Goal: Information Seeking & Learning: Check status

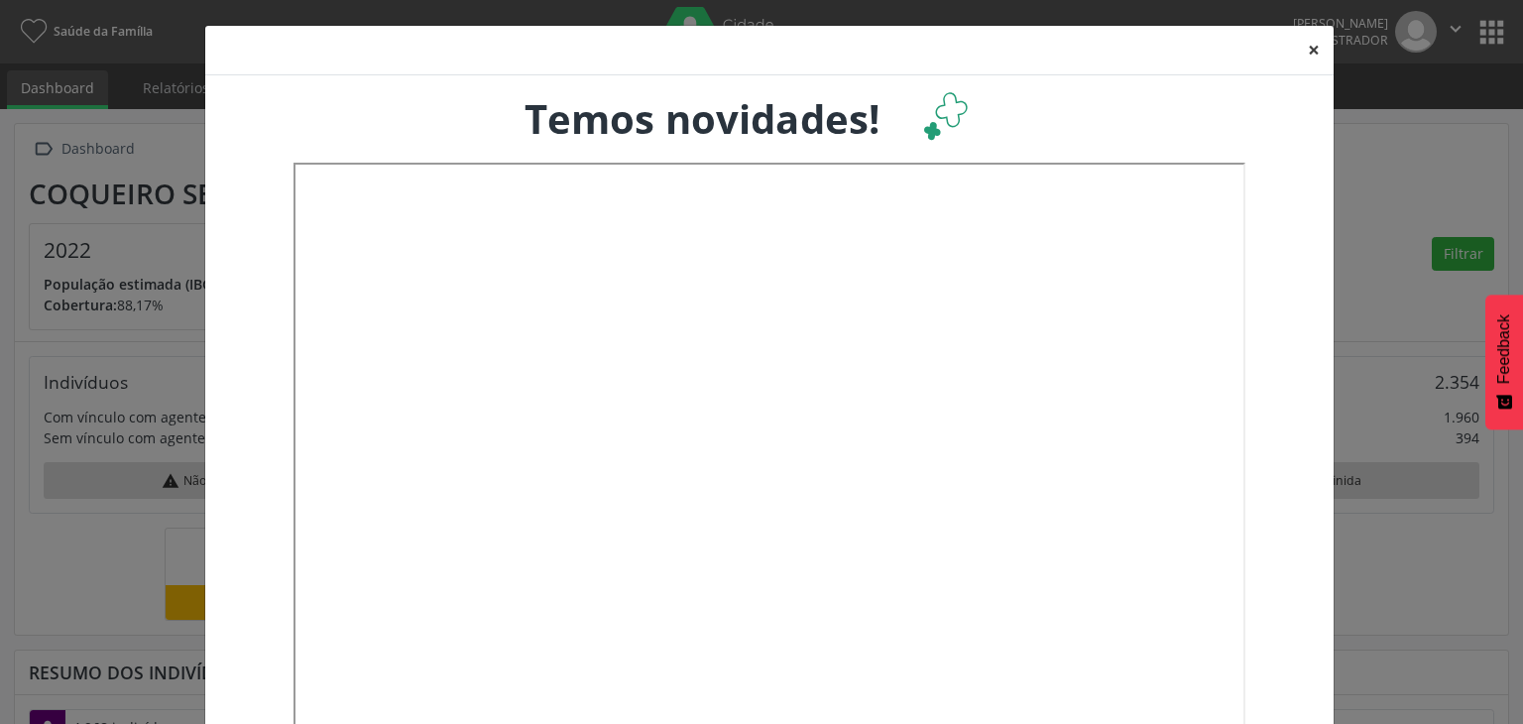
click at [1307, 47] on button "×" at bounding box center [1314, 50] width 40 height 49
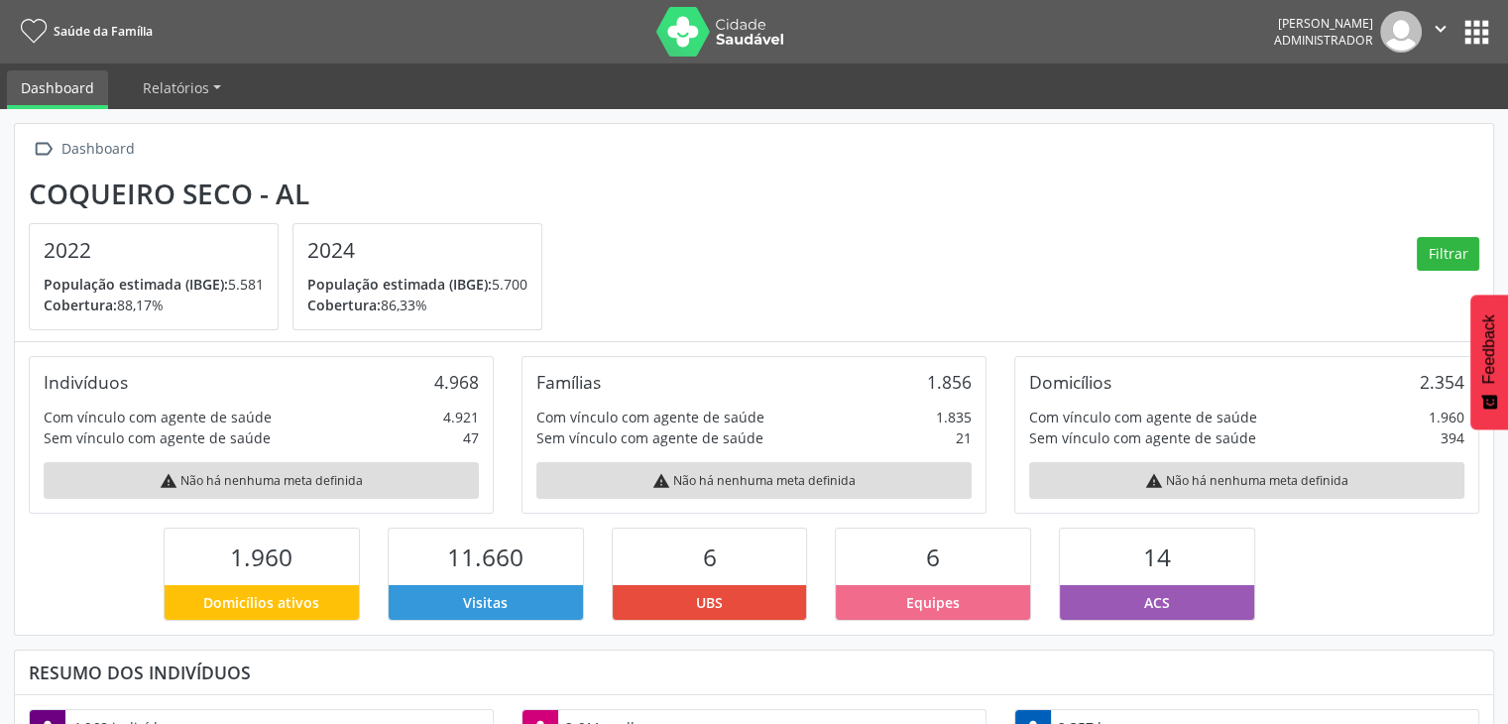
scroll to position [991322, 991157]
drag, startPoint x: 44, startPoint y: 247, endPoint x: 98, endPoint y: 246, distance: 54.5
click at [98, 246] on h4 "2022" at bounding box center [154, 250] width 220 height 25
drag, startPoint x: 230, startPoint y: 281, endPoint x: 262, endPoint y: 281, distance: 31.7
click at [262, 281] on p "População estimada (IBGE): 5.581" at bounding box center [154, 284] width 220 height 21
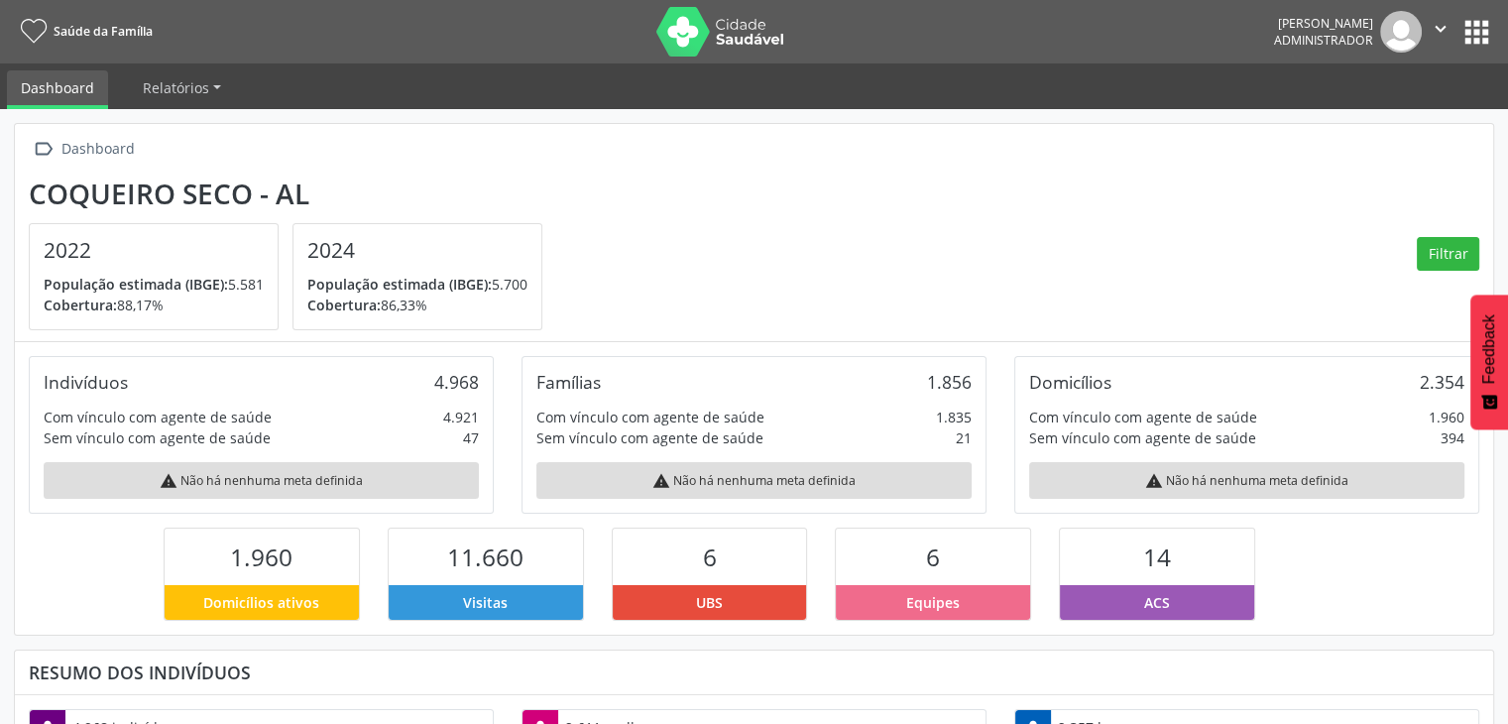
click at [212, 318] on div "2022 População estimada (IBGE): 5.581 Cobertura: 88,17%" at bounding box center [154, 276] width 248 height 105
drag, startPoint x: 111, startPoint y: 302, endPoint x: 169, endPoint y: 309, distance: 57.9
click at [169, 309] on p "Cobertura: 88,17%" at bounding box center [154, 305] width 220 height 21
click at [319, 247] on h4 "2024" at bounding box center [417, 250] width 220 height 25
drag, startPoint x: 313, startPoint y: 243, endPoint x: 389, endPoint y: 255, distance: 76.3
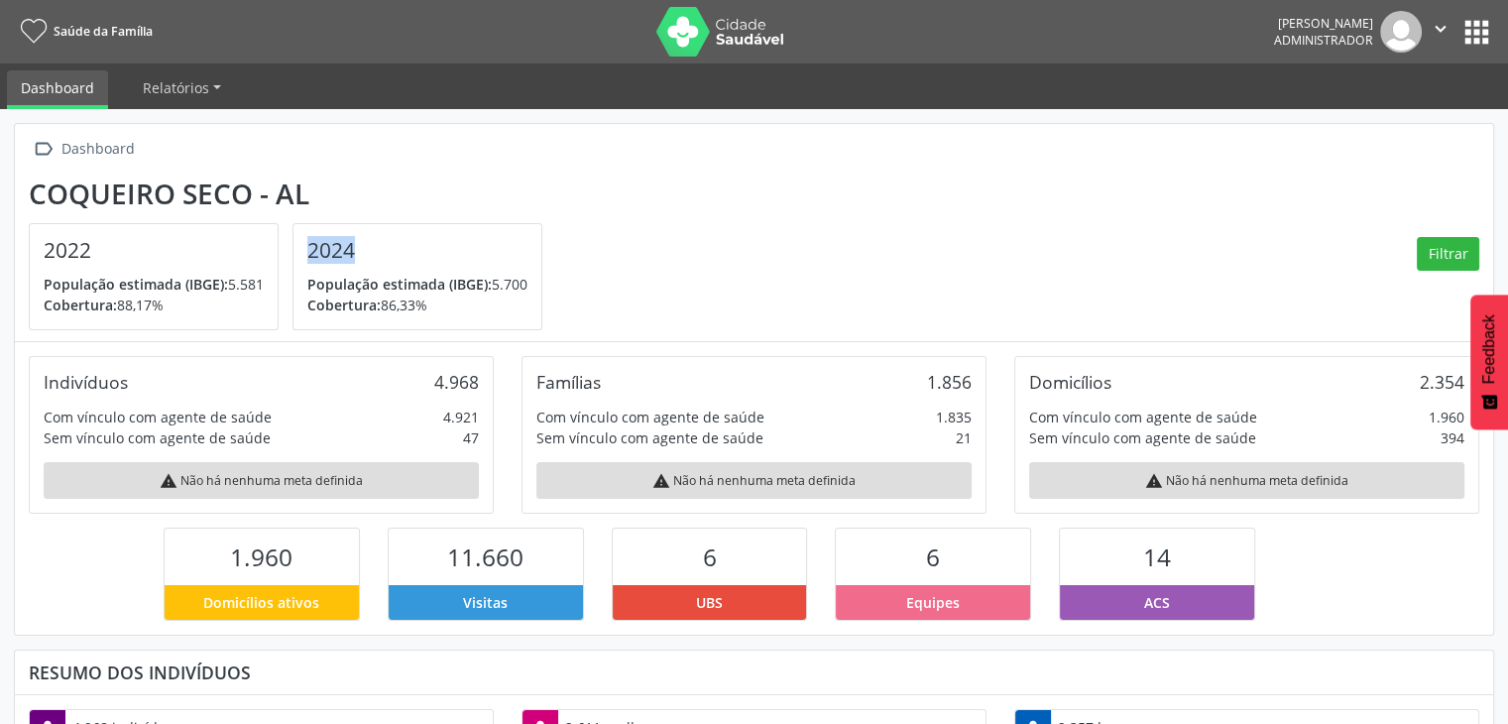
click at [381, 243] on h4 "2024" at bounding box center [417, 250] width 220 height 25
drag, startPoint x: 493, startPoint y: 286, endPoint x: 535, endPoint y: 288, distance: 42.7
click at [535, 288] on div "2024 População estimada (IBGE): 5.700 Cobertura: 86,33%" at bounding box center [418, 276] width 248 height 105
drag, startPoint x: 431, startPoint y: 382, endPoint x: 472, endPoint y: 378, distance: 40.9
click at [472, 378] on div "Indivíduos 4.968" at bounding box center [261, 382] width 435 height 22
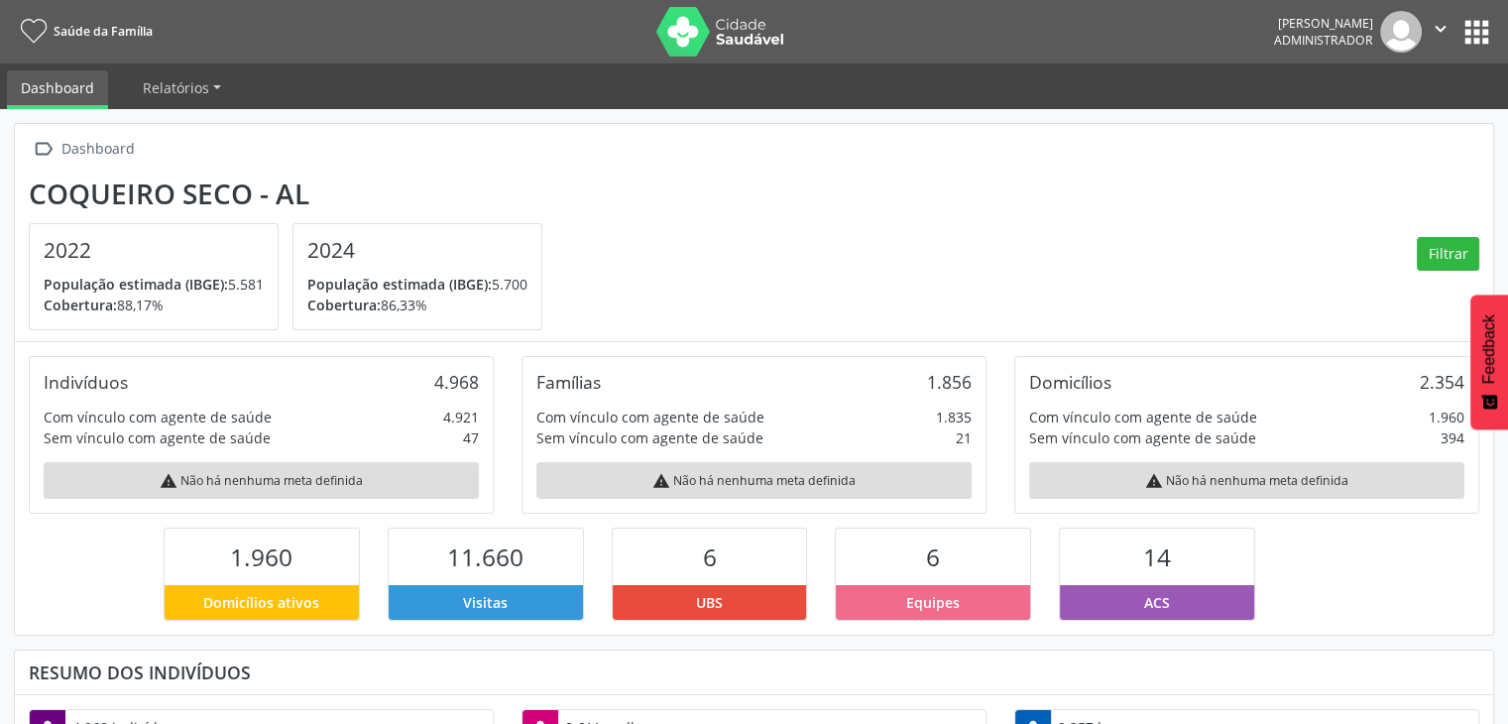
click at [97, 382] on div "Indivíduos" at bounding box center [86, 382] width 84 height 22
click at [41, 378] on div "Indivíduos 4.968 Com vínculo com agente de saúde 4.921 Sem vínculo com agente d…" at bounding box center [261, 435] width 465 height 158
drag, startPoint x: 431, startPoint y: 380, endPoint x: 481, endPoint y: 386, distance: 49.9
click at [481, 386] on div "Indivíduos 4.968 Com vínculo com agente de saúde 4.921 Sem vínculo com agente d…" at bounding box center [261, 435] width 465 height 158
click at [399, 374] on div "Indivíduos 4.968" at bounding box center [261, 382] width 435 height 22
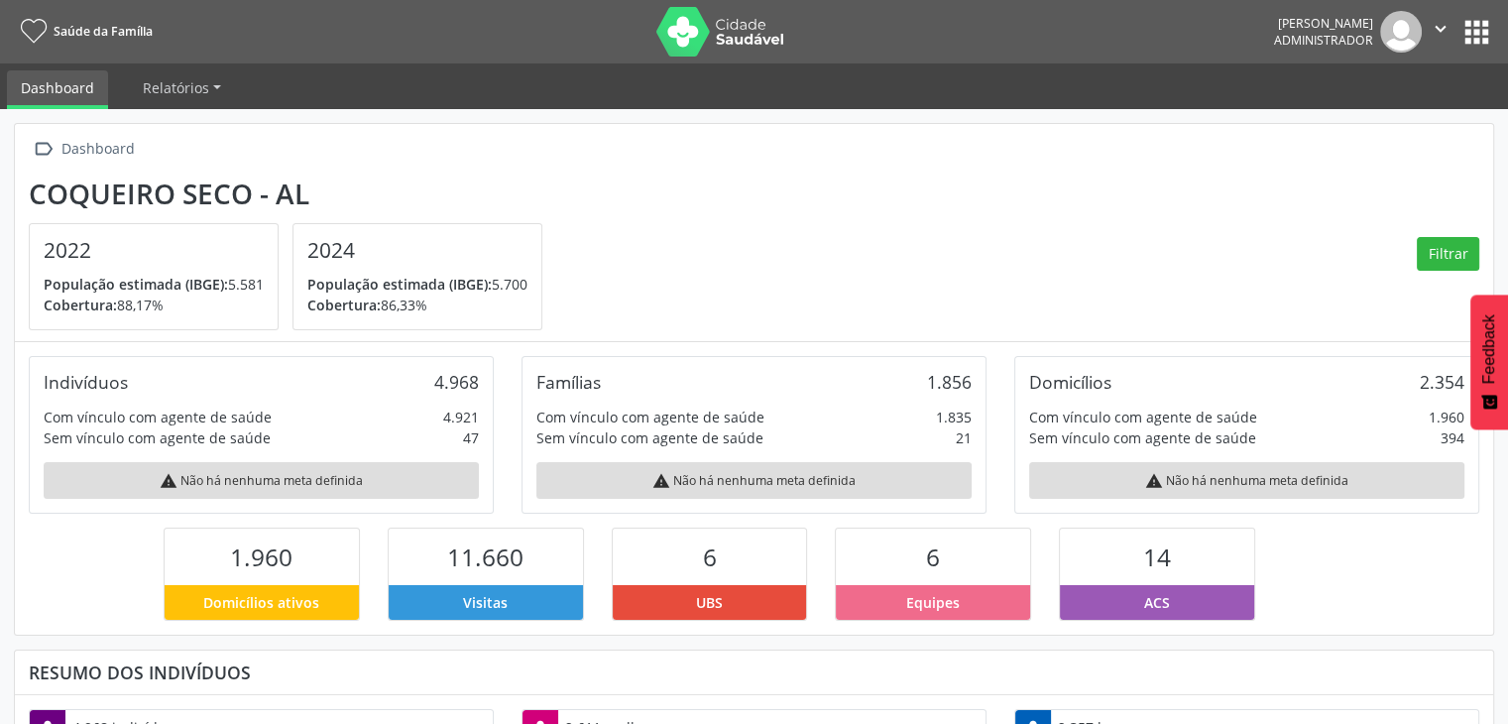
click at [422, 394] on div "Indivíduos 4.968 Com vínculo com agente de saúde 4.921 Sem vínculo com agente d…" at bounding box center [261, 435] width 465 height 158
drag, startPoint x: 433, startPoint y: 378, endPoint x: 451, endPoint y: 380, distance: 18.0
click at [451, 380] on div "4.968" at bounding box center [456, 382] width 45 height 22
drag, startPoint x: 437, startPoint y: 422, endPoint x: 356, endPoint y: 415, distance: 81.7
click at [476, 418] on div "Com vínculo com agente de saúde 4.921" at bounding box center [261, 417] width 435 height 21
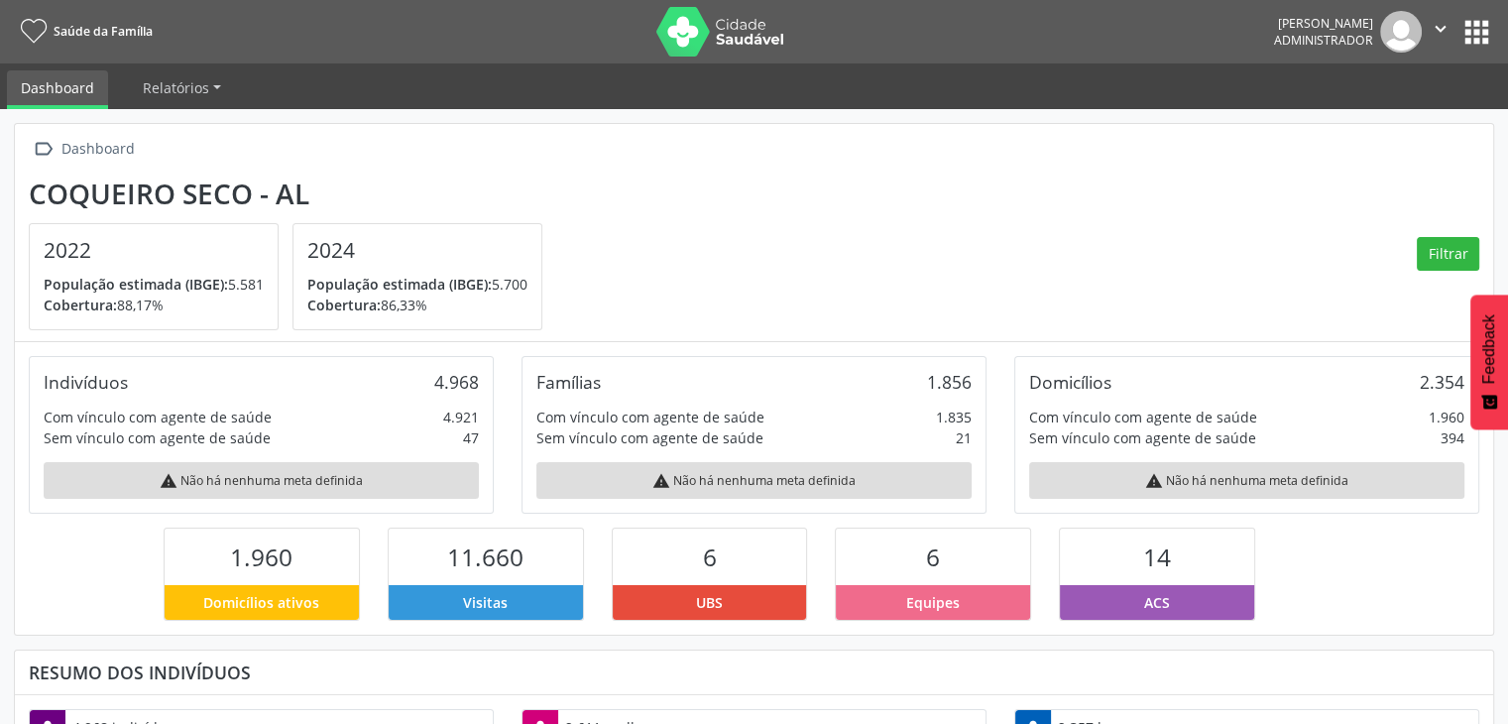
click at [205, 418] on div "Com vínculo com agente de saúde" at bounding box center [158, 417] width 228 height 21
click at [36, 421] on div "Indivíduos 4.968 Com vínculo com agente de saúde 4.921 Sem vínculo com agente d…" at bounding box center [261, 435] width 465 height 158
drag, startPoint x: 458, startPoint y: 435, endPoint x: 480, endPoint y: 435, distance: 21.8
click at [480, 435] on div "Indivíduos 4.968 Com vínculo com agente de saúde 4.921 Sem vínculo com agente d…" at bounding box center [261, 435] width 465 height 158
click at [290, 441] on div "Sem vínculo com agente de saúde 47" at bounding box center [261, 437] width 435 height 21
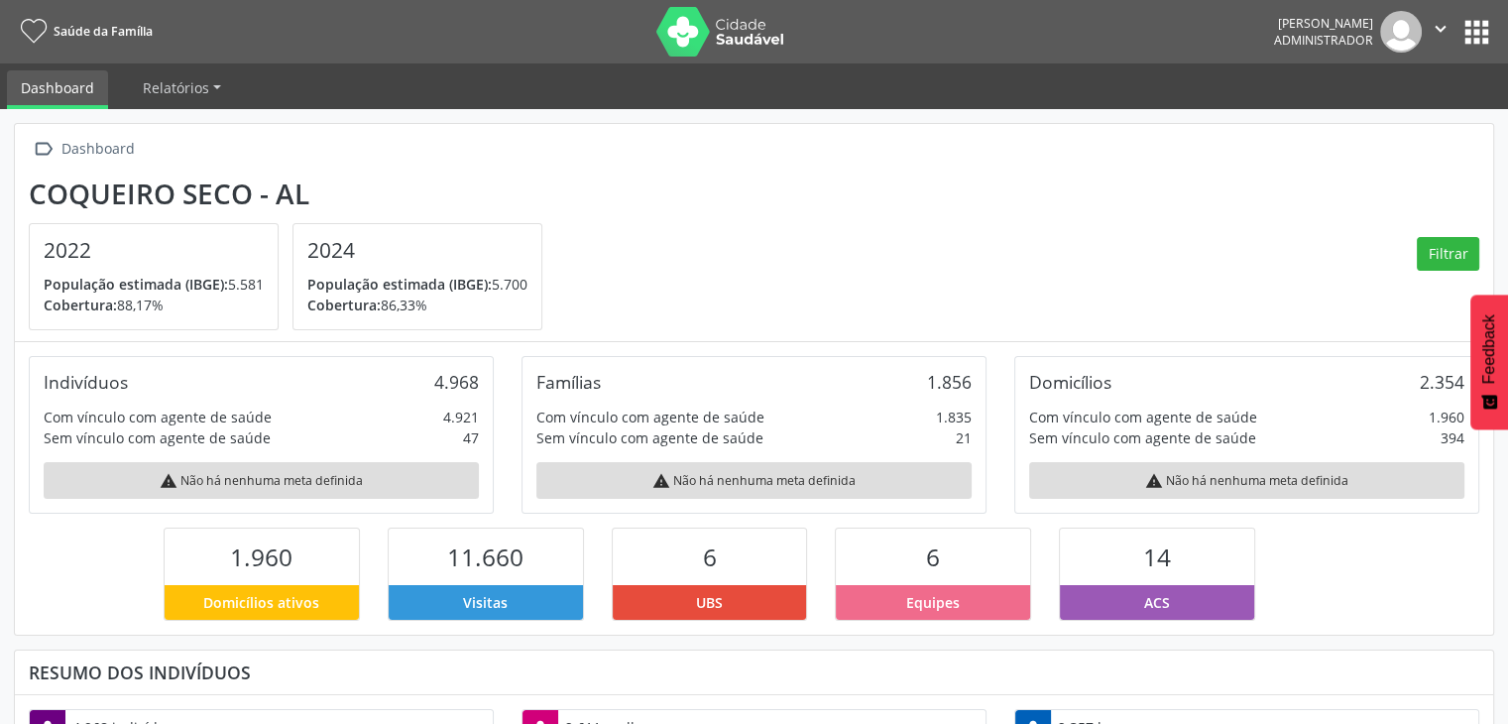
drag, startPoint x: 241, startPoint y: 430, endPoint x: 87, endPoint y: 437, distance: 153.9
click at [56, 437] on div "Sem vínculo com agente de saúde 47" at bounding box center [261, 437] width 435 height 21
click at [281, 437] on div "Sem vínculo com agente de saúde 47" at bounding box center [261, 437] width 435 height 21
click at [249, 442] on div "Sem vínculo com agente de saúde" at bounding box center [157, 437] width 227 height 21
drag, startPoint x: 462, startPoint y: 435, endPoint x: 494, endPoint y: 443, distance: 32.7
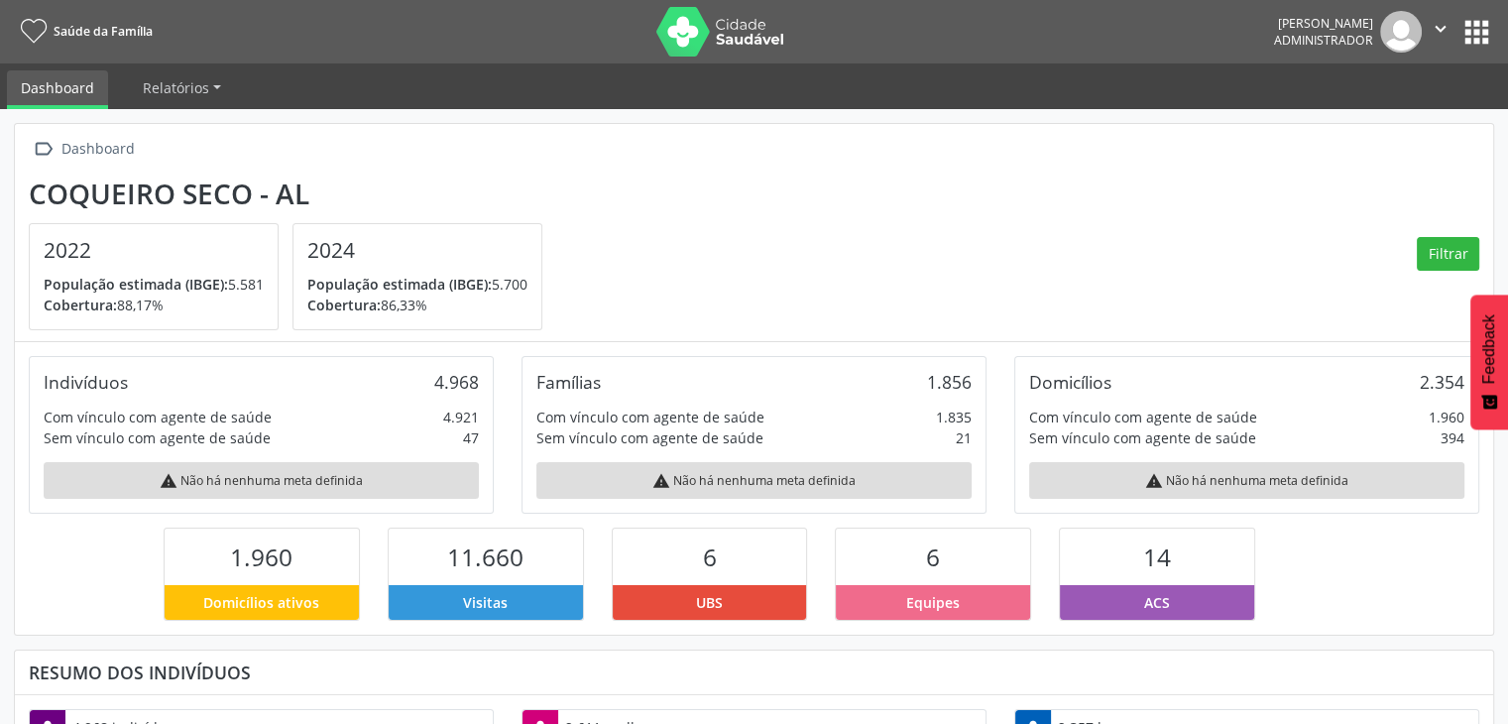
click at [494, 443] on div "Indivíduos 4.968 Com vínculo com agente de saúde 4.921 Sem vínculo com agente d…" at bounding box center [261, 435] width 493 height 158
click at [344, 443] on div "Sem vínculo com agente de saúde 47" at bounding box center [261, 437] width 435 height 21
drag, startPoint x: 462, startPoint y: 442, endPoint x: 484, endPoint y: 445, distance: 22.0
click at [484, 445] on div "Indivíduos 4.968 Com vínculo com agente de saúde 4.921 Sem vínculo com agente d…" at bounding box center [261, 435] width 465 height 158
drag, startPoint x: 178, startPoint y: 435, endPoint x: 258, endPoint y: 439, distance: 80.4
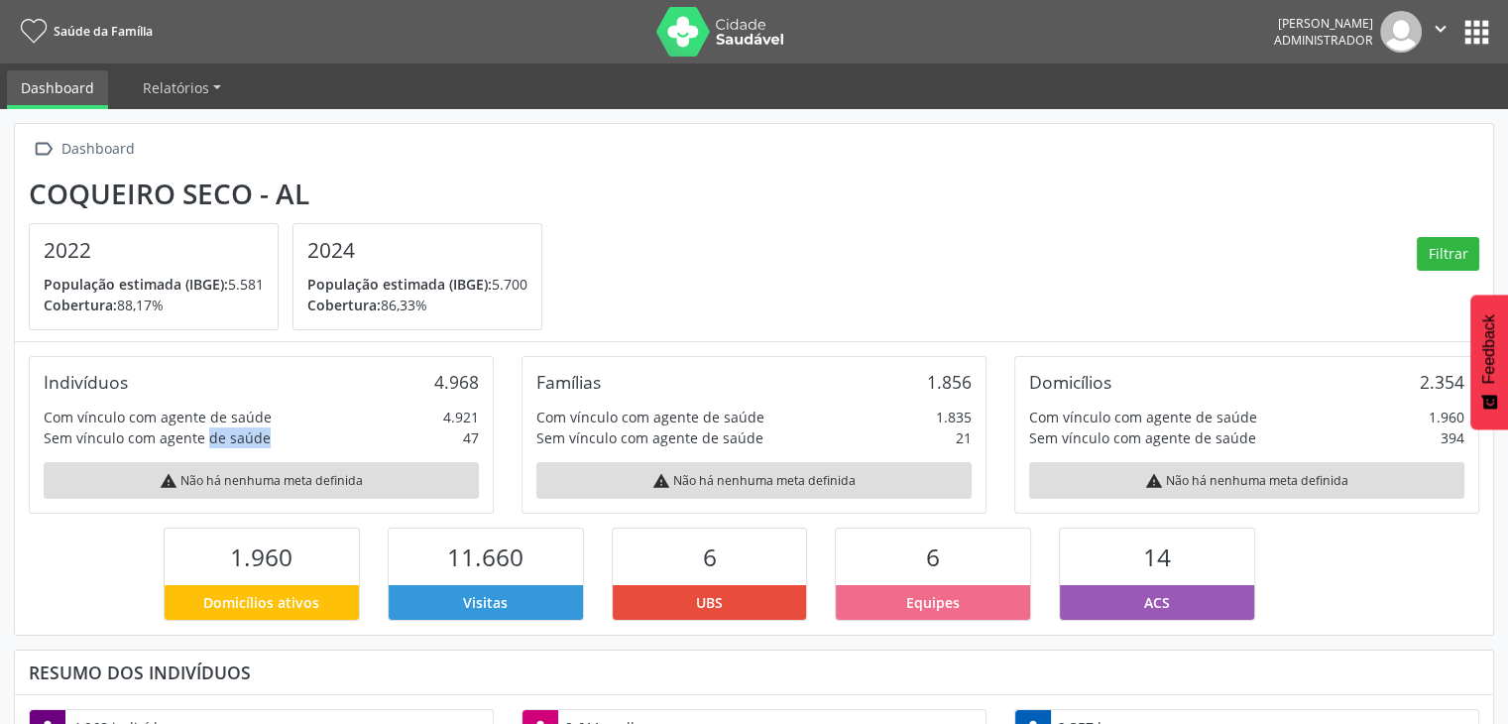
click at [236, 440] on div "Sem vínculo com agente de saúde" at bounding box center [157, 437] width 227 height 21
drag, startPoint x: 465, startPoint y: 431, endPoint x: 481, endPoint y: 437, distance: 16.9
click at [480, 433] on div "Indivíduos 4.968 Com vínculo com agente de saúde 4.921 Sem vínculo com agente d…" at bounding box center [261, 435] width 465 height 158
drag, startPoint x: 535, startPoint y: 379, endPoint x: 611, endPoint y: 385, distance: 75.6
click at [611, 385] on div "Famílias 1.856" at bounding box center [753, 382] width 435 height 22
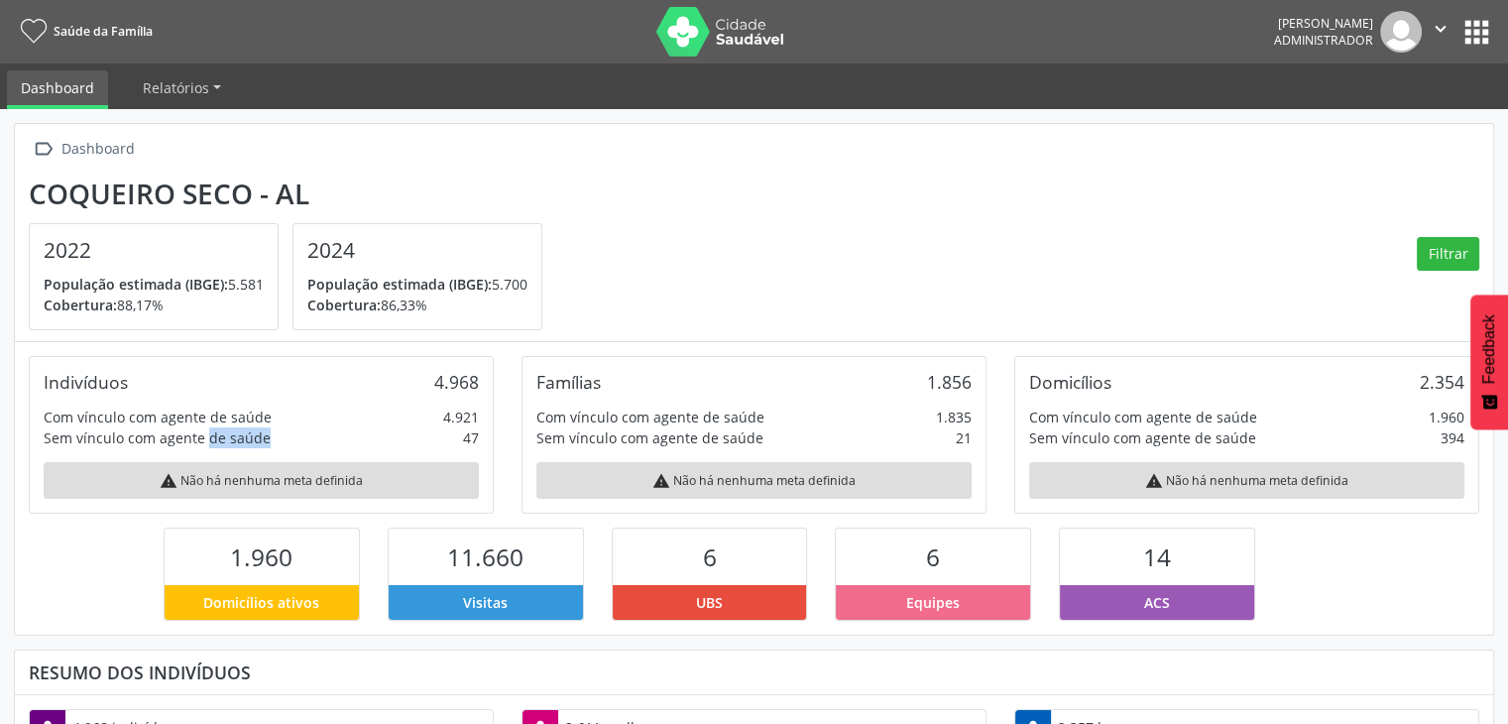
drag, startPoint x: 940, startPoint y: 394, endPoint x: 958, endPoint y: 399, distance: 18.5
click at [958, 399] on div "Famílias 1.856 Com vínculo com agente de saúde 1.835 Sem vínculo com agente de …" at bounding box center [754, 435] width 465 height 158
click at [947, 376] on div "1.856" at bounding box center [949, 382] width 45 height 22
drag, startPoint x: 434, startPoint y: 378, endPoint x: 464, endPoint y: 384, distance: 30.3
click at [464, 384] on div "4.968" at bounding box center [456, 382] width 45 height 22
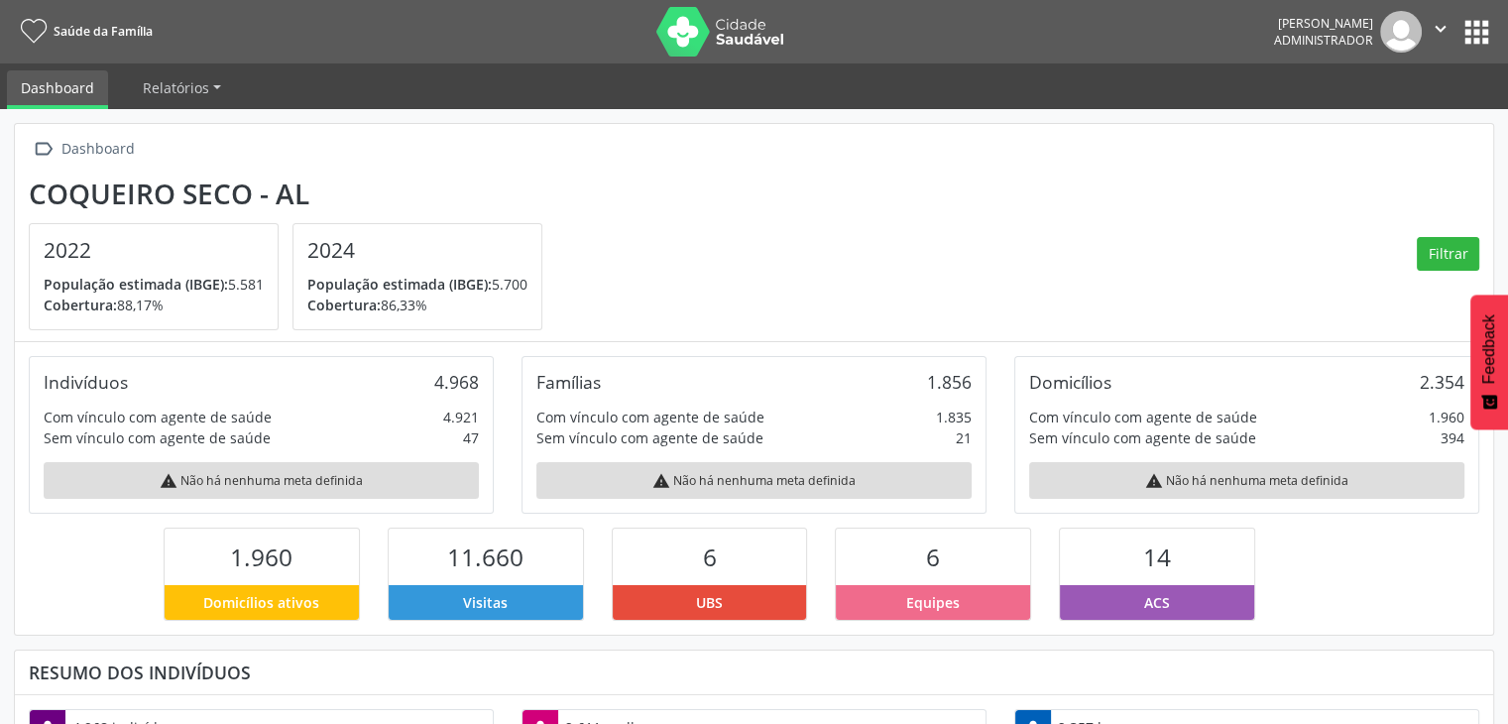
drag, startPoint x: 909, startPoint y: 378, endPoint x: 978, endPoint y: 378, distance: 68.4
click at [978, 378] on div "Famílias 1.856 Com vínculo com agente de saúde 1.835 Sem vínculo com agente de …" at bounding box center [754, 435] width 465 height 158
drag, startPoint x: 768, startPoint y: 418, endPoint x: 654, endPoint y: 405, distance: 113.9
click at [654, 405] on div "Famílias 1.856 Com vínculo com agente de saúde 1.835 Sem vínculo com agente de …" at bounding box center [754, 435] width 465 height 158
drag, startPoint x: 647, startPoint y: 435, endPoint x: 767, endPoint y: 441, distance: 120.1
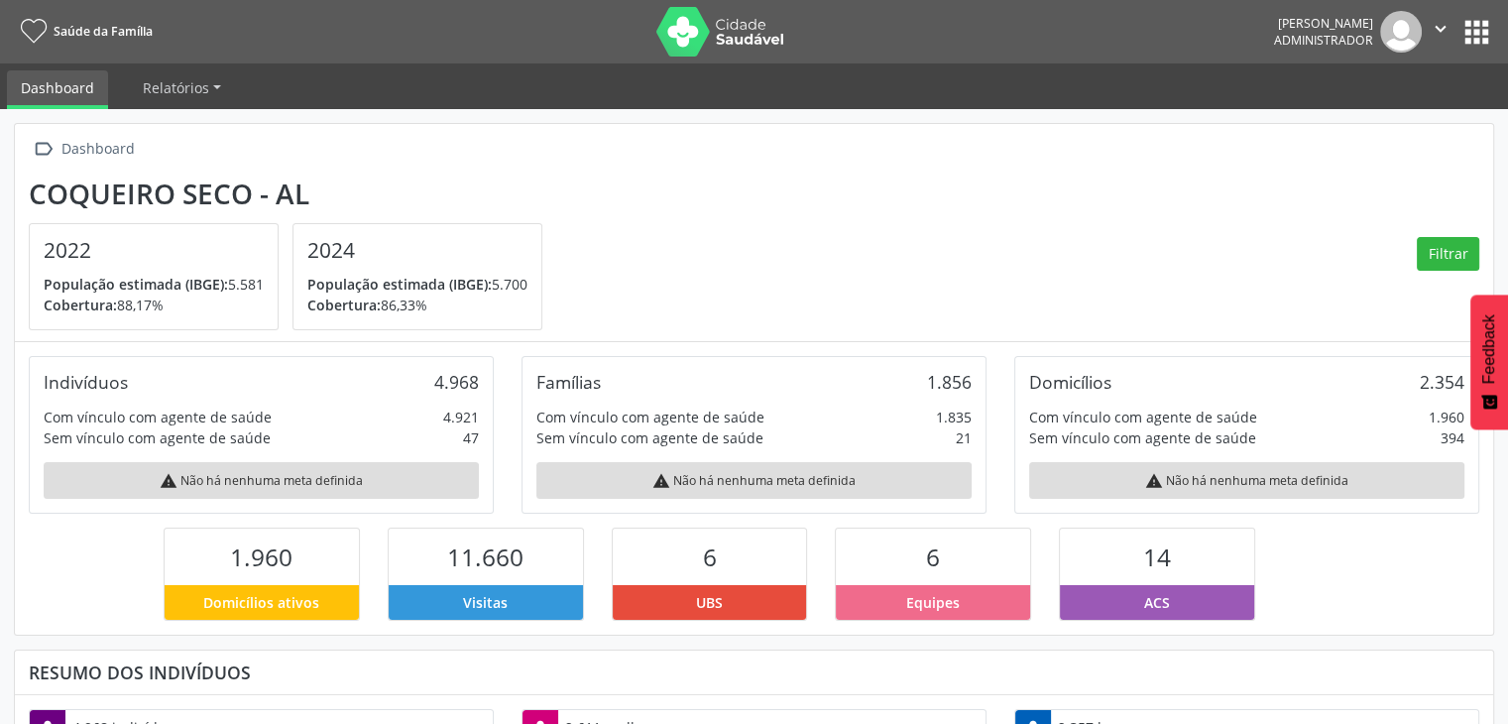
click at [766, 440] on div "Sem vínculo com agente de saúde 21" at bounding box center [753, 437] width 435 height 21
drag, startPoint x: 1024, startPoint y: 380, endPoint x: 1123, endPoint y: 377, distance: 98.2
click at [1123, 377] on div "Domicílios 2.354 Com vínculo com agente de saúde 1.960 Sem vínculo com agente d…" at bounding box center [1246, 435] width 465 height 158
drag, startPoint x: 1421, startPoint y: 385, endPoint x: 1458, endPoint y: 381, distance: 36.9
click at [1458, 381] on div "2.354" at bounding box center [1442, 382] width 45 height 22
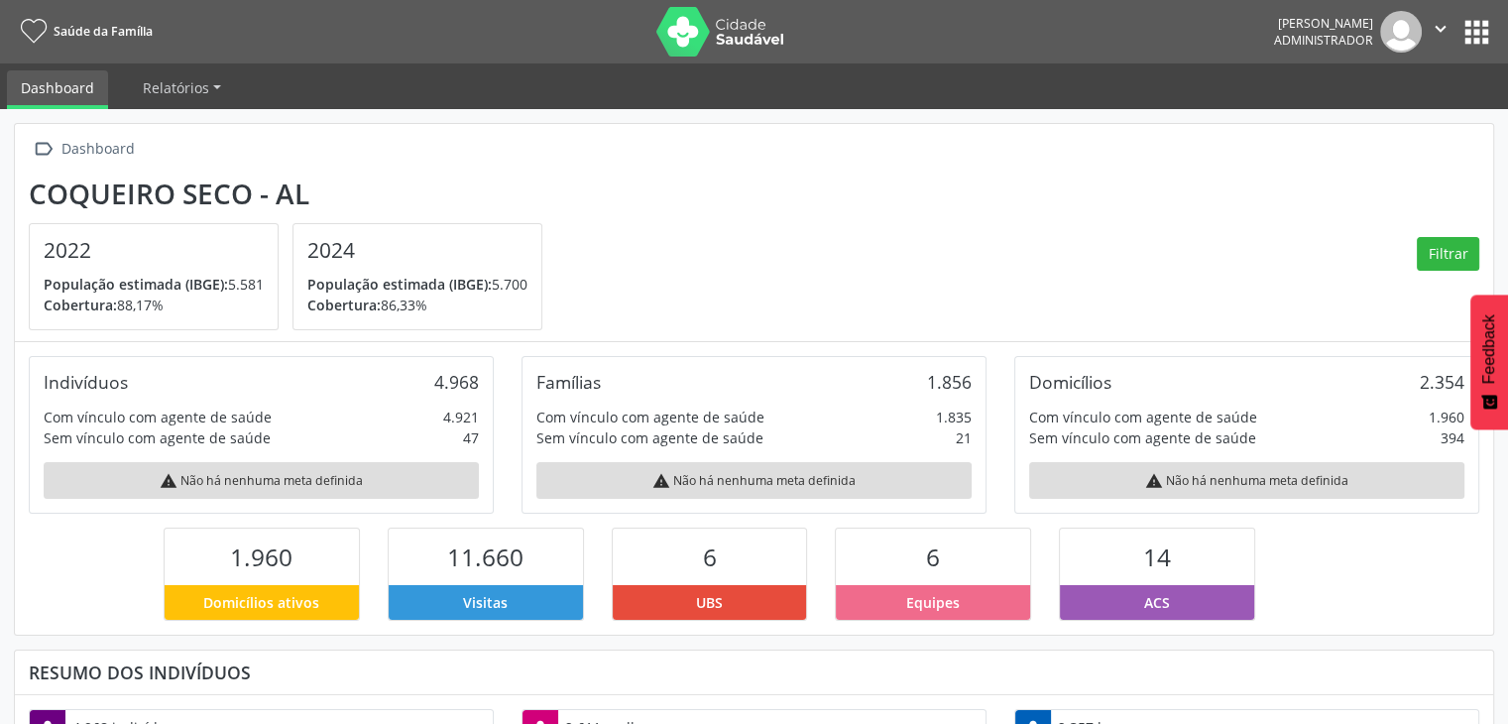
drag, startPoint x: 1033, startPoint y: 421, endPoint x: 1332, endPoint y: 414, distance: 298.6
click at [1332, 414] on div "Com vínculo com agente de saúde 1.960" at bounding box center [1246, 417] width 435 height 21
click at [1258, 449] on div "Domicílios 2.354 Com vínculo com agente de saúde 1.960 Sem vínculo com agente d…" at bounding box center [1246, 435] width 465 height 158
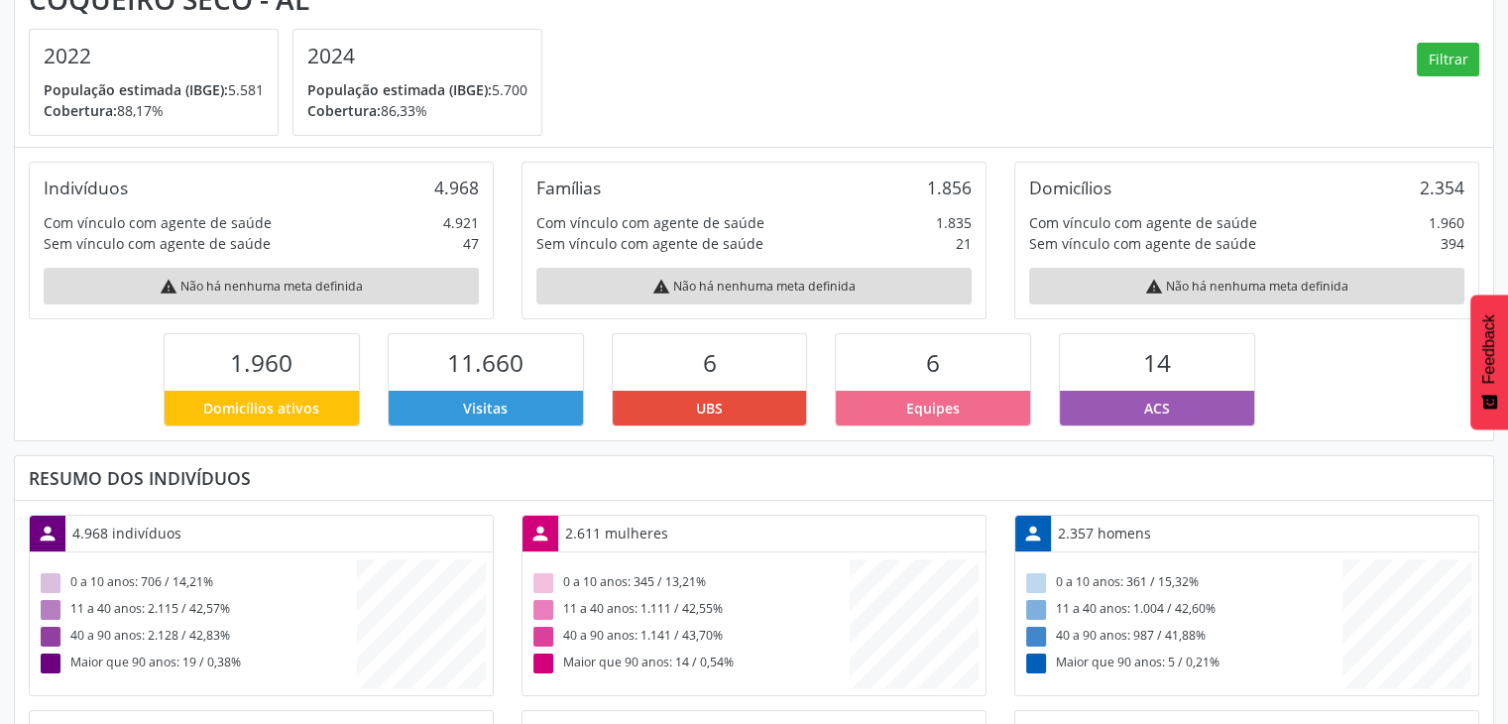
scroll to position [196, 0]
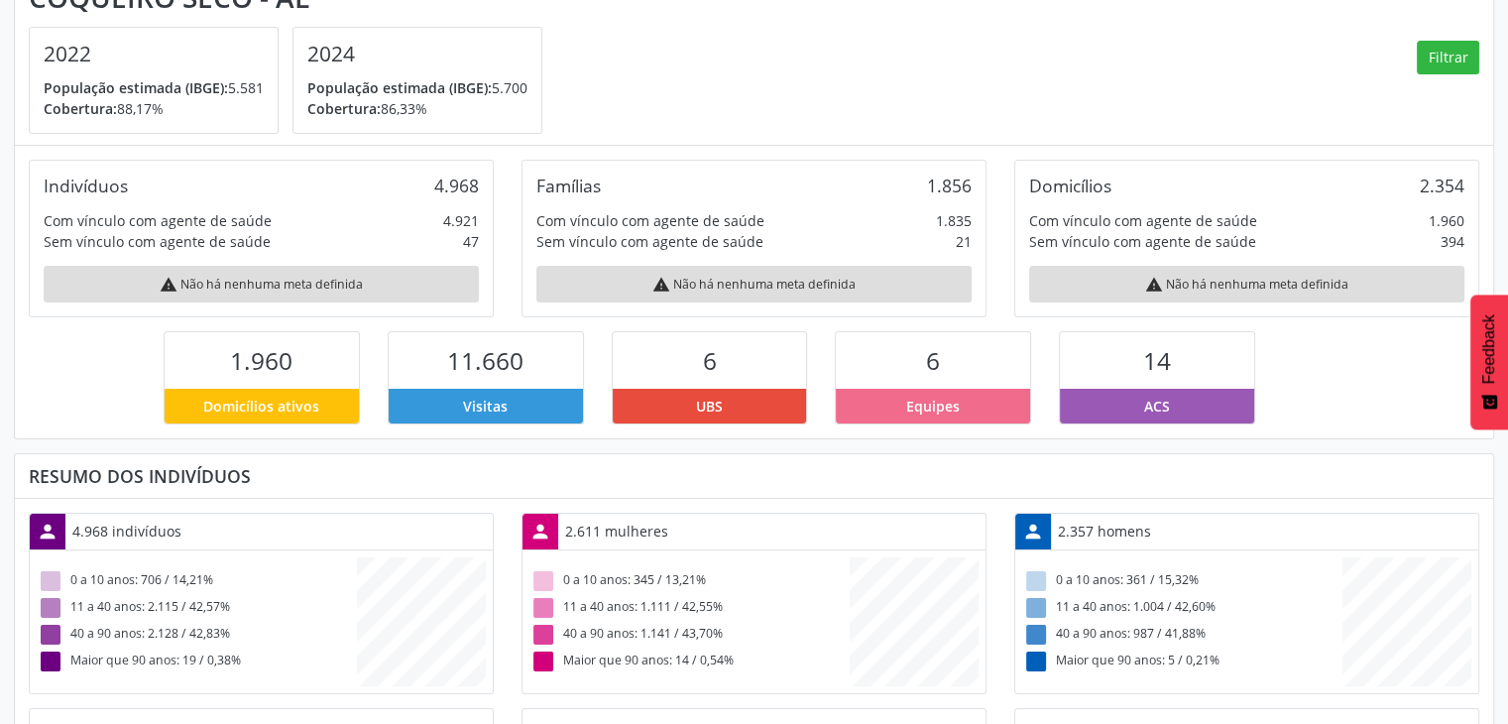
drag, startPoint x: 226, startPoint y: 363, endPoint x: 286, endPoint y: 365, distance: 59.5
click at [282, 365] on div "1.960" at bounding box center [262, 360] width 194 height 57
drag, startPoint x: 453, startPoint y: 363, endPoint x: 532, endPoint y: 374, distance: 79.1
click at [532, 374] on div "11.660" at bounding box center [486, 360] width 194 height 57
click at [500, 346] on span "11.660" at bounding box center [485, 360] width 76 height 33
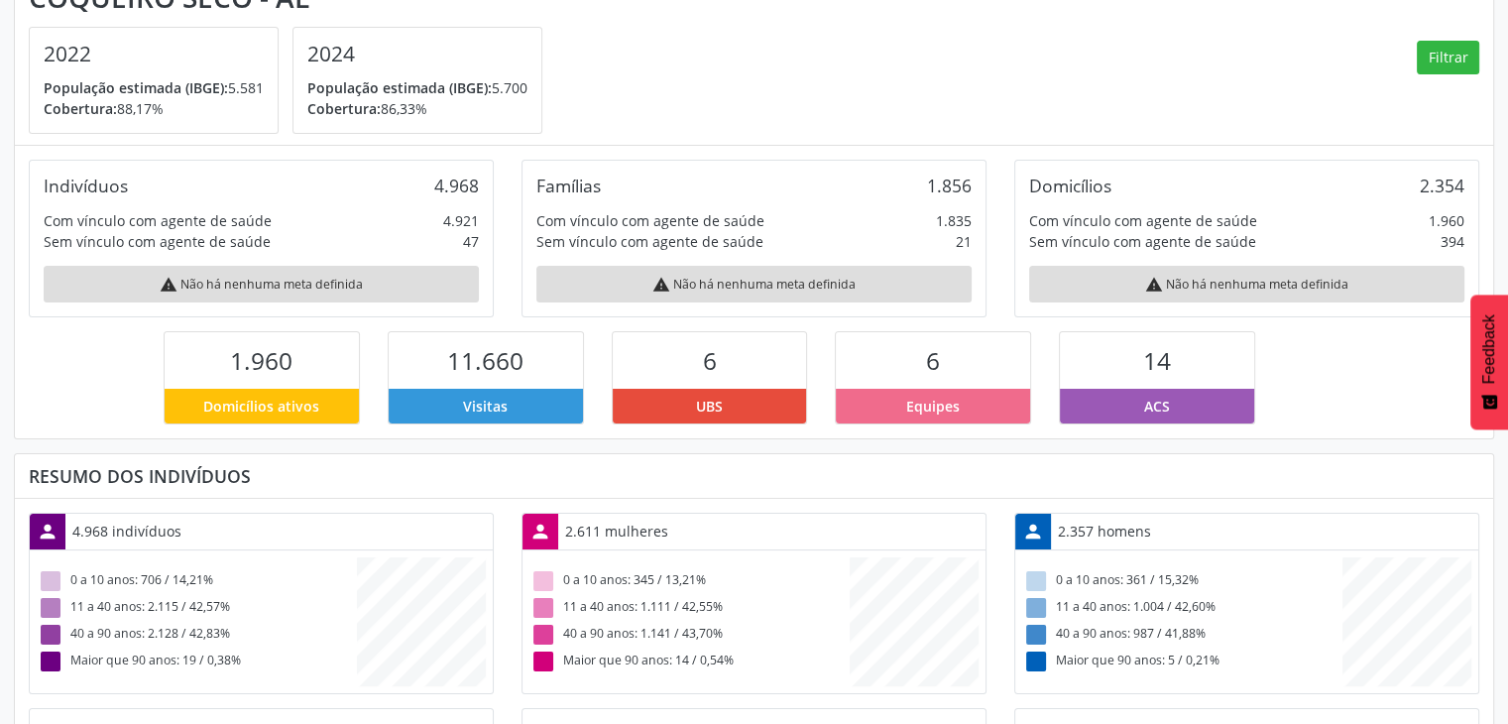
drag, startPoint x: 722, startPoint y: 350, endPoint x: 698, endPoint y: 350, distance: 23.8
click at [698, 350] on div "6" at bounding box center [710, 360] width 194 height 57
click at [703, 398] on span "UBS" at bounding box center [709, 406] width 27 height 21
drag, startPoint x: 686, startPoint y: 406, endPoint x: 735, endPoint y: 406, distance: 48.6
click at [734, 408] on div "UBS" at bounding box center [710, 406] width 194 height 35
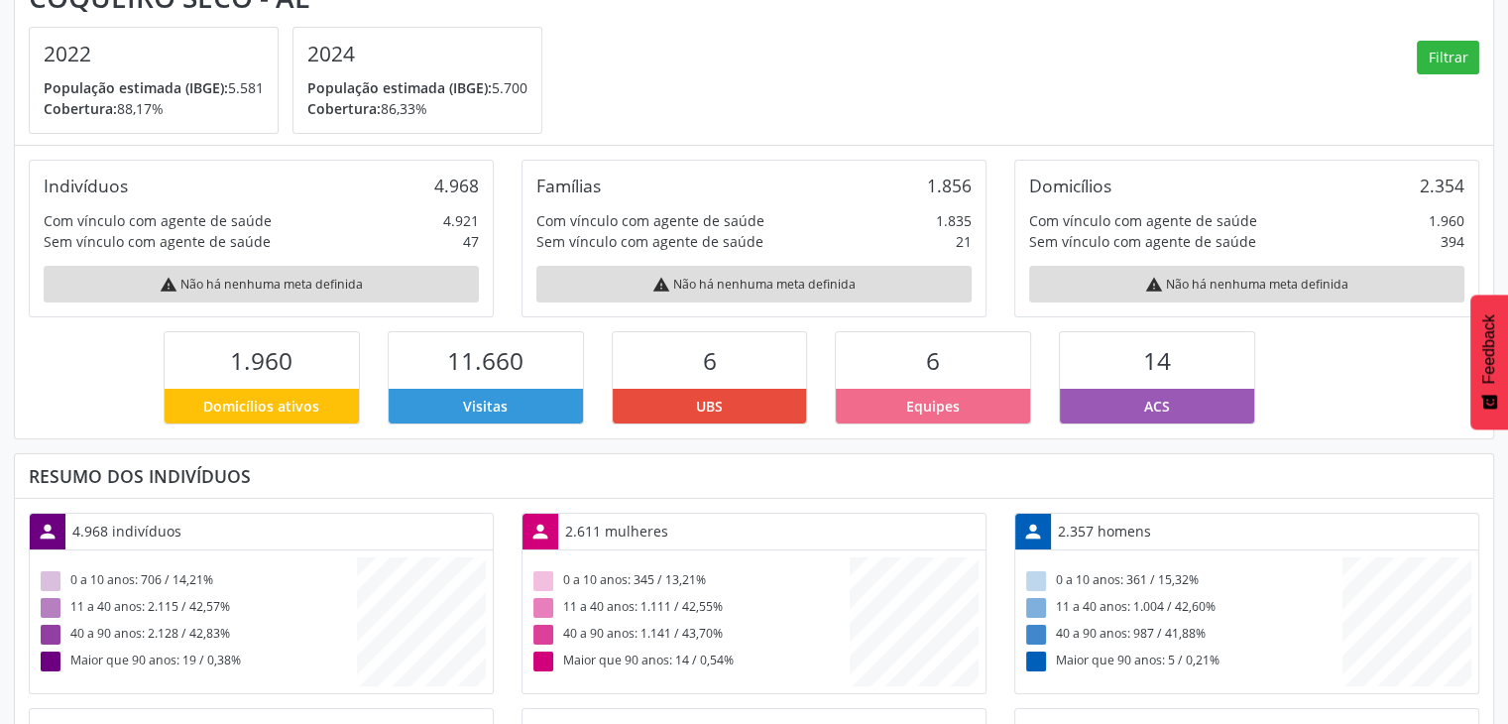
click at [678, 362] on div "6" at bounding box center [710, 360] width 194 height 57
drag, startPoint x: 697, startPoint y: 350, endPoint x: 719, endPoint y: 353, distance: 22.0
click at [719, 353] on div "6" at bounding box center [710, 360] width 194 height 57
click at [932, 352] on span "6" at bounding box center [933, 360] width 14 height 33
drag, startPoint x: 926, startPoint y: 352, endPoint x: 931, endPoint y: 406, distance: 53.8
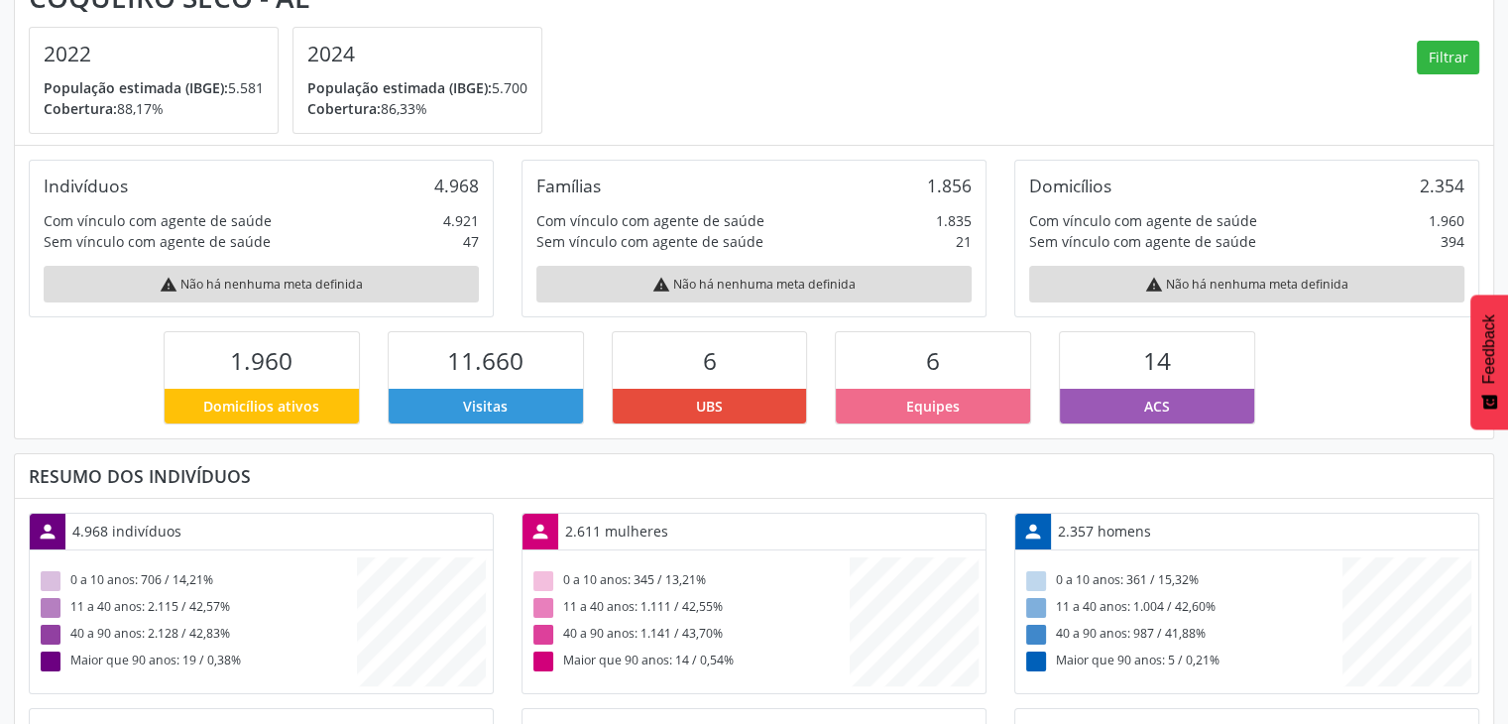
click at [931, 406] on div "6 Equipes" at bounding box center [933, 377] width 196 height 93
drag, startPoint x: 990, startPoint y: 379, endPoint x: 1019, endPoint y: 370, distance: 31.1
click at [990, 379] on div "6" at bounding box center [933, 360] width 194 height 57
drag, startPoint x: 1142, startPoint y: 354, endPoint x: 1171, endPoint y: 398, distance: 52.3
click at [1173, 384] on div "14" at bounding box center [1157, 360] width 194 height 57
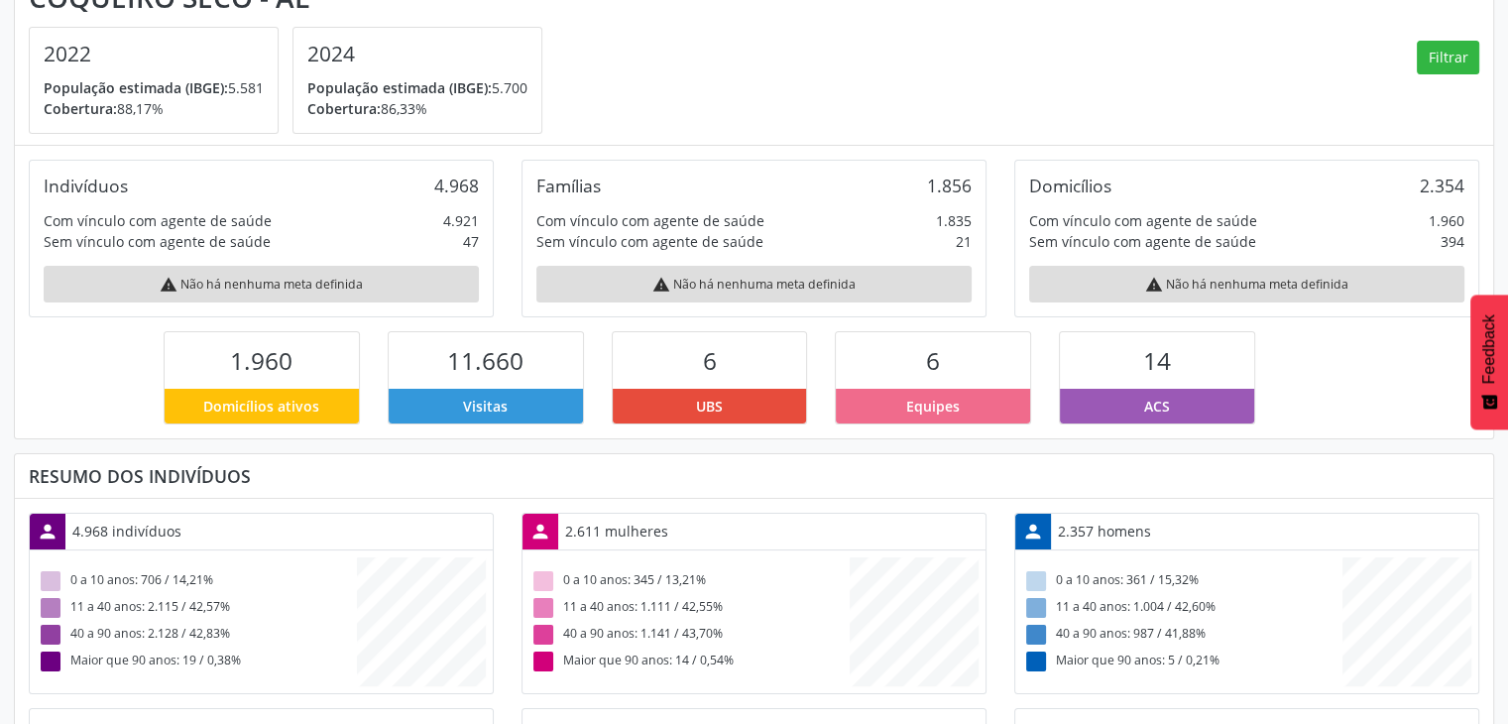
click at [1171, 402] on div "ACS" at bounding box center [1157, 406] width 194 height 35
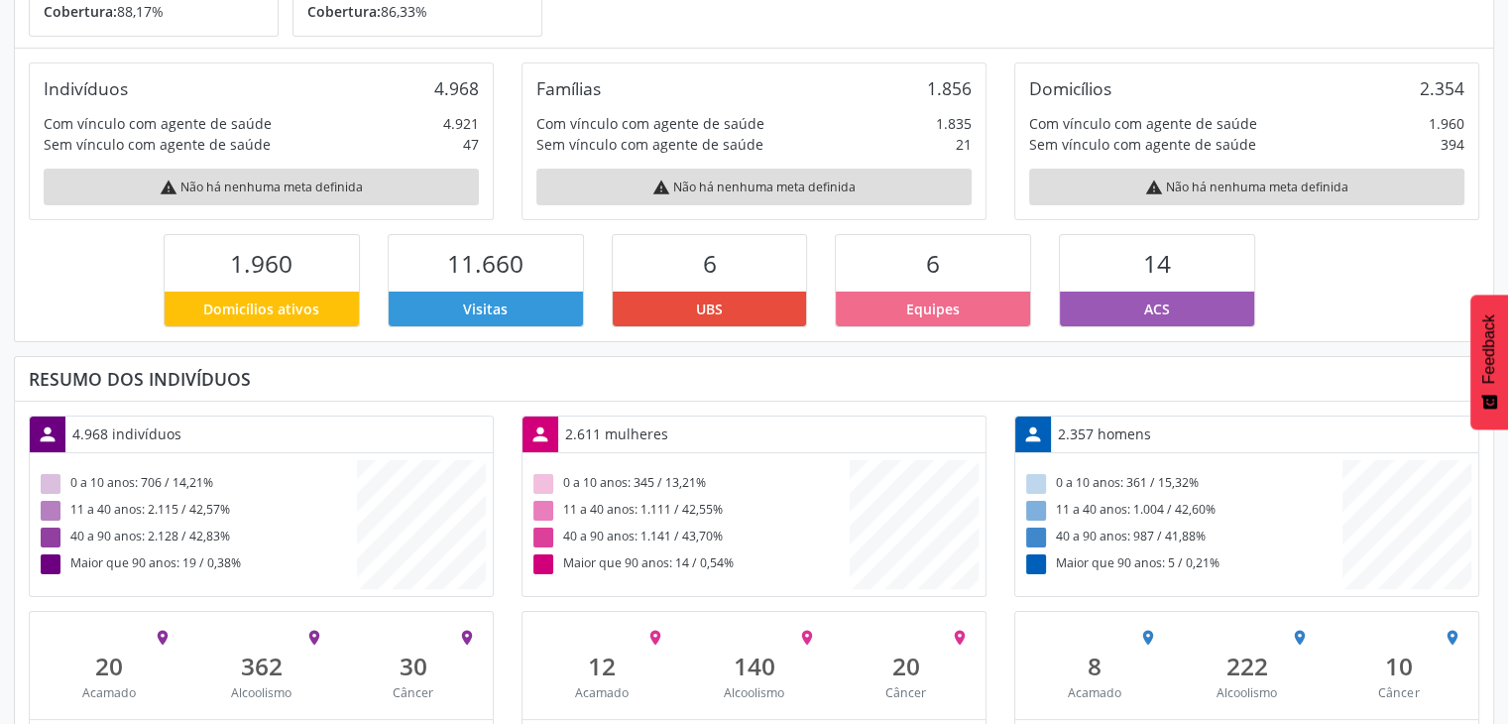
scroll to position [338, 0]
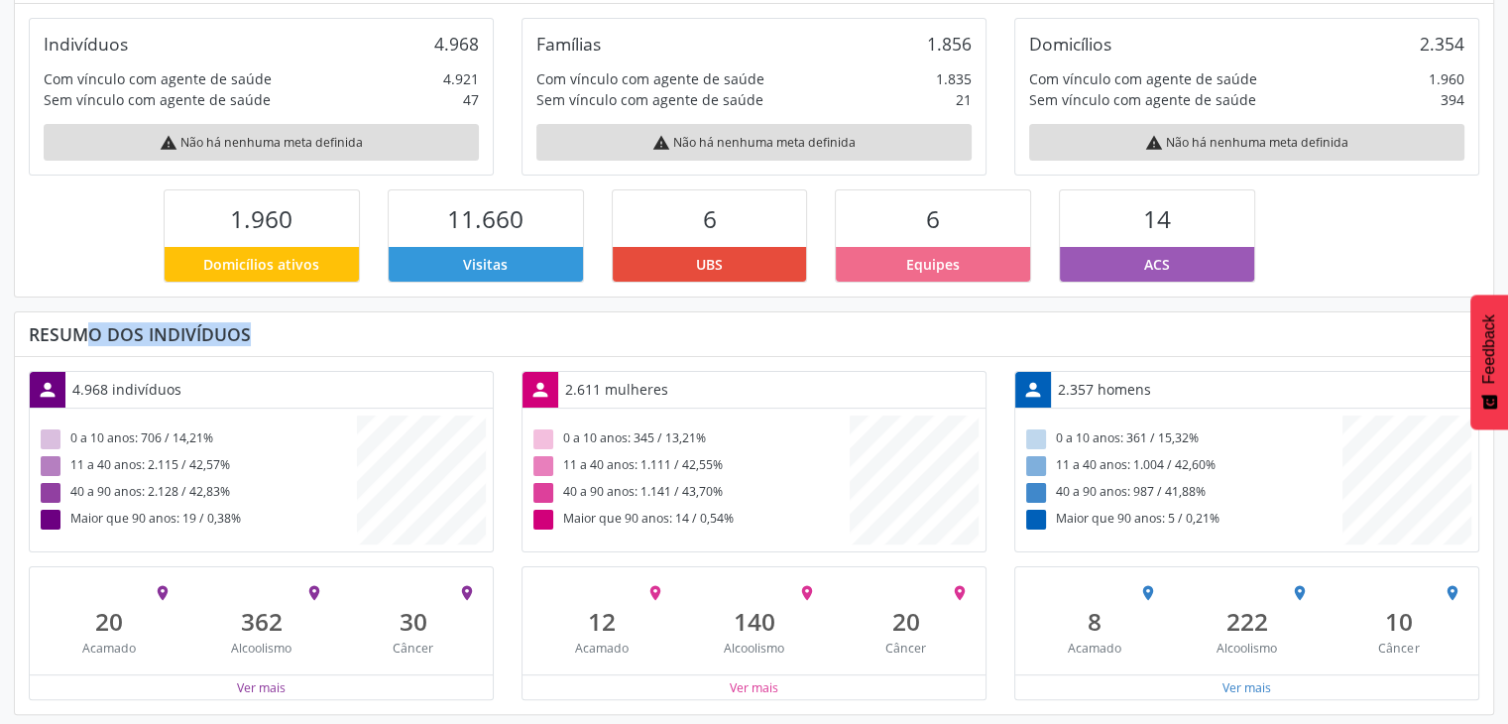
drag, startPoint x: 41, startPoint y: 329, endPoint x: 224, endPoint y: 301, distance: 185.5
click at [200, 298] on div " Dashboard Coqueiro Seco - AL 2022 População estimada (IBGE): 5.581 Cobertura:…" at bounding box center [754, 250] width 1481 height 930
click at [267, 314] on div "Resumo dos indivíduos" at bounding box center [754, 334] width 1479 height 44
drag, startPoint x: 143, startPoint y: 432, endPoint x: 162, endPoint y: 431, distance: 18.9
click at [162, 431] on div "0 a 10 anos: 706 / 14,21%" at bounding box center [197, 439] width 320 height 27
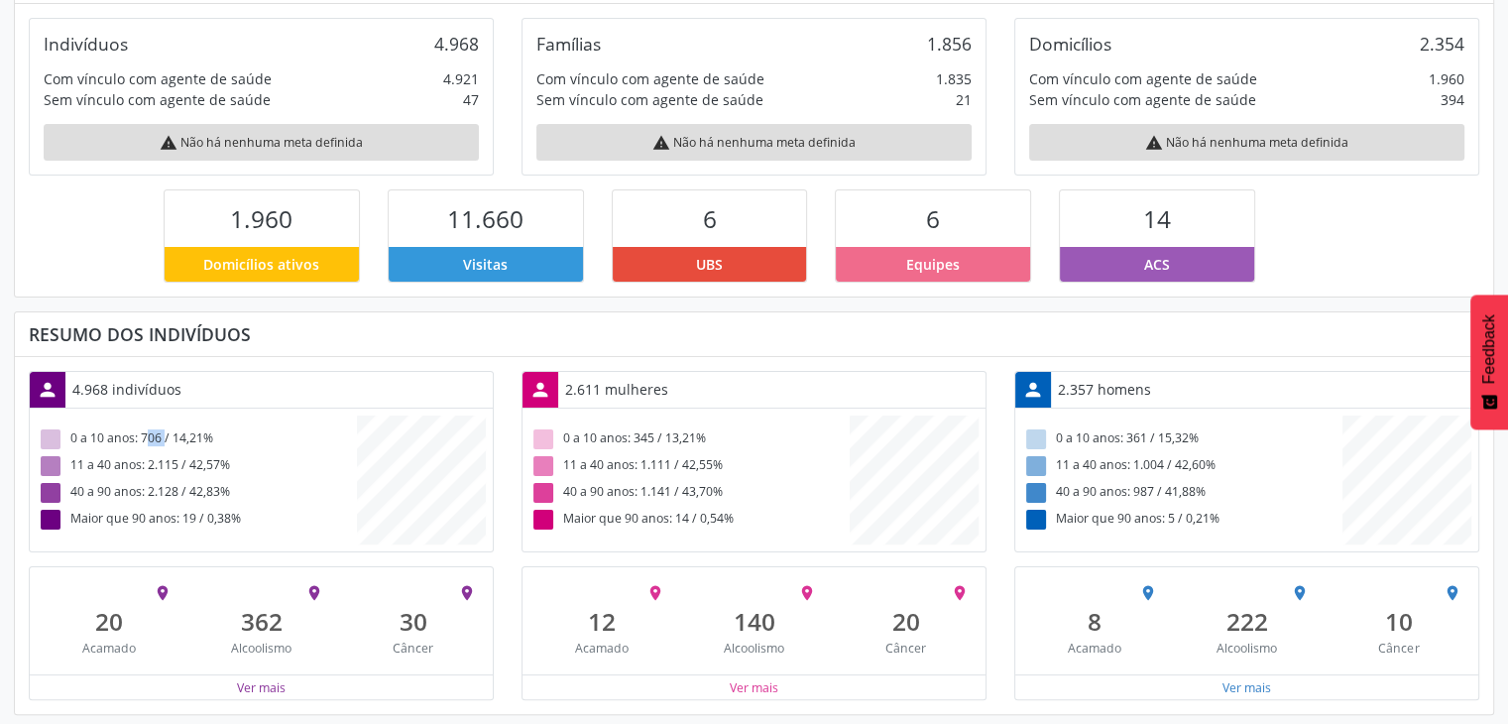
drag, startPoint x: 702, startPoint y: 223, endPoint x: 726, endPoint y: 219, distance: 24.1
click at [726, 219] on div "6" at bounding box center [710, 218] width 194 height 57
click at [713, 243] on div "6" at bounding box center [710, 218] width 194 height 57
click at [700, 251] on div "UBS" at bounding box center [710, 264] width 194 height 35
drag, startPoint x: 75, startPoint y: 390, endPoint x: 153, endPoint y: 383, distance: 77.7
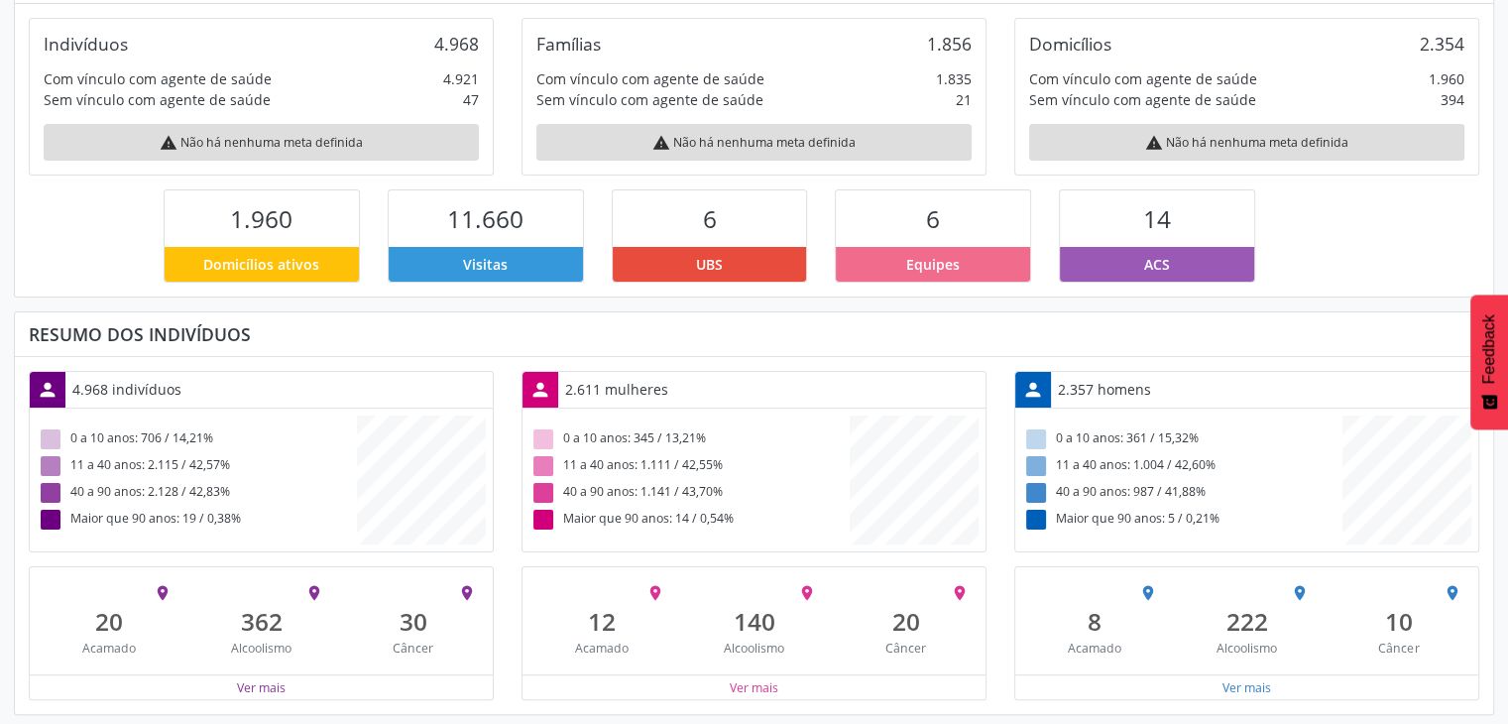
click at [142, 386] on div "4.968 indivíduos" at bounding box center [126, 389] width 123 height 35
click at [159, 391] on div "4.968 indivíduos" at bounding box center [126, 389] width 123 height 35
click at [92, 394] on div "4.968 indivíduos" at bounding box center [126, 389] width 123 height 35
click at [93, 394] on div "4.968 indivíduos" at bounding box center [126, 389] width 123 height 35
click at [226, 402] on div "person 4.968 indivíduos" at bounding box center [261, 390] width 463 height 37
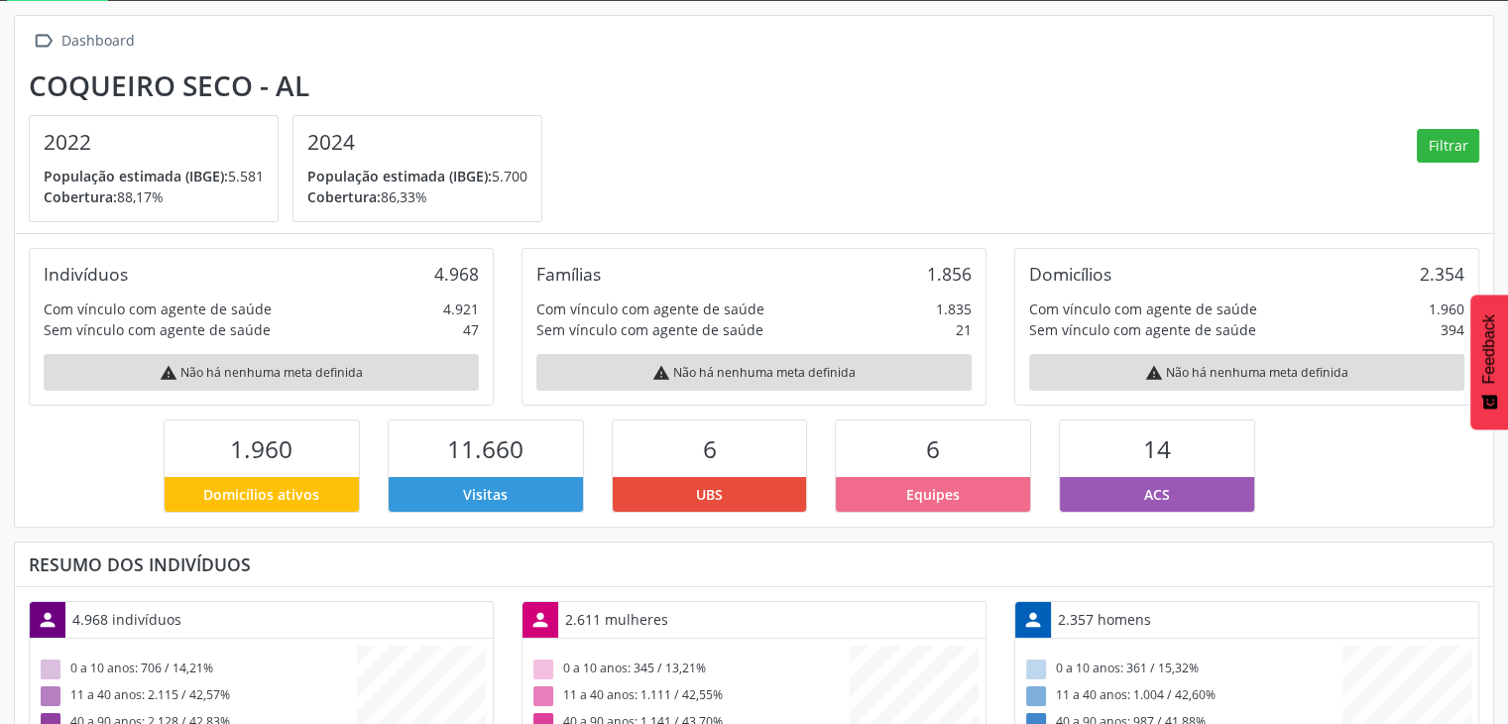
scroll to position [0, 0]
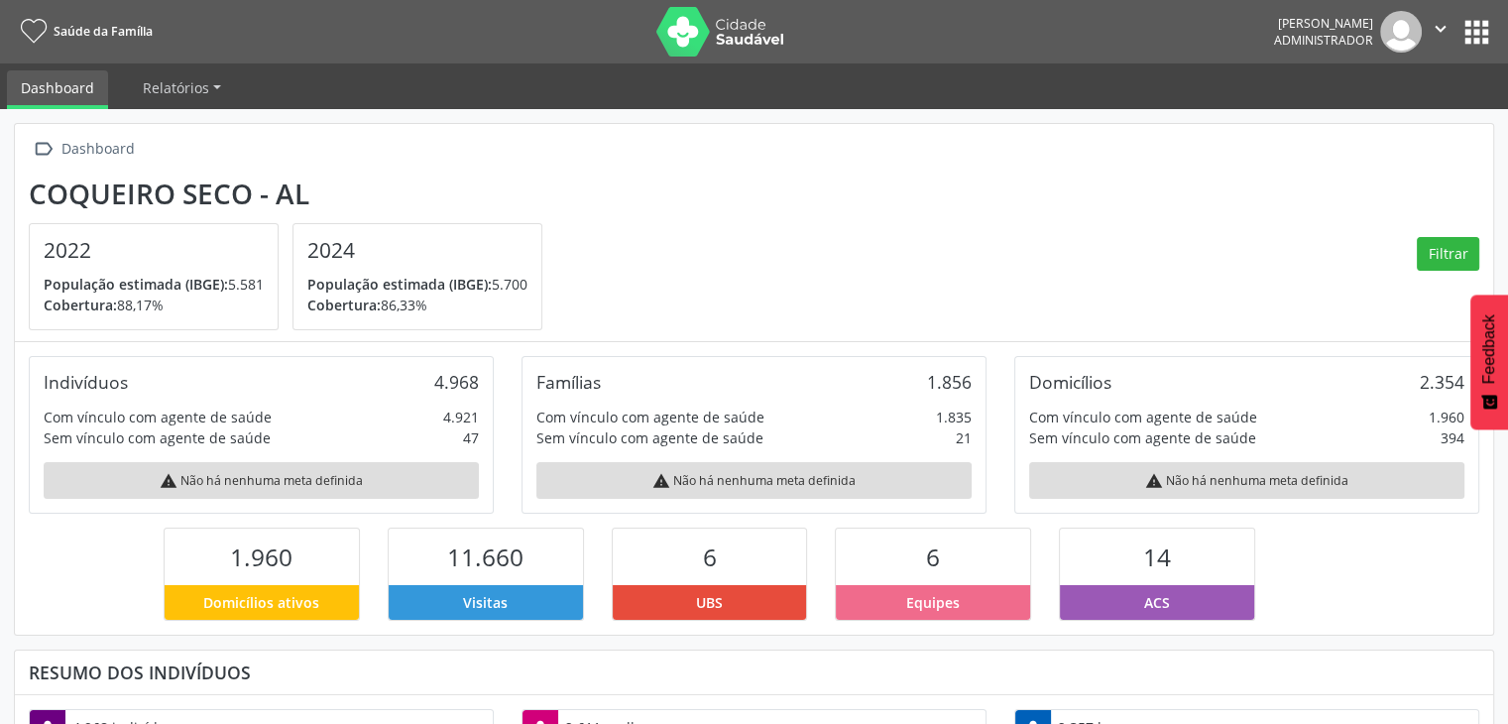
click at [402, 373] on div "Indivíduos 4.968" at bounding box center [261, 382] width 435 height 22
drag, startPoint x: 426, startPoint y: 376, endPoint x: 488, endPoint y: 374, distance: 61.5
click at [492, 373] on div "Indivíduos 4.968 Com vínculo com agente de saúde 4.921 Sem vínculo com agente d…" at bounding box center [261, 435] width 465 height 158
click at [430, 371] on div "Indivíduos 4.968" at bounding box center [261, 382] width 435 height 22
drag, startPoint x: 428, startPoint y: 390, endPoint x: 489, endPoint y: 388, distance: 60.5
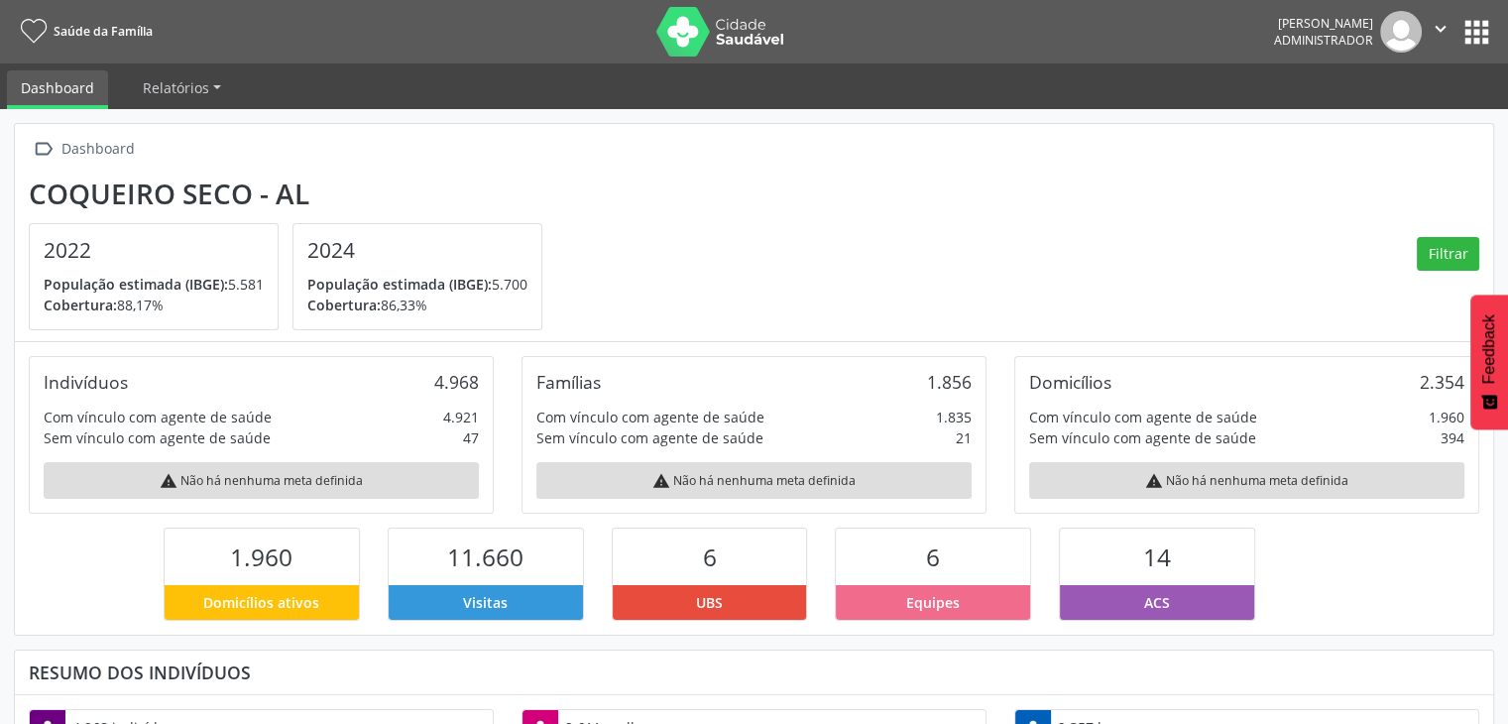
click at [489, 388] on div "Indivíduos 4.968 Com vínculo com agente de saúde 4.921 Sem vínculo com agente d…" at bounding box center [261, 435] width 465 height 158
click at [472, 390] on div "4.968" at bounding box center [456, 382] width 45 height 22
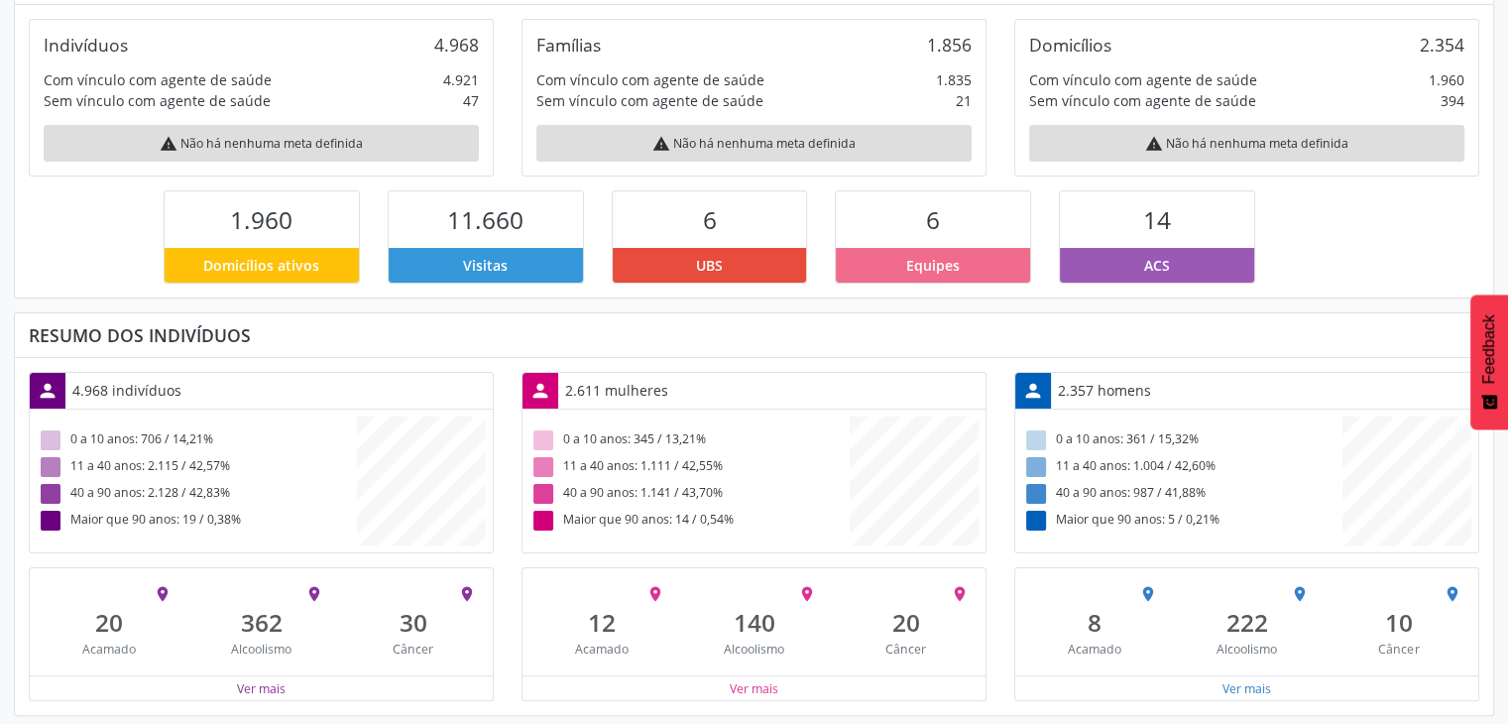
scroll to position [338, 0]
drag, startPoint x: 22, startPoint y: 318, endPoint x: 278, endPoint y: 339, distance: 256.7
click at [278, 340] on div "Resumo dos indivíduos" at bounding box center [754, 334] width 1479 height 44
click at [194, 364] on div "person 4.968 indivíduos 0 a 10 anos: 706 / 14,21% 11 a 40 anos: 2.115 / 42,57% …" at bounding box center [754, 535] width 1479 height 357
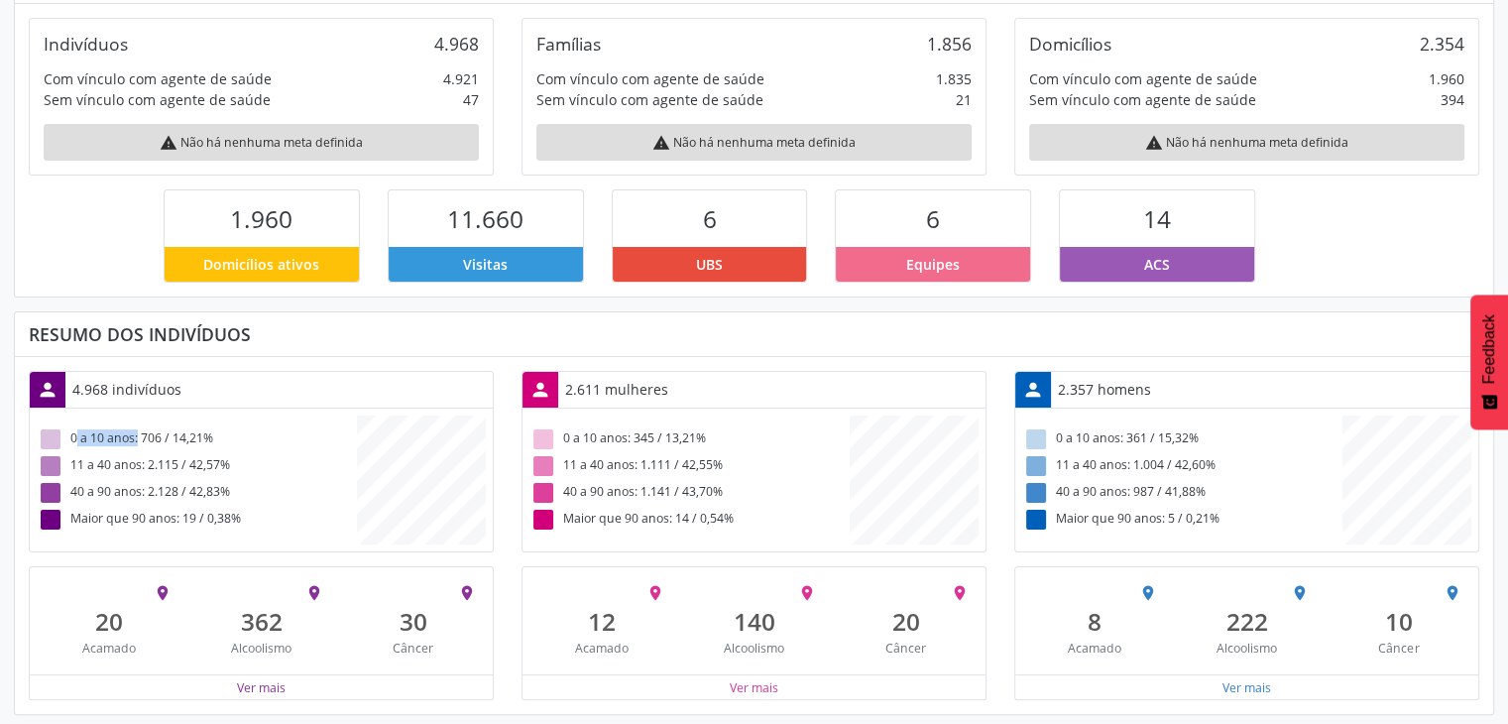
drag, startPoint x: 70, startPoint y: 430, endPoint x: 134, endPoint y: 436, distance: 63.7
click at [134, 436] on div "0 a 10 anos: 706 / 14,21%" at bounding box center [197, 439] width 320 height 27
click at [140, 429] on div "0 a 10 anos: 706 / 14,21%" at bounding box center [197, 439] width 320 height 27
drag, startPoint x: 146, startPoint y: 436, endPoint x: 161, endPoint y: 436, distance: 14.9
click at [161, 436] on div "0 a 10 anos: 706 / 14,21%" at bounding box center [197, 439] width 320 height 27
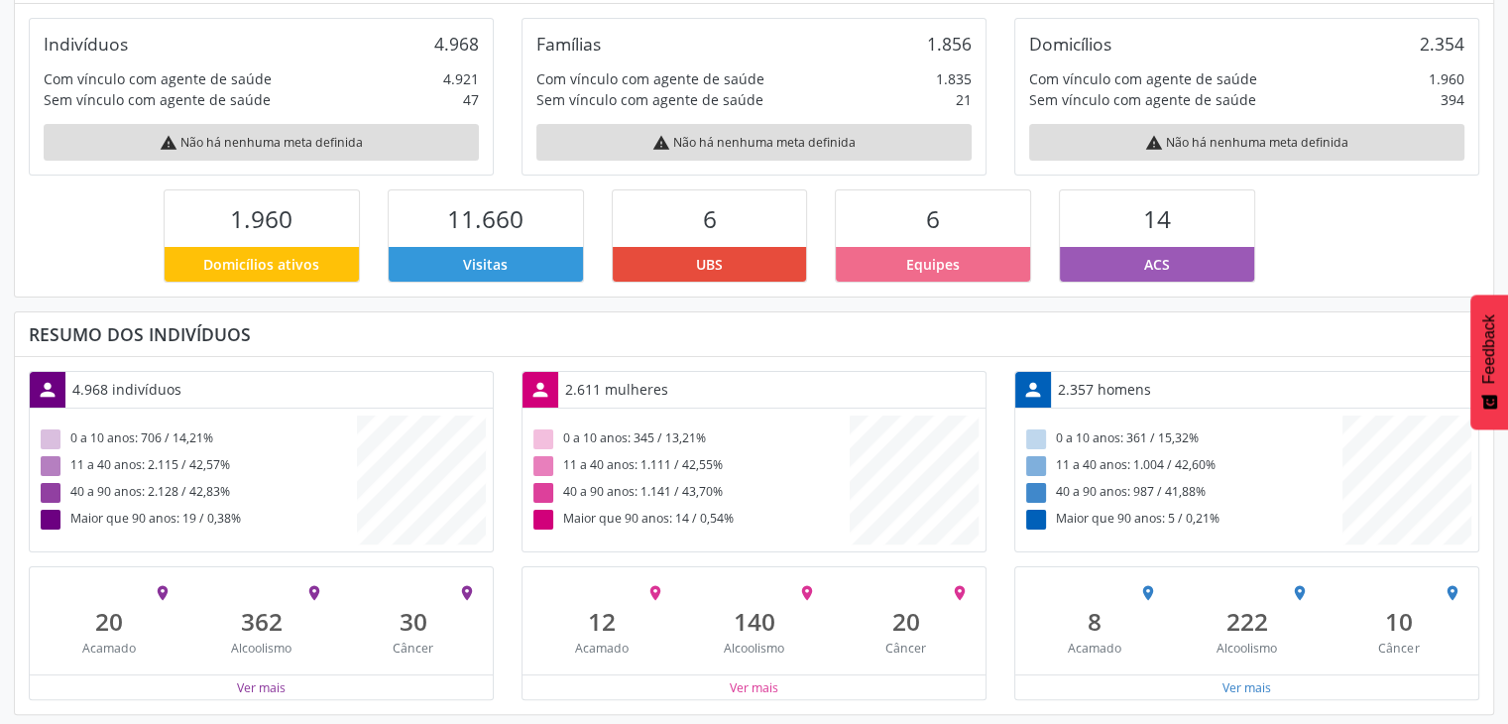
click at [187, 437] on div "0 a 10 anos: 706 / 14,21%" at bounding box center [197, 439] width 320 height 27
drag, startPoint x: 171, startPoint y: 433, endPoint x: 207, endPoint y: 441, distance: 37.5
click at [207, 441] on div "0 a 10 anos: 706 / 14,21%" at bounding box center [197, 439] width 320 height 27
click at [175, 445] on div "0 a 10 anos: 706 / 14,21%" at bounding box center [197, 439] width 320 height 27
click at [242, 422] on div "0 a 10 anos: 706 / 14,21% 11 a 40 anos: 2.115 / 42,57% 40 a 90 anos: 2.128 / 42…" at bounding box center [261, 480] width 463 height 143
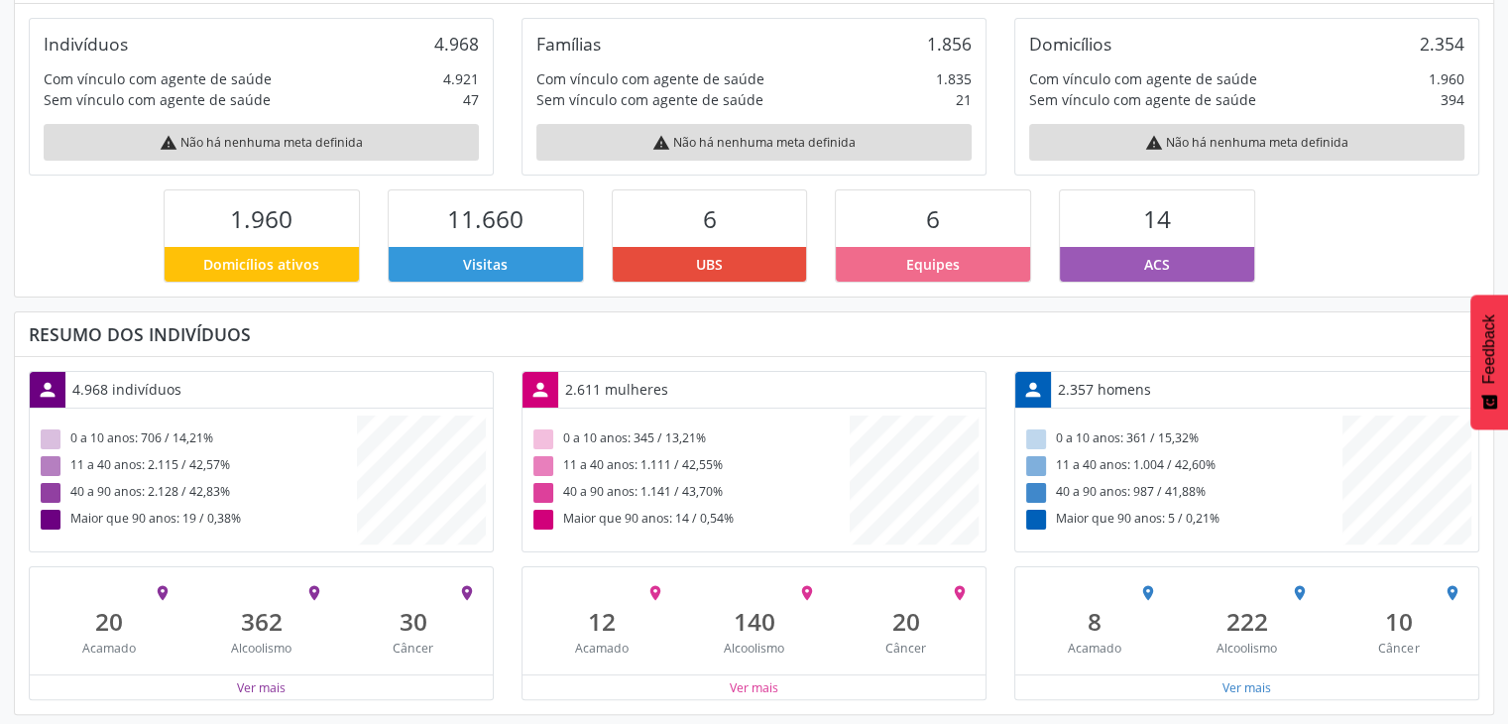
click at [245, 518] on div "Maior que 90 anos: 19 / 0,38%" at bounding box center [197, 520] width 320 height 27
drag, startPoint x: 241, startPoint y: 621, endPoint x: 286, endPoint y: 655, distance: 56.5
click at [286, 655] on div "place 362 [GEOGRAPHIC_DATA]" at bounding box center [261, 620] width 152 height 100
click at [244, 683] on button "Ver mais" at bounding box center [261, 687] width 51 height 19
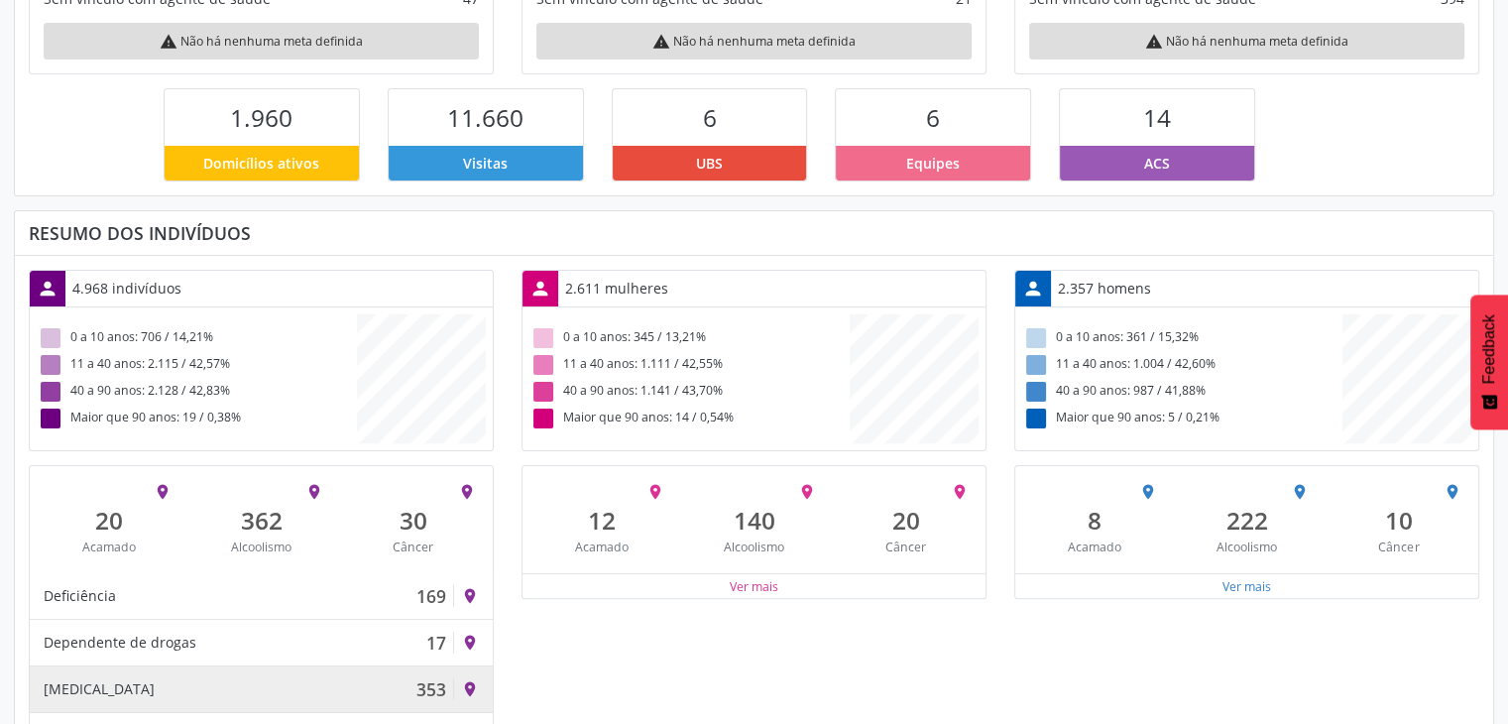
scroll to position [438, 0]
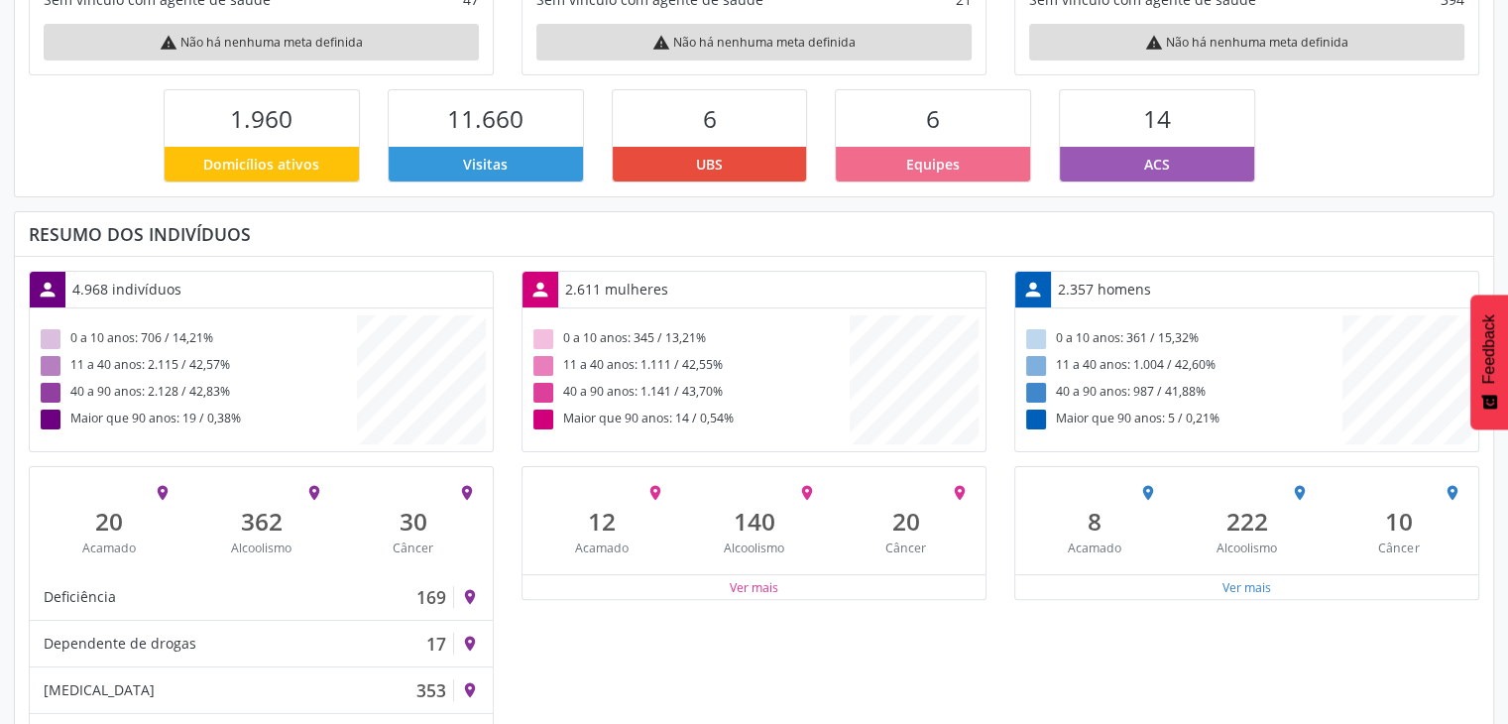
click at [591, 632] on div "person 2.611 mulheres 0 a 10 anos: 345 / 13,21% 11 a 40 anos: 1.111 / 42,55% 40…" at bounding box center [754, 691] width 493 height 841
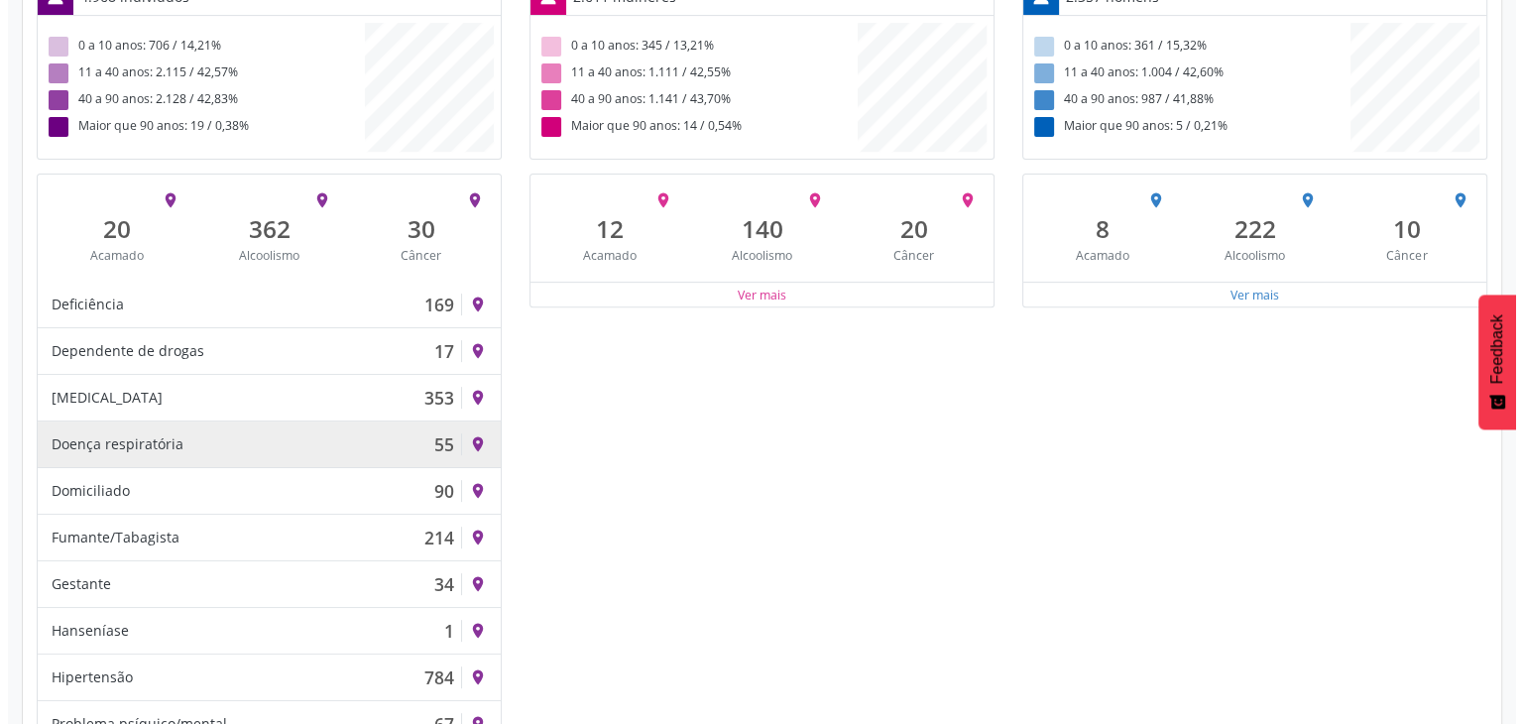
scroll to position [734, 0]
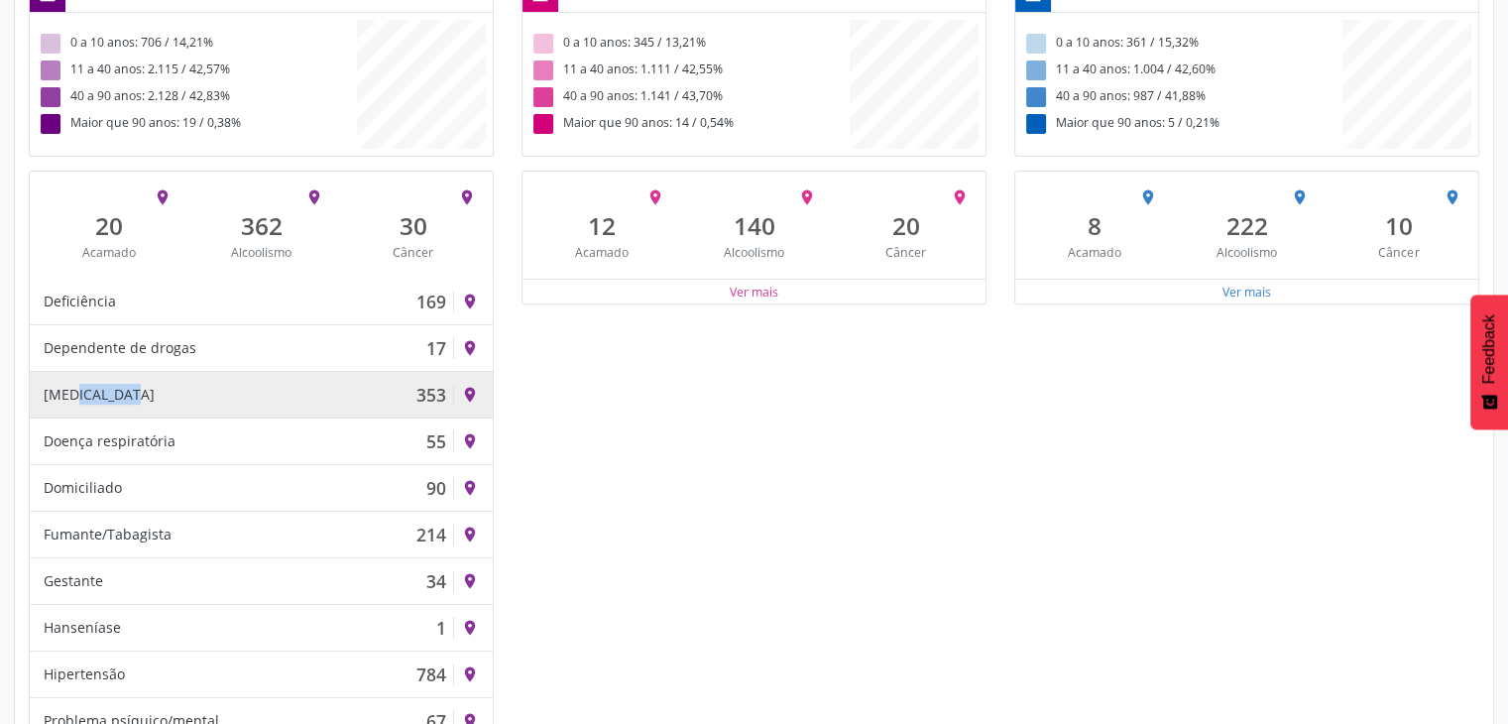
drag, startPoint x: 42, startPoint y: 396, endPoint x: 131, endPoint y: 396, distance: 89.2
click at [114, 398] on div "[MEDICAL_DATA] 353 place" at bounding box center [261, 395] width 463 height 47
drag, startPoint x: 416, startPoint y: 398, endPoint x: 444, endPoint y: 399, distance: 28.8
click at [444, 399] on div "[MEDICAL_DATA] 353" at bounding box center [249, 395] width 411 height 22
click at [99, 388] on div "[MEDICAL_DATA]" at bounding box center [99, 395] width 111 height 22
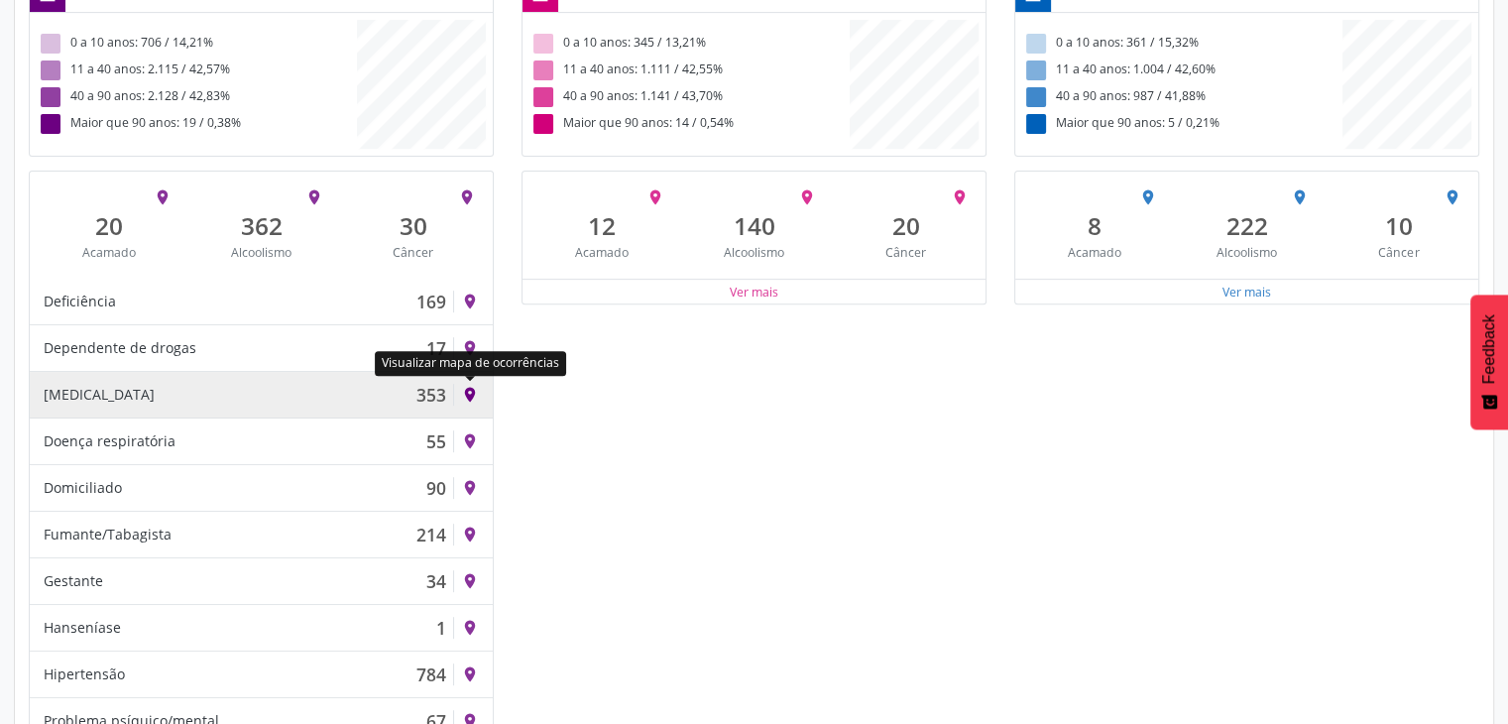
click at [468, 388] on icon "place" at bounding box center [470, 395] width 18 height 18
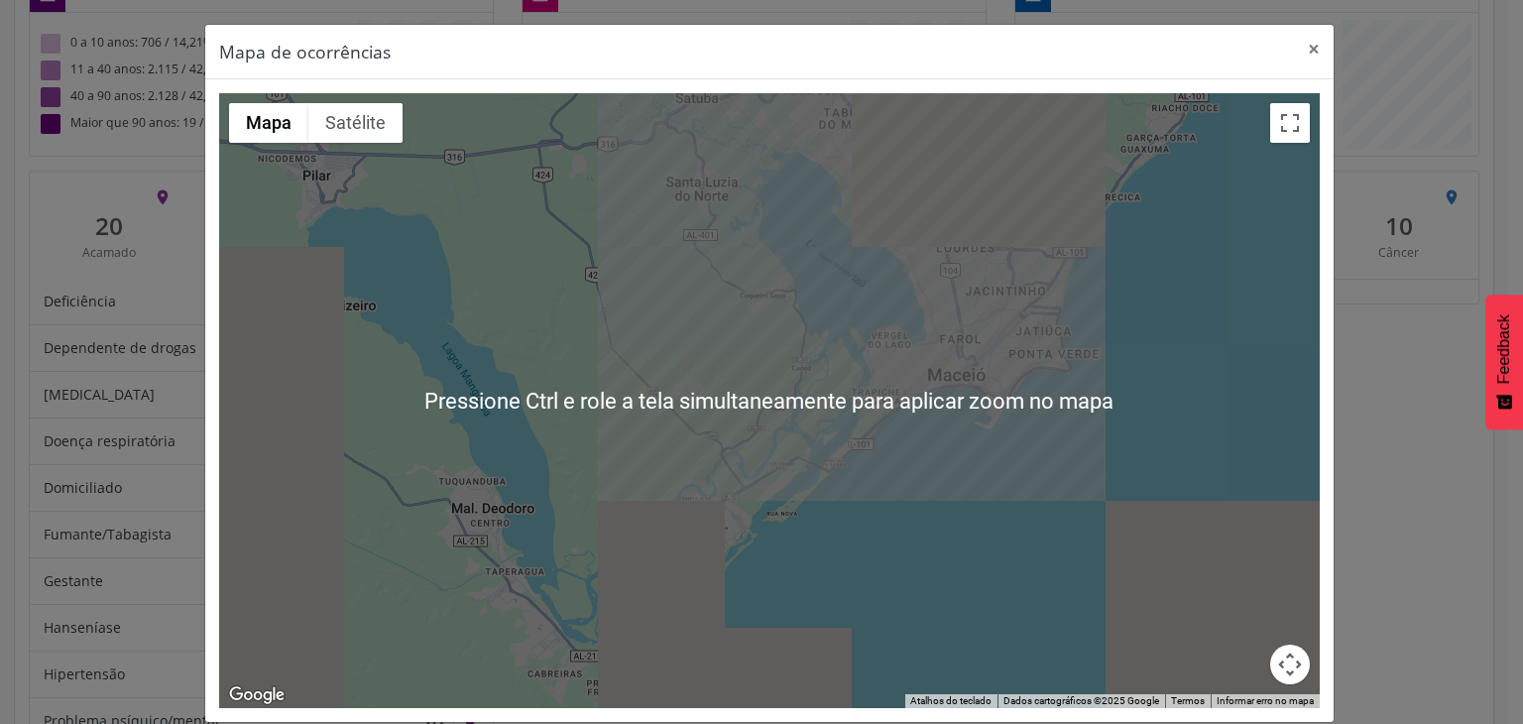
scroll to position [2, 0]
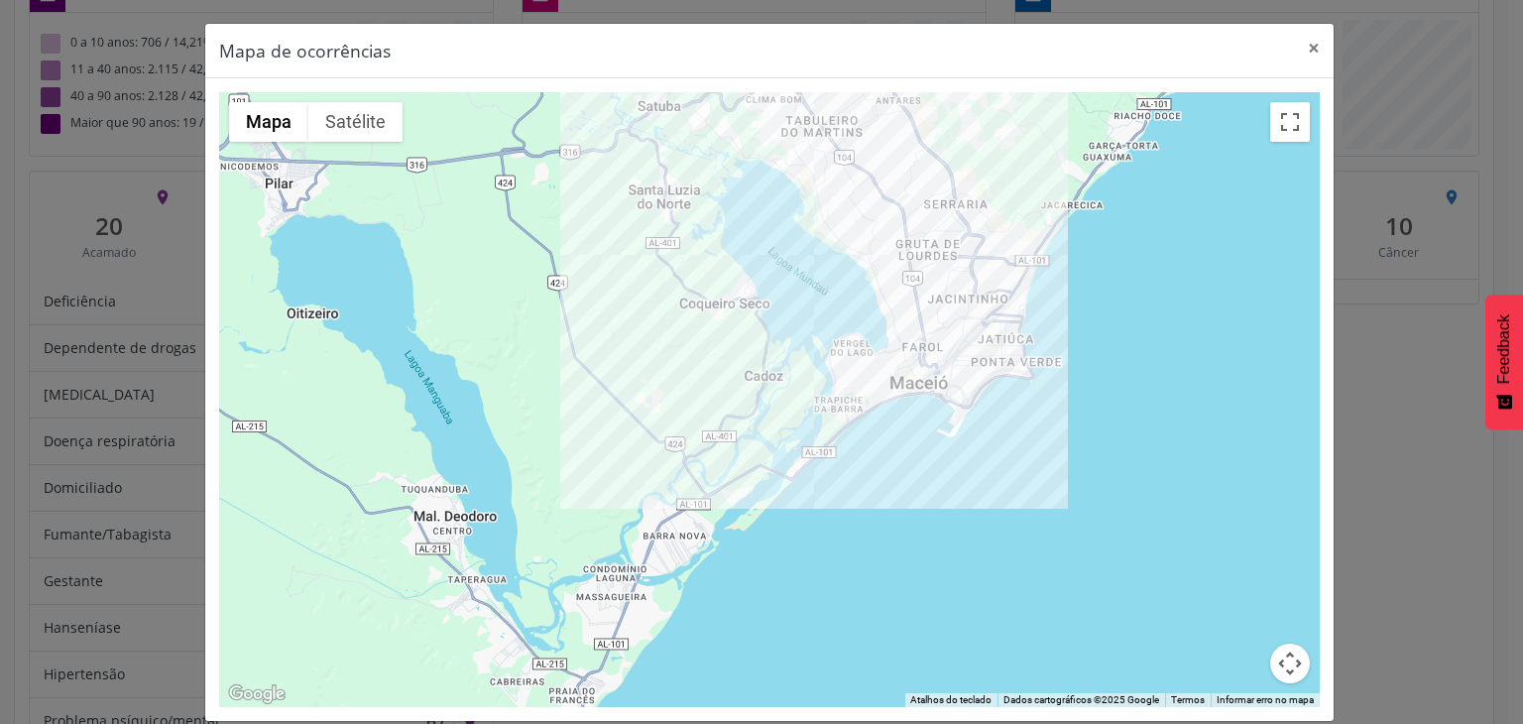
drag, startPoint x: 956, startPoint y: 271, endPoint x: 914, endPoint y: 280, distance: 42.6
click at [914, 280] on div at bounding box center [769, 399] width 1101 height 615
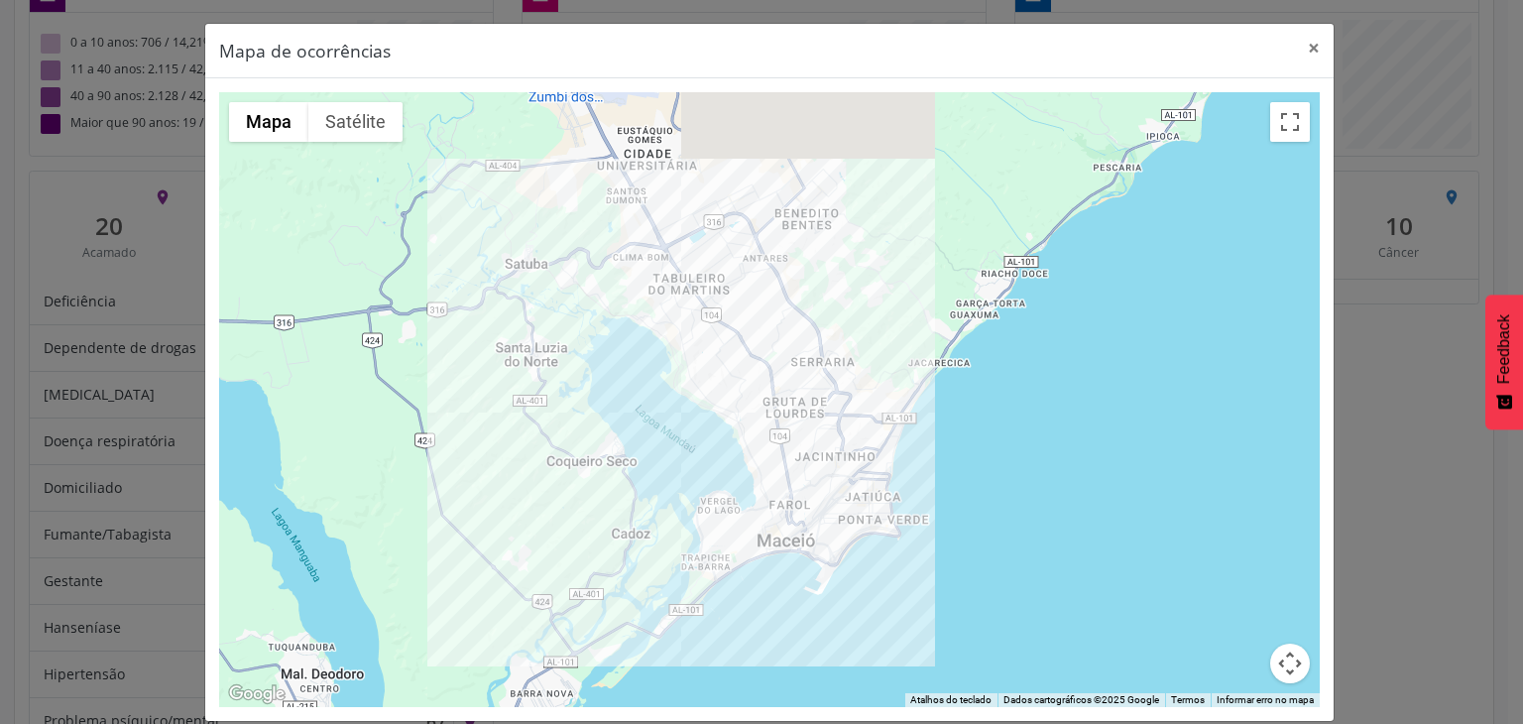
drag, startPoint x: 914, startPoint y: 287, endPoint x: 779, endPoint y: 446, distance: 209.0
click at [779, 446] on div at bounding box center [769, 399] width 1101 height 615
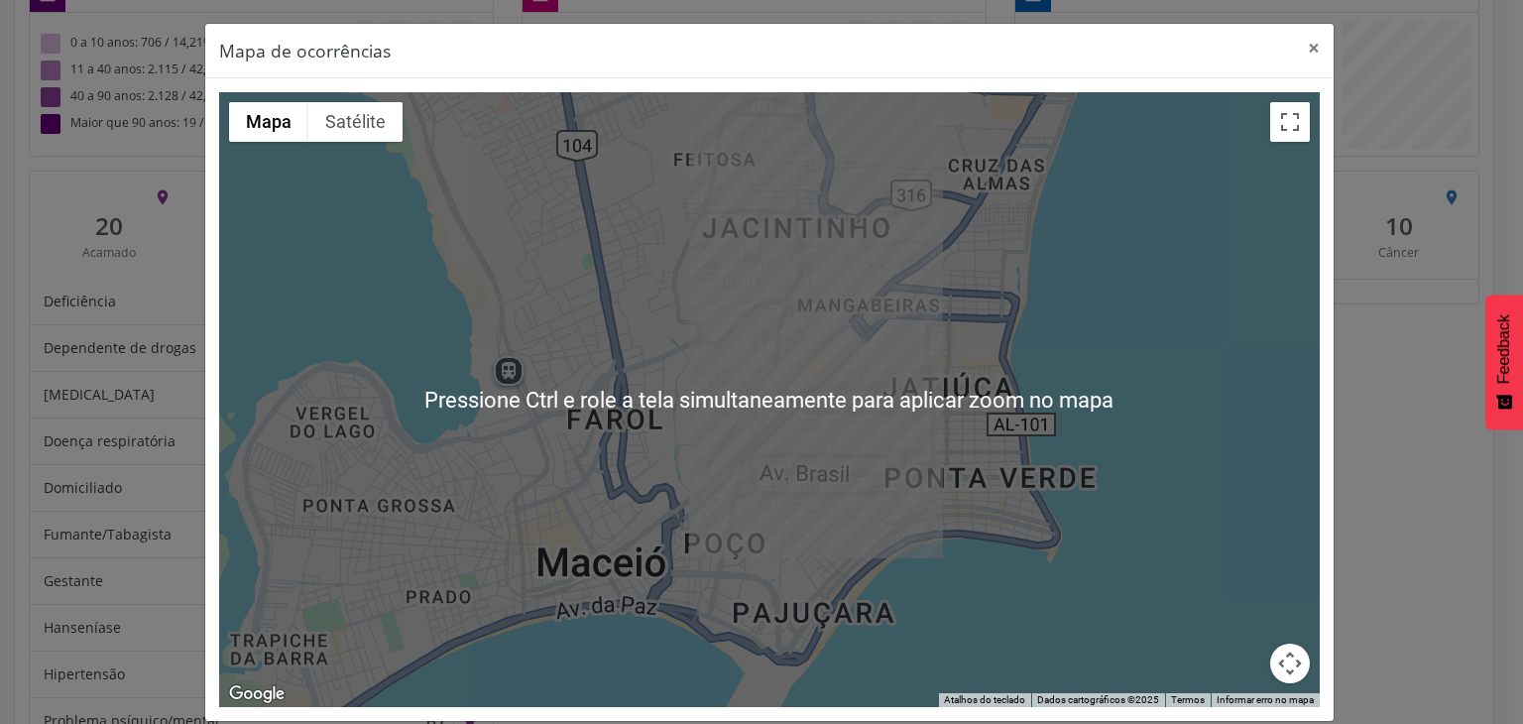
scroll to position [0, 0]
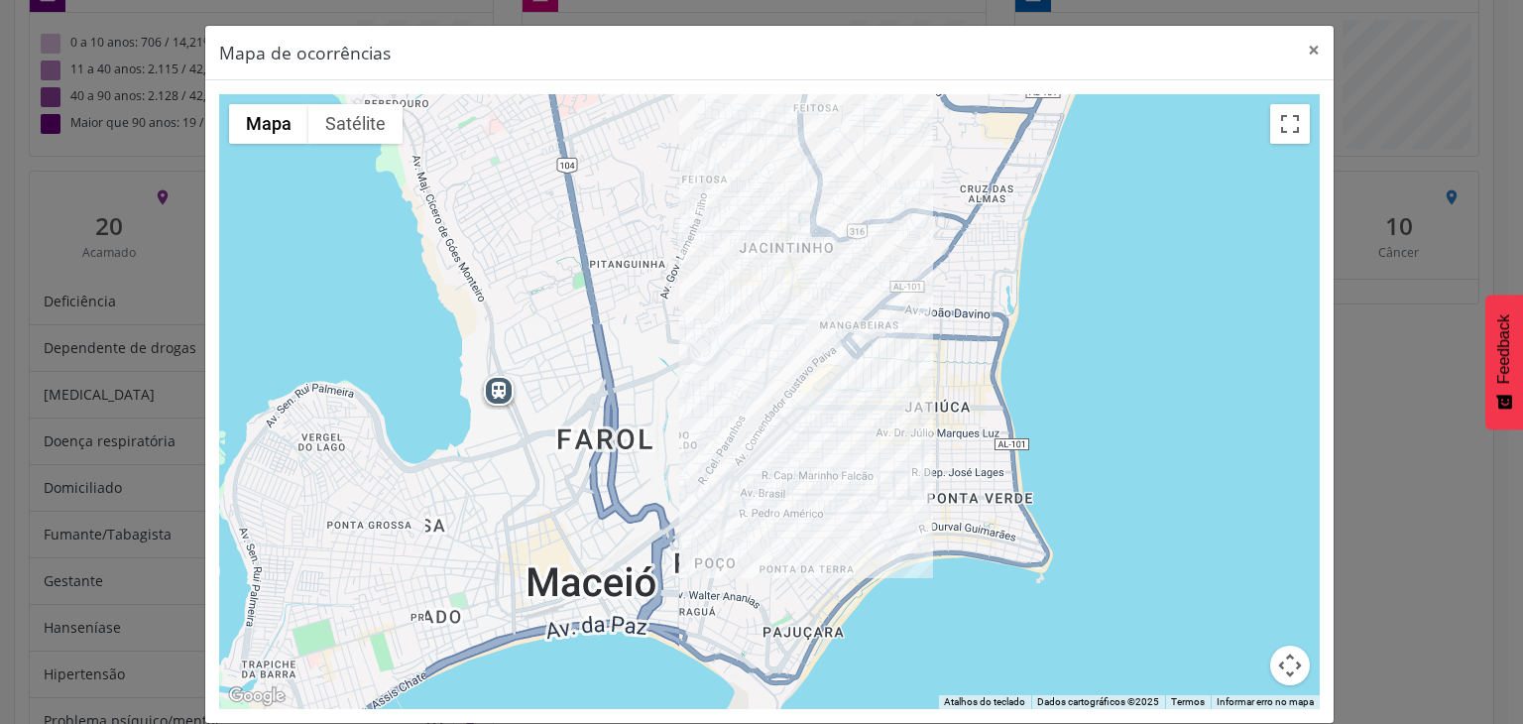
drag, startPoint x: 826, startPoint y: 354, endPoint x: 817, endPoint y: 378, distance: 25.4
click at [817, 378] on div at bounding box center [769, 401] width 1101 height 615
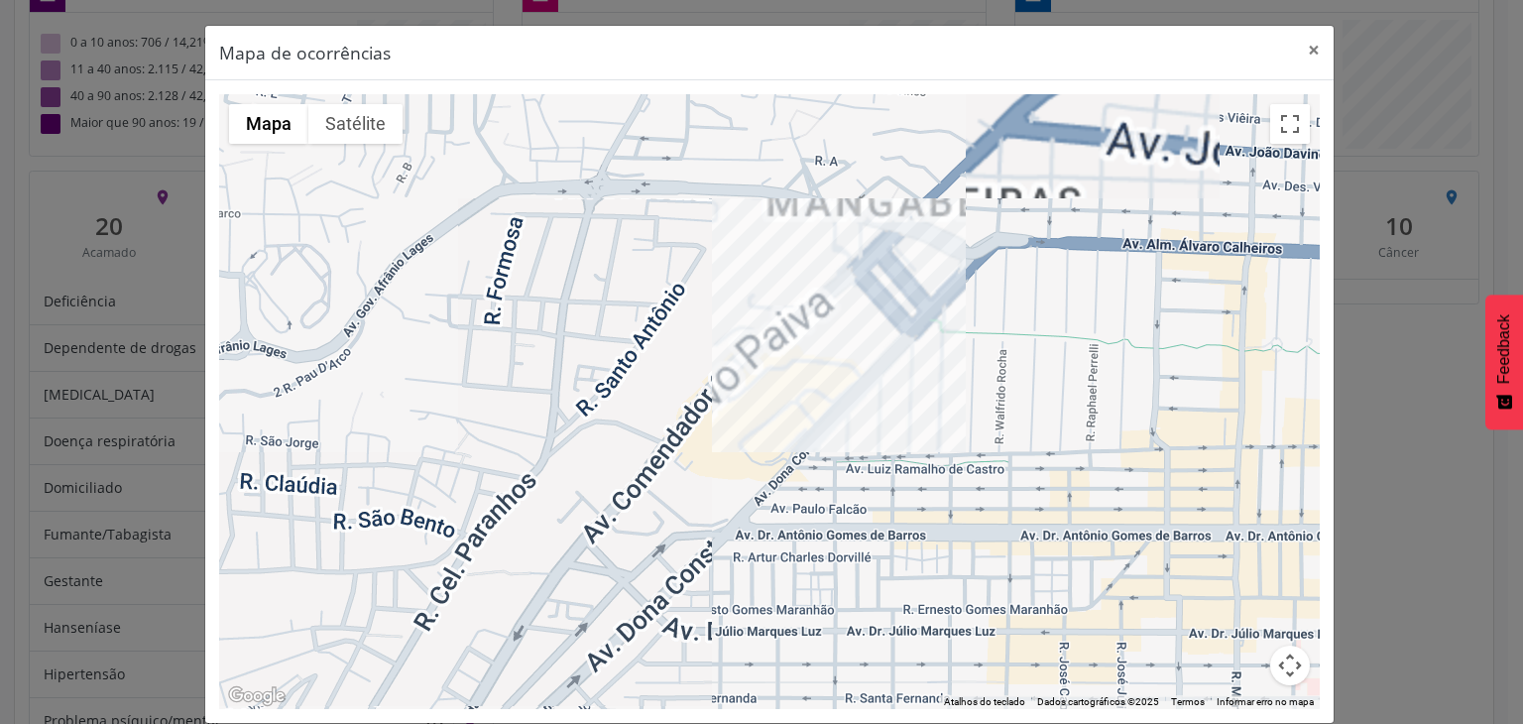
drag, startPoint x: 891, startPoint y: 349, endPoint x: 861, endPoint y: 387, distance: 48.0
click at [861, 387] on div at bounding box center [769, 401] width 1101 height 615
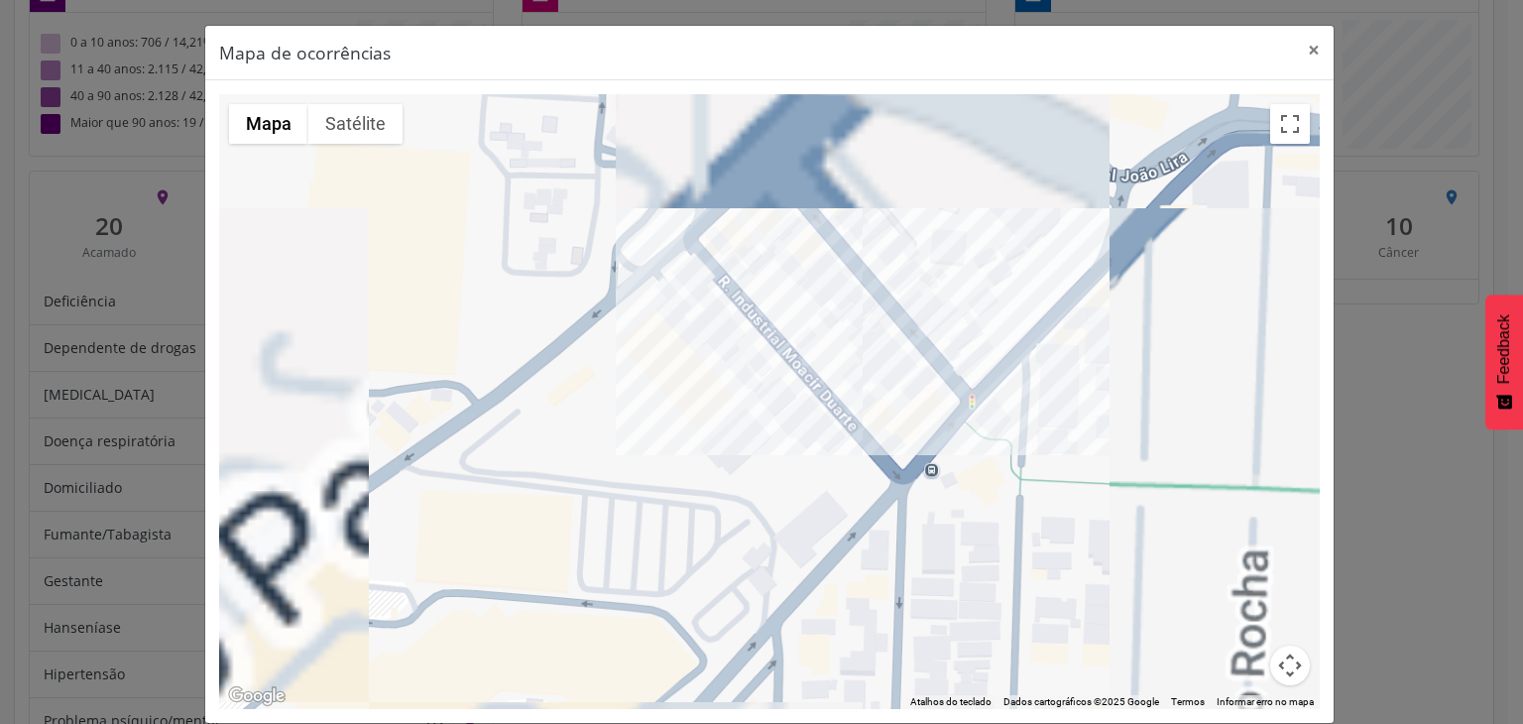
drag, startPoint x: 929, startPoint y: 295, endPoint x: 912, endPoint y: 330, distance: 39.5
click at [930, 350] on div at bounding box center [769, 401] width 1101 height 615
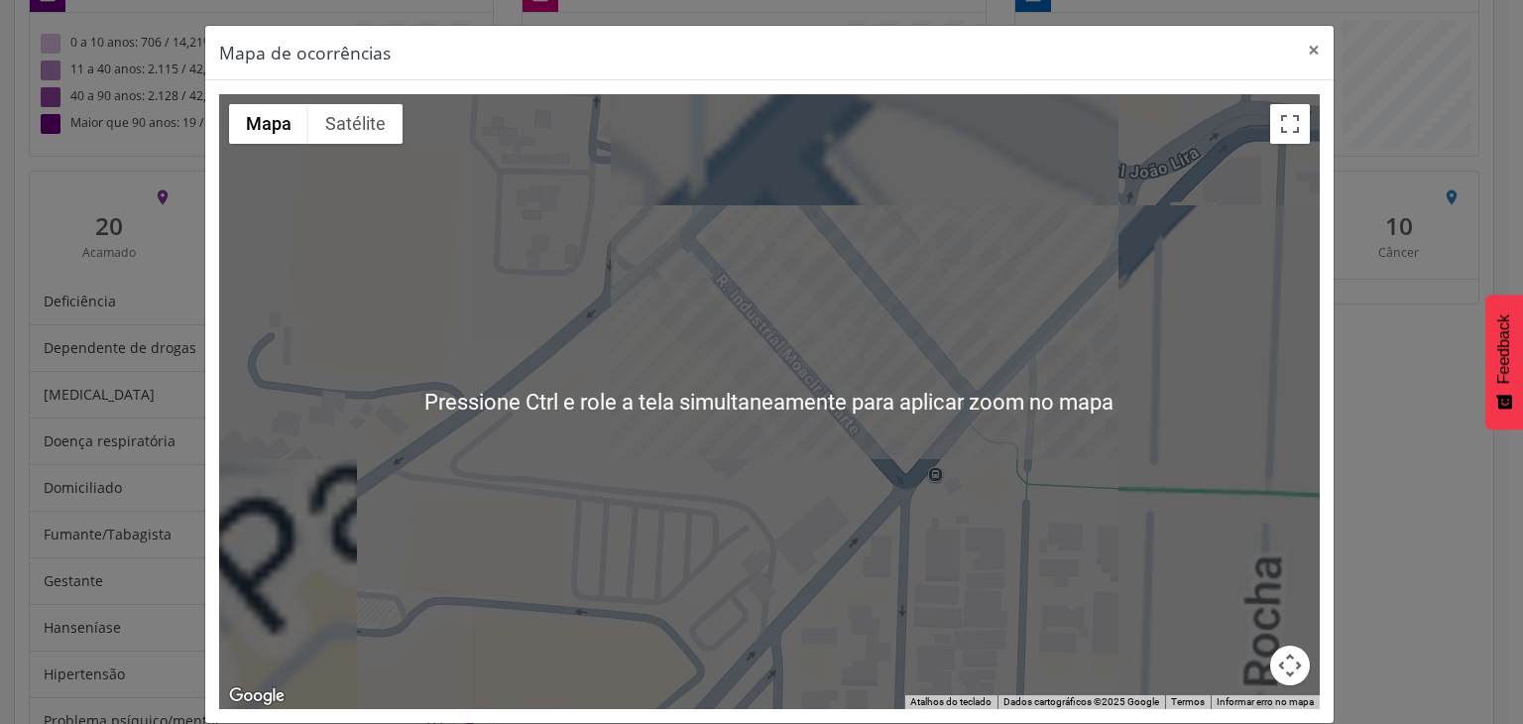
click at [891, 317] on div at bounding box center [769, 401] width 1101 height 615
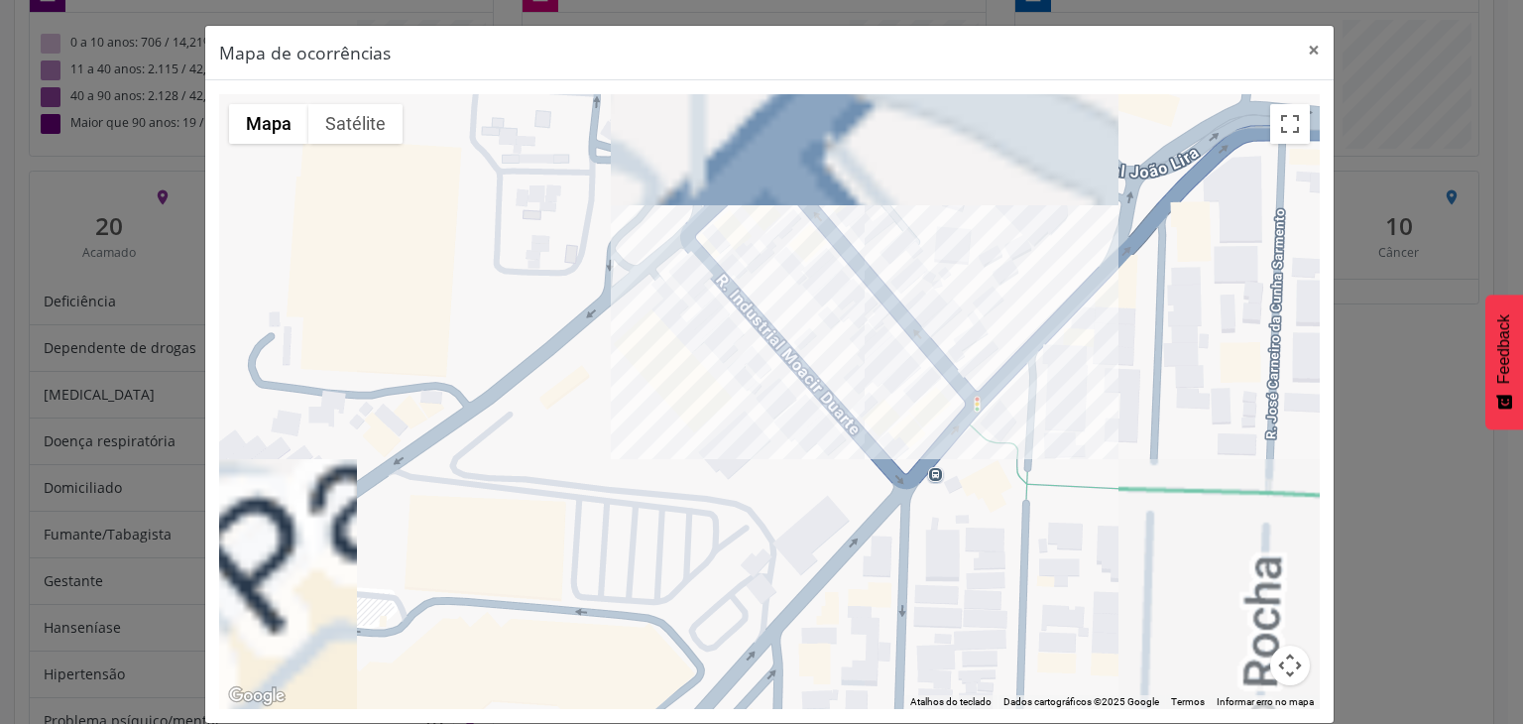
click at [886, 290] on div at bounding box center [769, 401] width 1101 height 615
click at [852, 310] on div at bounding box center [769, 401] width 1101 height 615
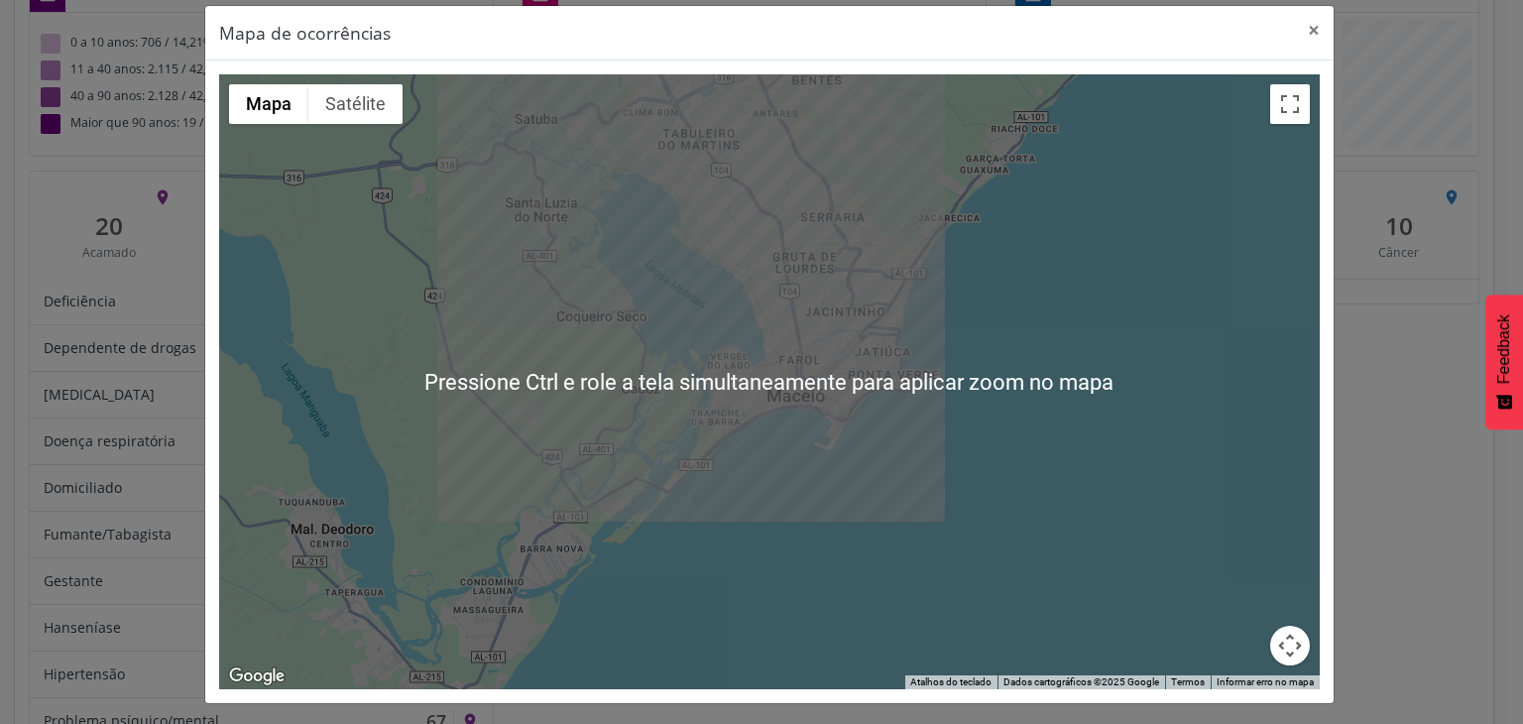
scroll to position [24, 0]
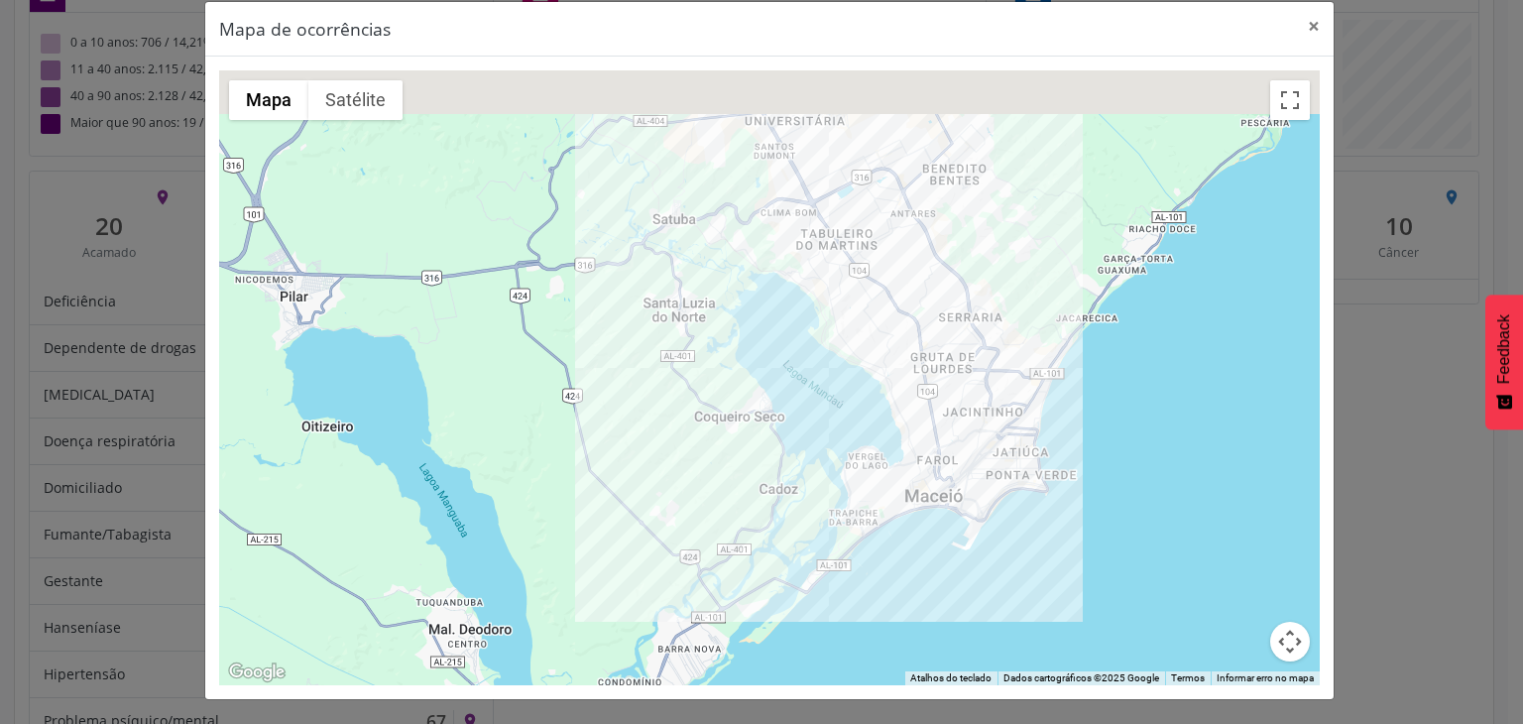
drag, startPoint x: 725, startPoint y: 299, endPoint x: 932, endPoint y: 431, distance: 245.7
click at [932, 433] on div at bounding box center [769, 377] width 1101 height 615
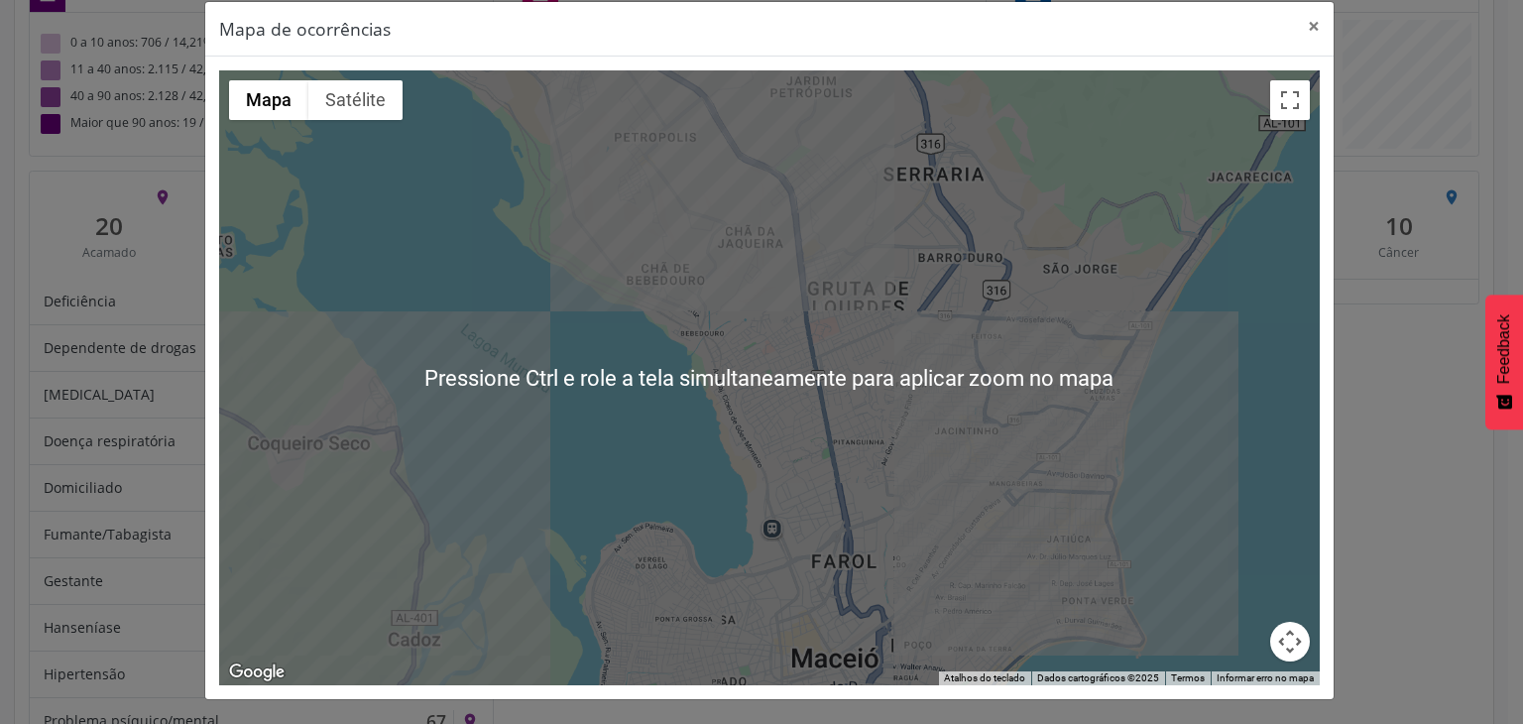
scroll to position [0, 0]
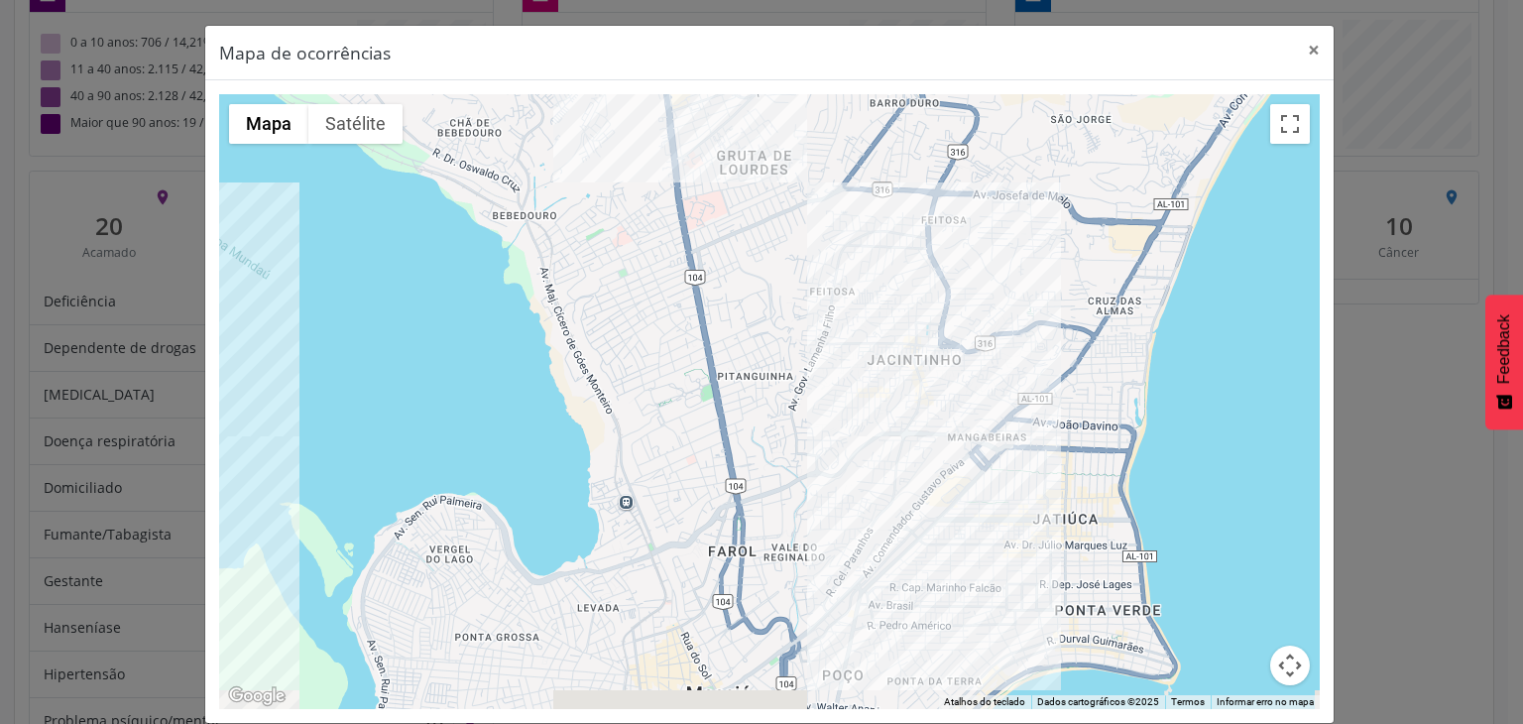
drag, startPoint x: 1056, startPoint y: 555, endPoint x: 1110, endPoint y: 399, distance: 165.6
click at [1071, 421] on div at bounding box center [769, 401] width 1101 height 615
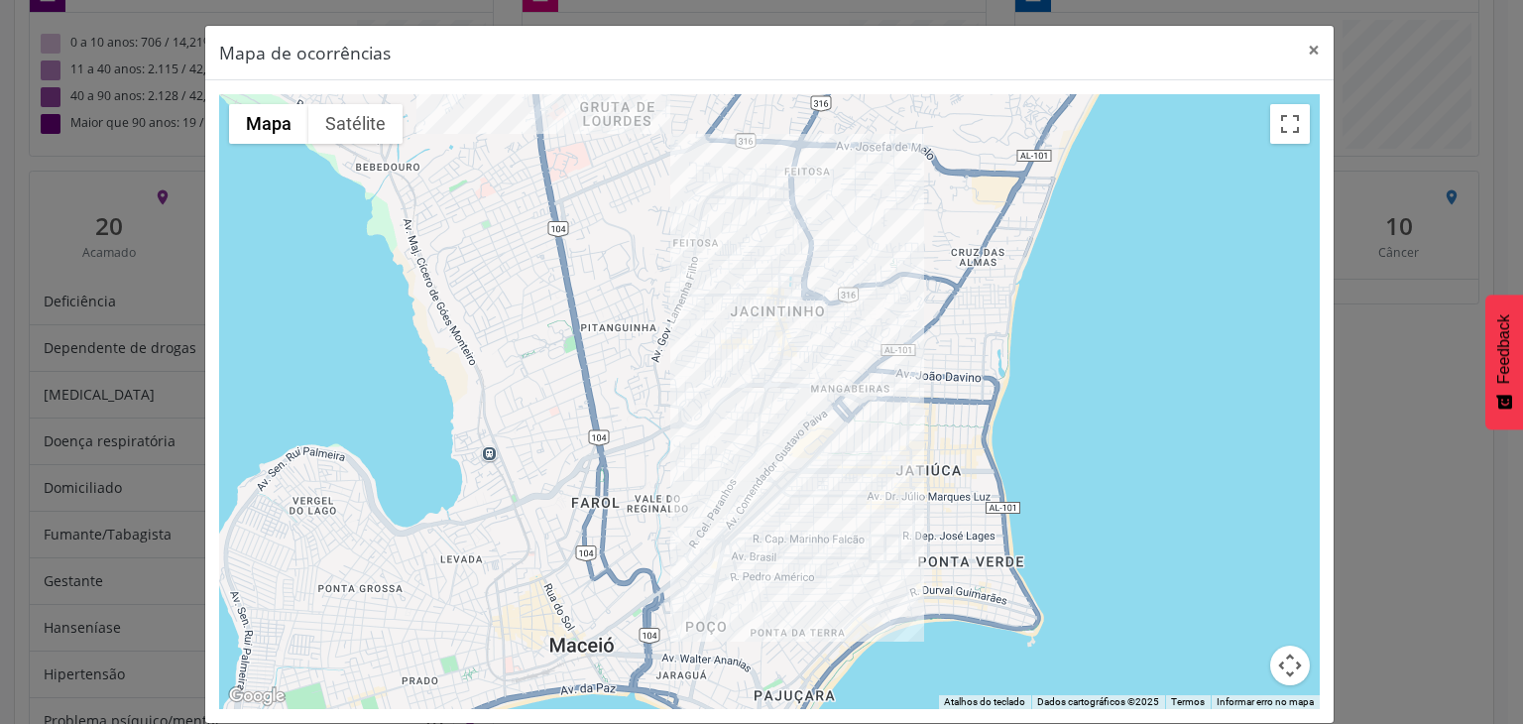
drag, startPoint x: 1134, startPoint y: 341, endPoint x: 981, endPoint y: 358, distance: 154.6
click at [981, 358] on div at bounding box center [769, 401] width 1101 height 615
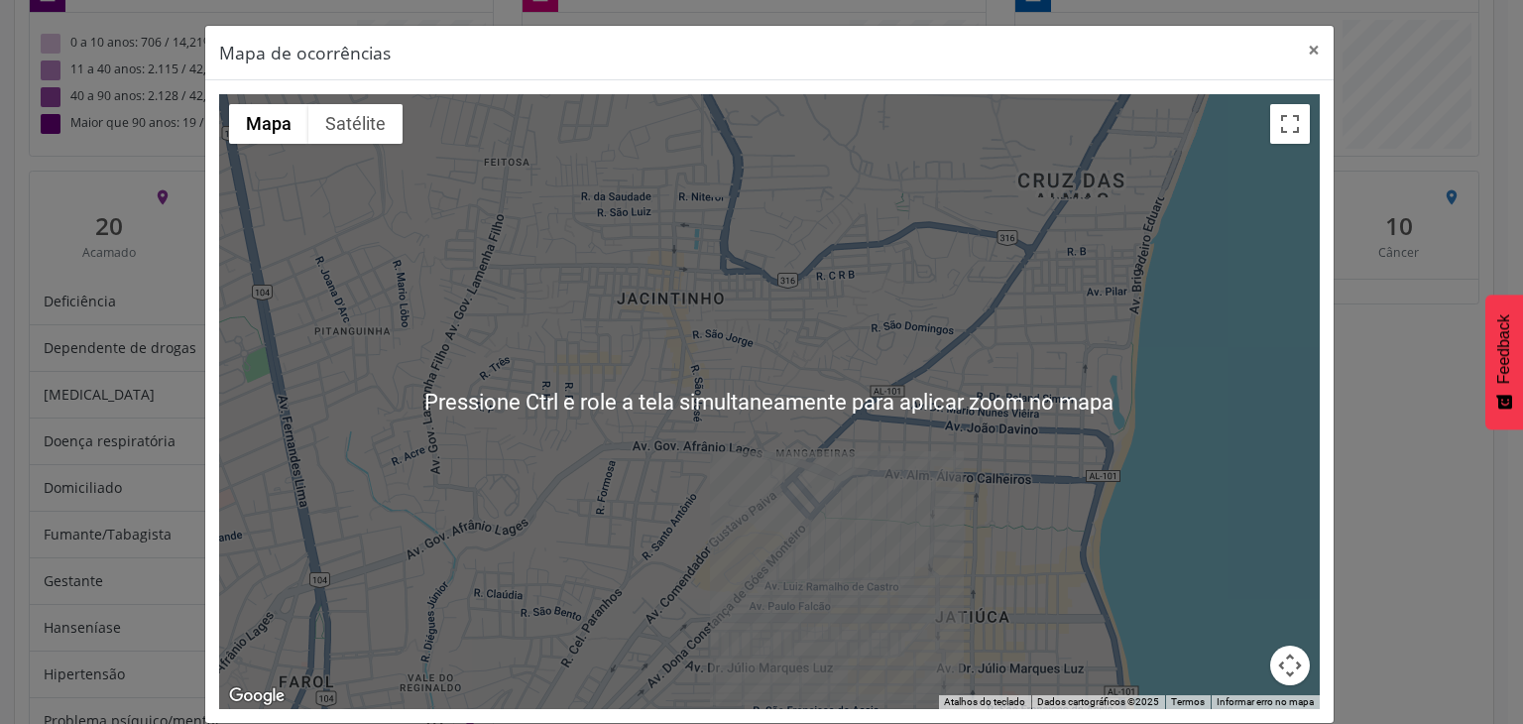
click at [804, 477] on div at bounding box center [769, 401] width 1101 height 615
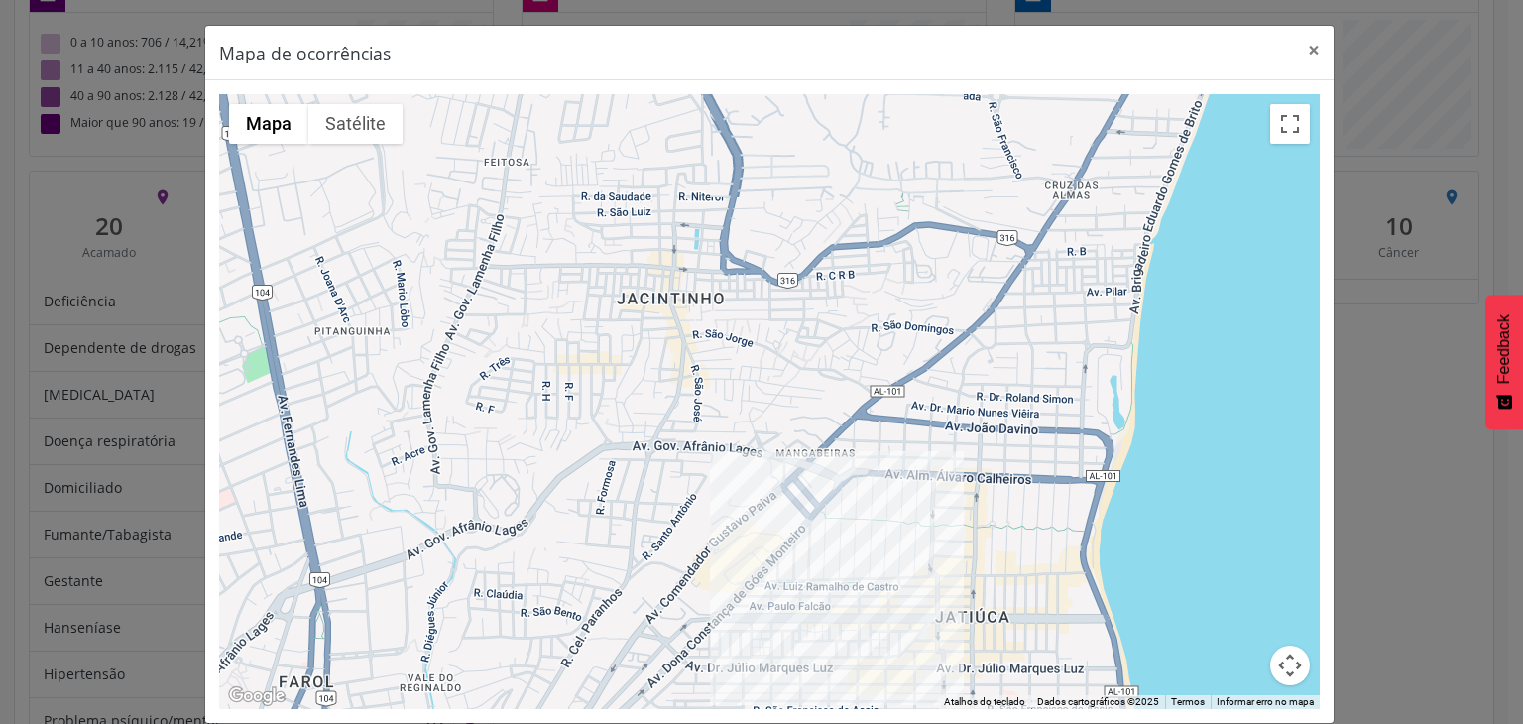
click at [801, 489] on div at bounding box center [769, 401] width 1101 height 615
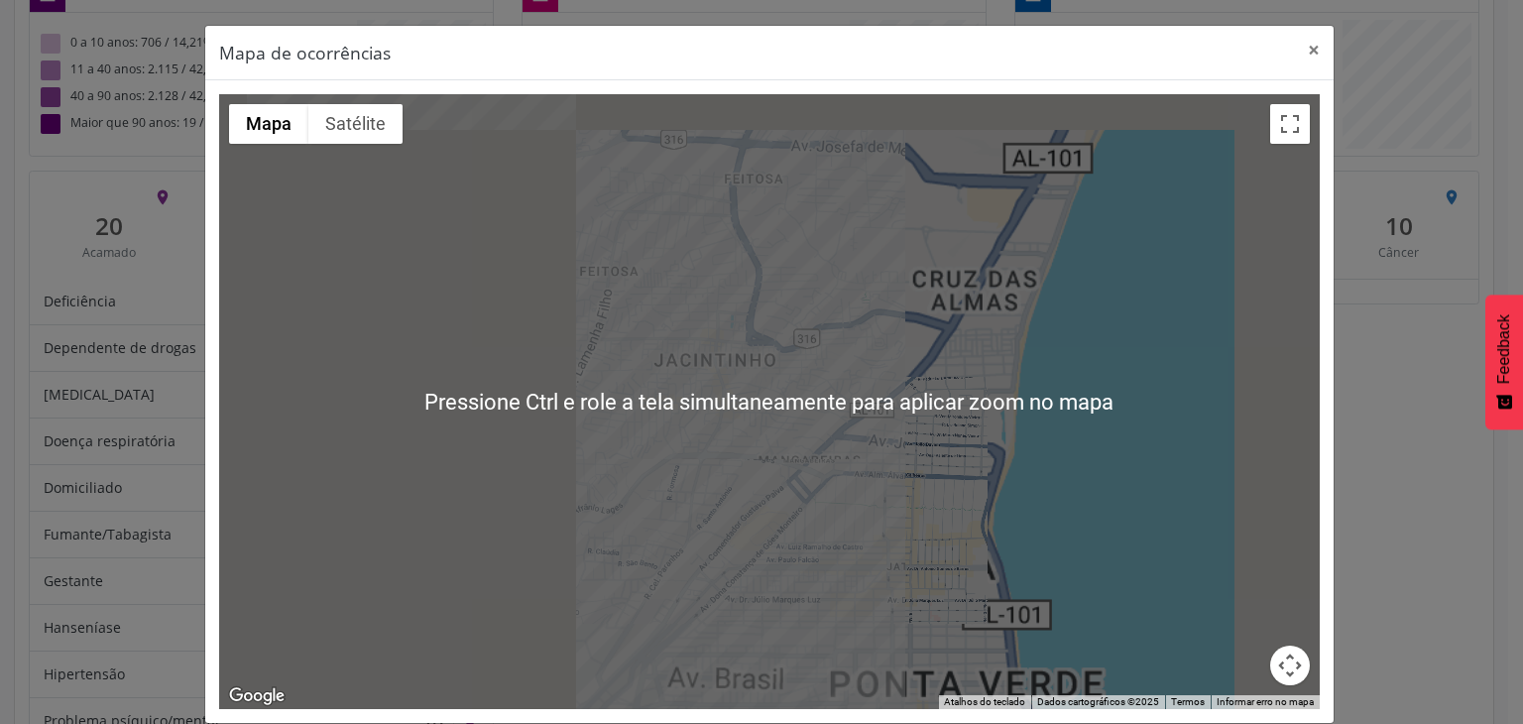
scroll to position [3, 0]
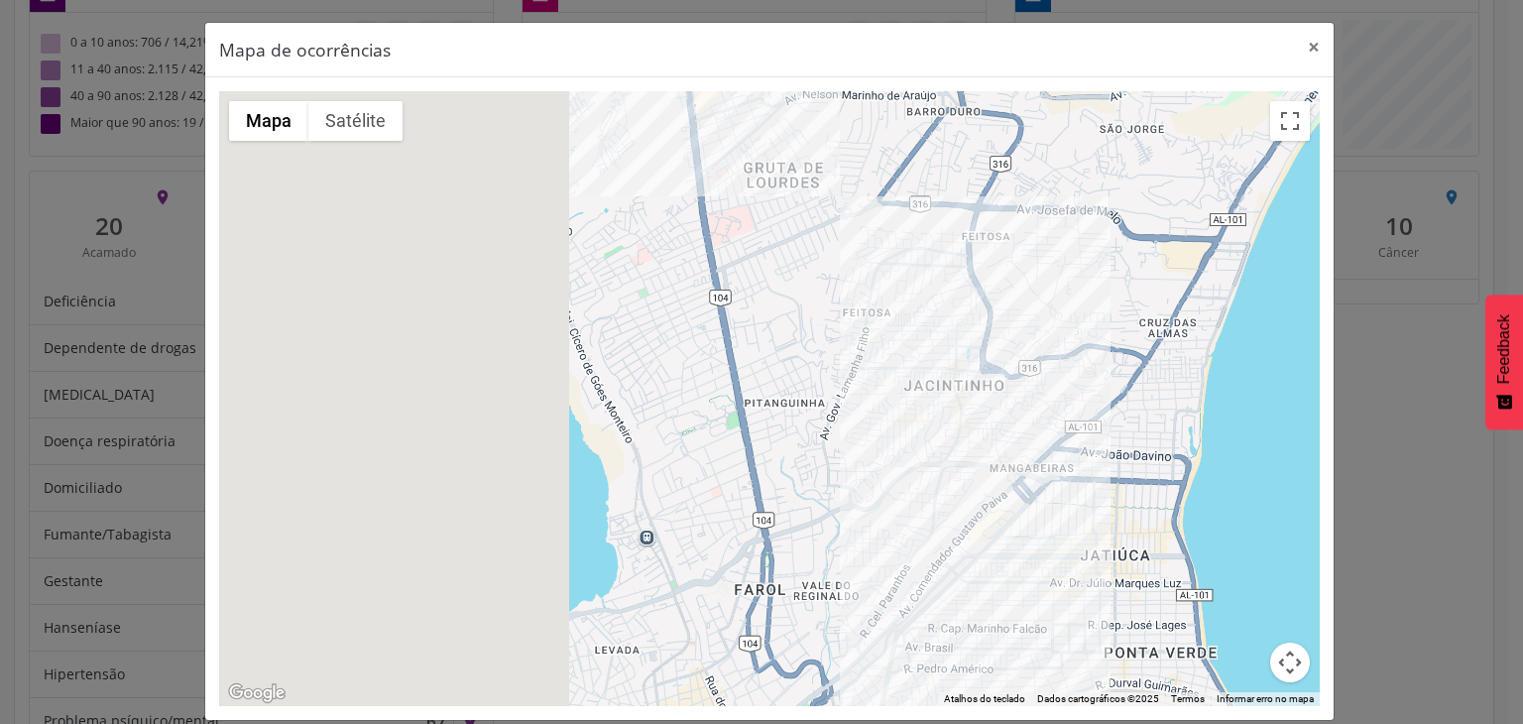
drag, startPoint x: 841, startPoint y: 445, endPoint x: 877, endPoint y: 441, distance: 35.9
click at [879, 441] on div at bounding box center [769, 398] width 1101 height 615
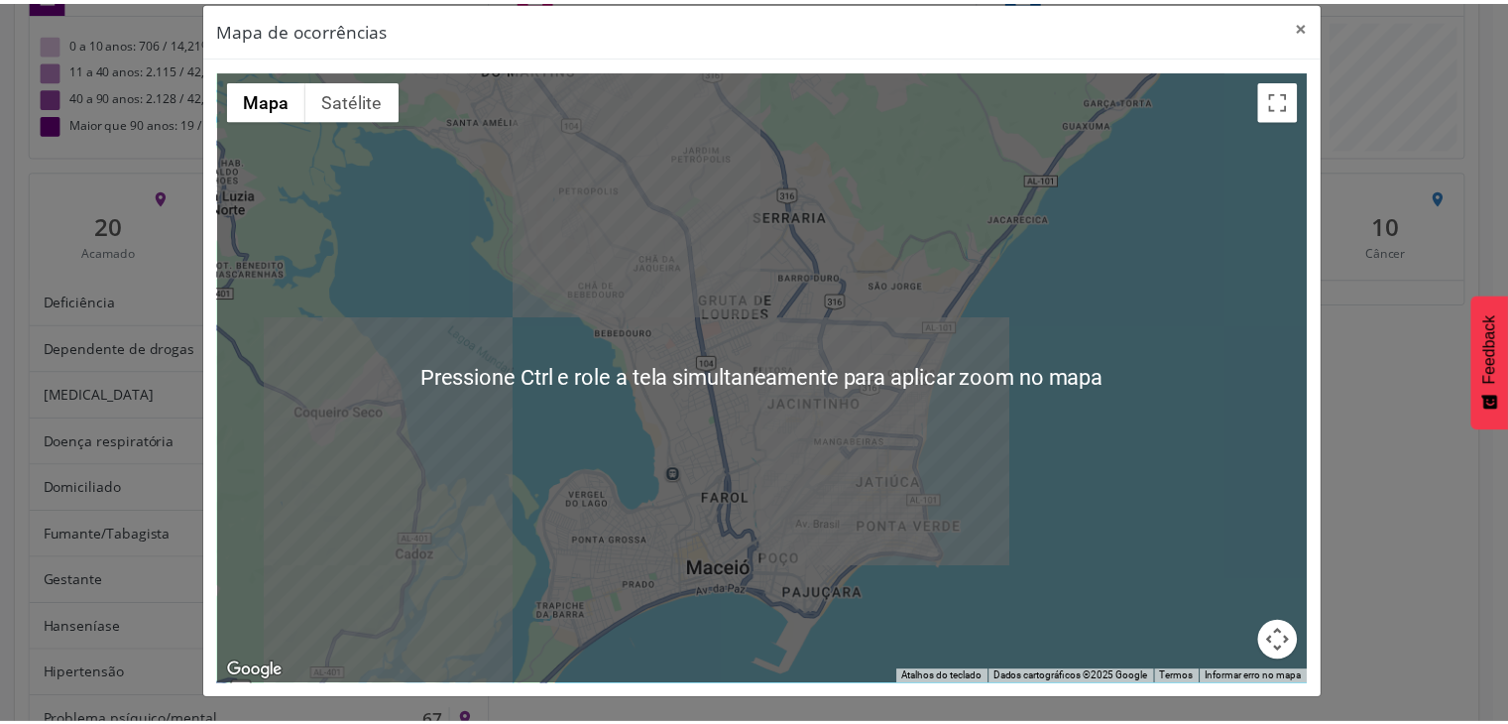
scroll to position [0, 0]
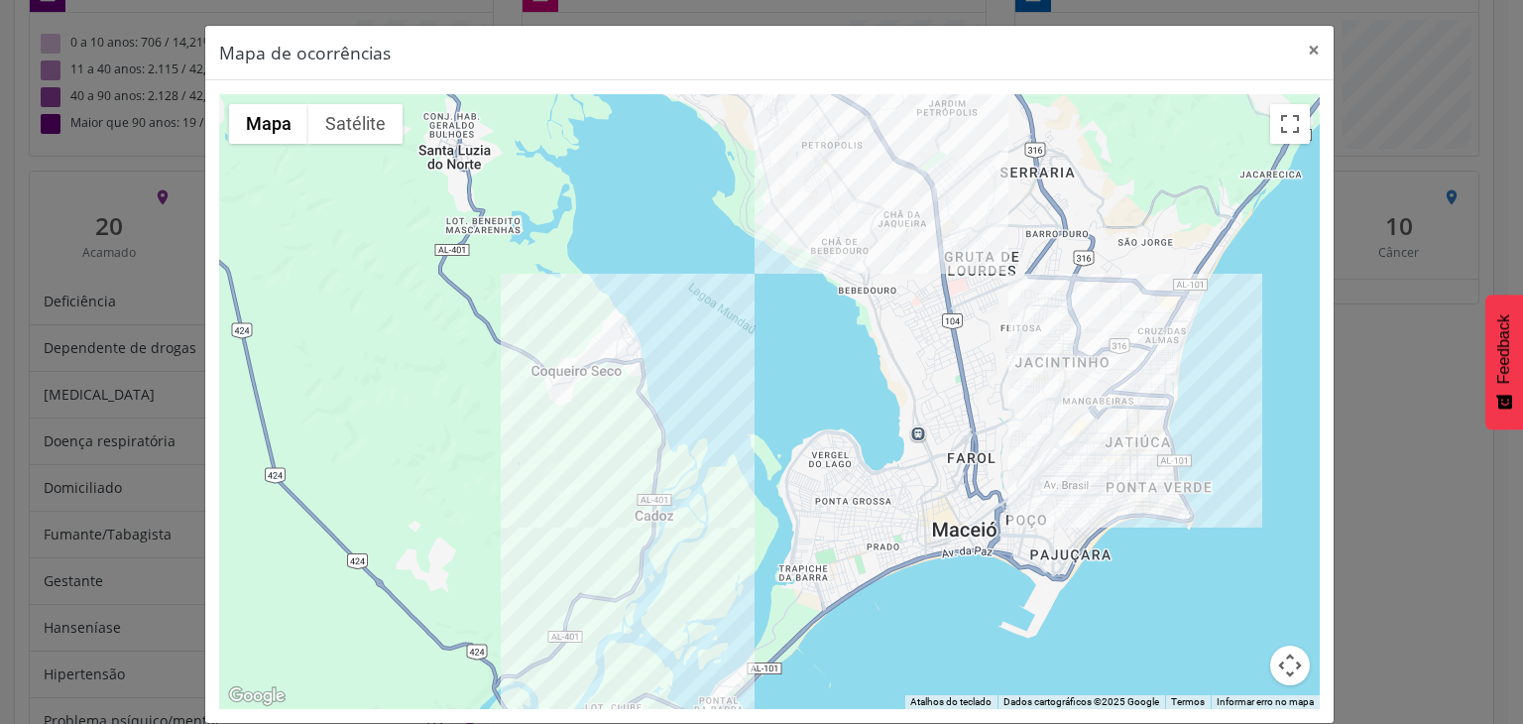
drag, startPoint x: 513, startPoint y: 451, endPoint x: 757, endPoint y: 386, distance: 252.6
click at [757, 386] on div at bounding box center [769, 401] width 1101 height 615
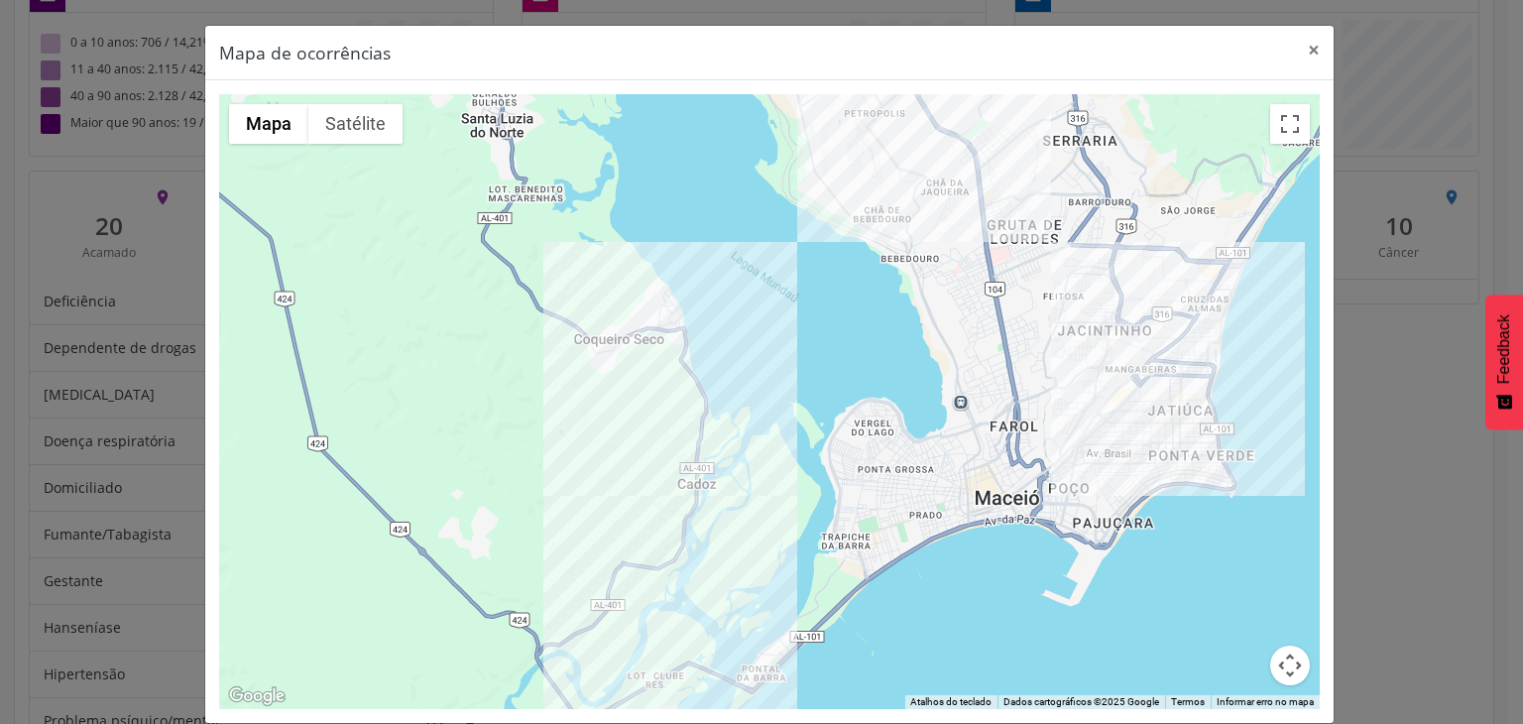
drag, startPoint x: 894, startPoint y: 394, endPoint x: 1311, endPoint y: 193, distance: 462.2
click at [938, 358] on div at bounding box center [769, 401] width 1101 height 615
click at [1306, 54] on button "×" at bounding box center [1314, 50] width 40 height 49
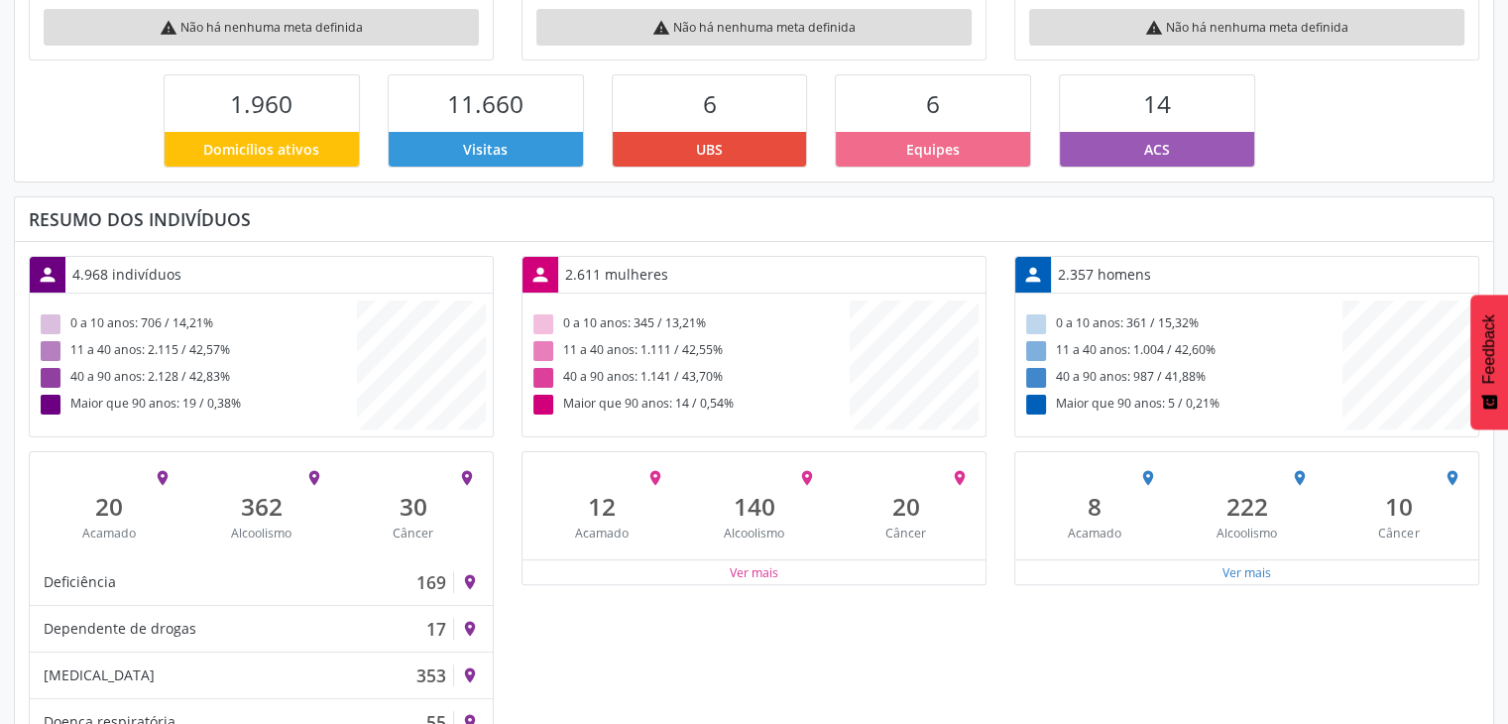
scroll to position [452, 0]
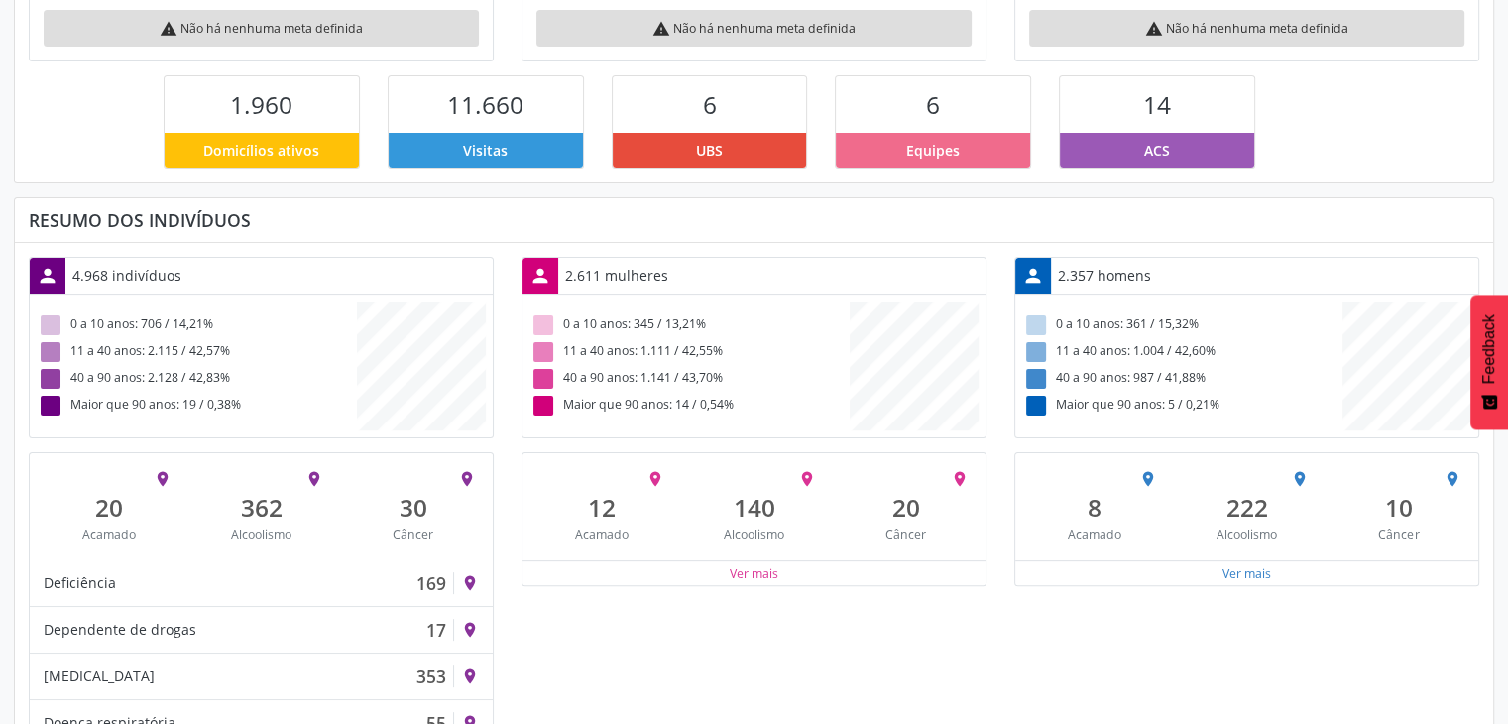
drag, startPoint x: 561, startPoint y: 269, endPoint x: 706, endPoint y: 265, distance: 144.8
click at [706, 265] on div "person 2.611 mulheres" at bounding box center [754, 276] width 463 height 37
drag, startPoint x: 1119, startPoint y: 270, endPoint x: 1243, endPoint y: 269, distance: 124.0
click at [1243, 269] on div "person 2.357 homens" at bounding box center [1246, 276] width 463 height 37
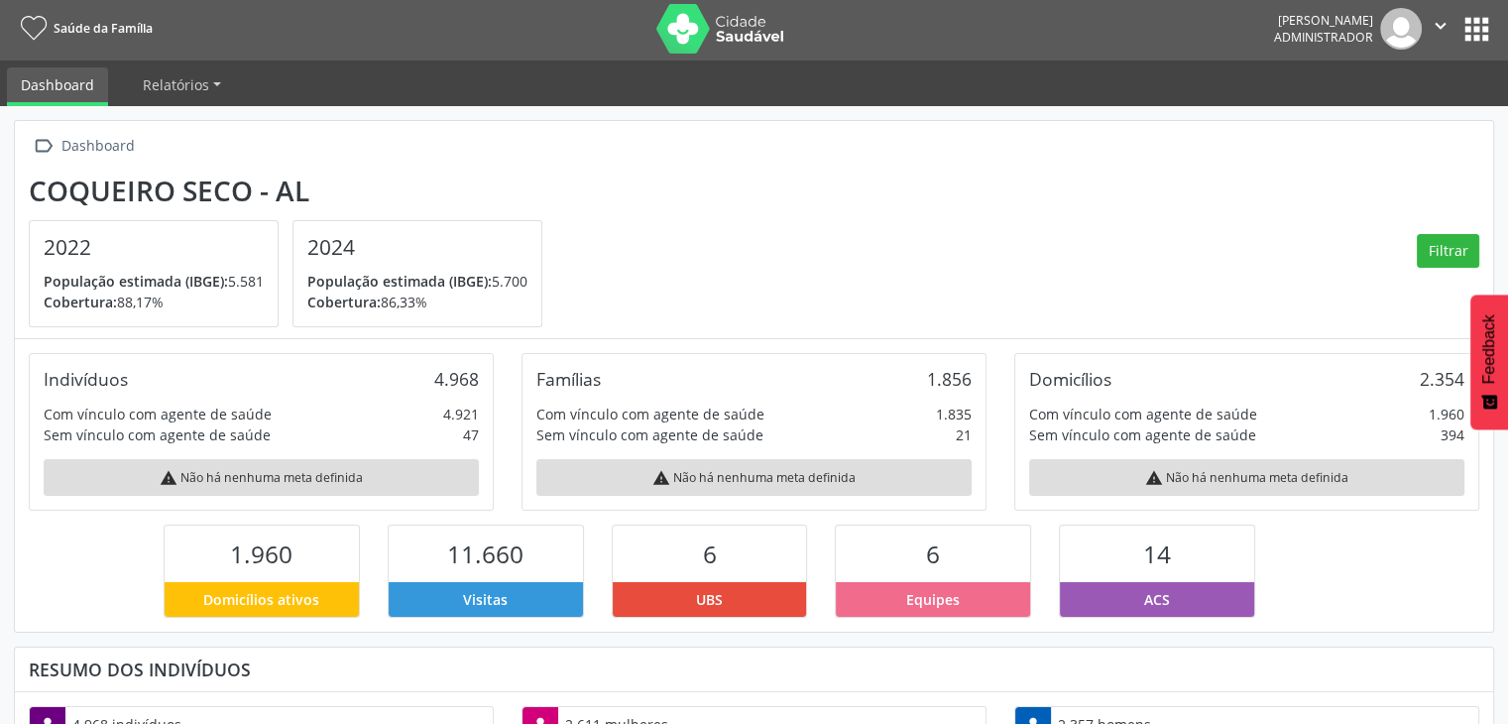
scroll to position [0, 0]
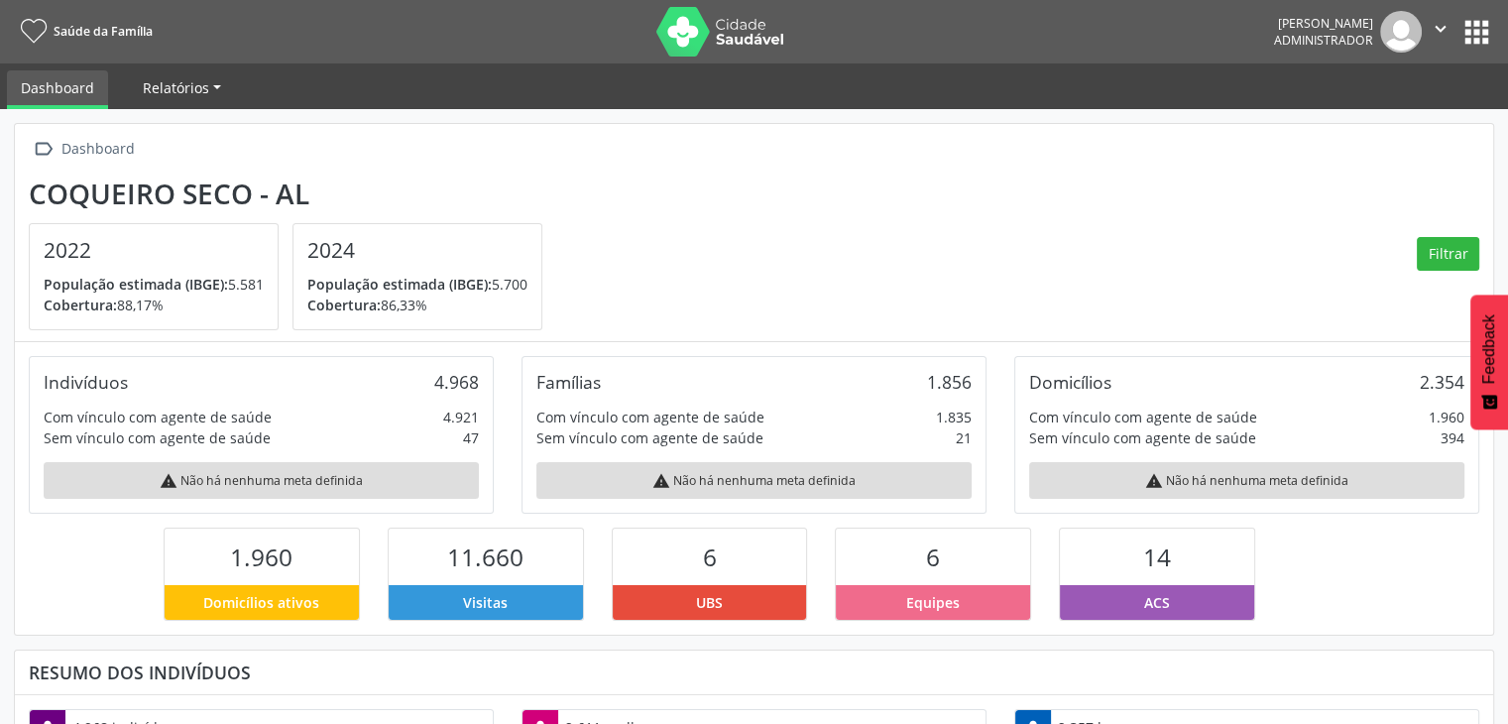
click at [182, 87] on span "Relatórios" at bounding box center [176, 87] width 66 height 19
click at [190, 133] on link "Desfechos da visita" at bounding box center [215, 134] width 170 height 35
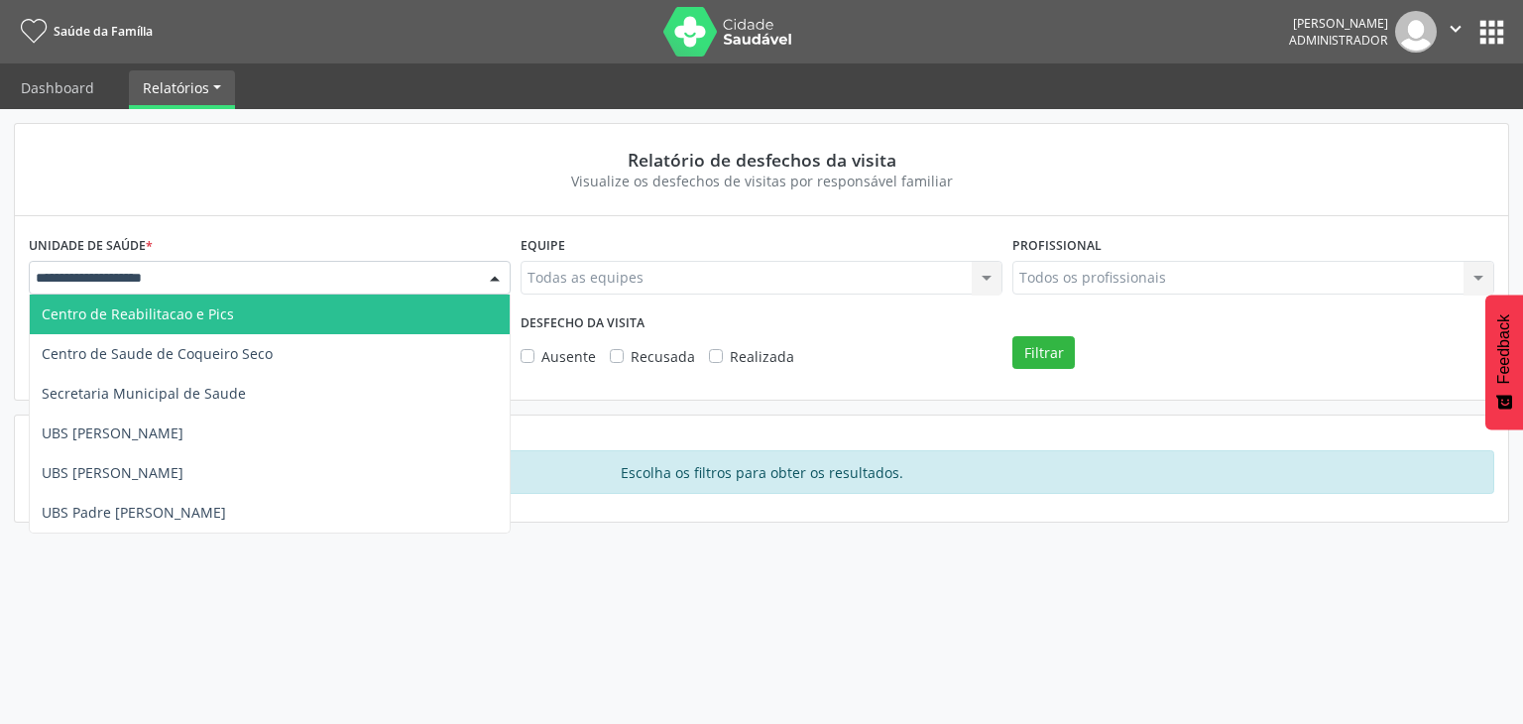
click at [220, 274] on div at bounding box center [270, 278] width 482 height 34
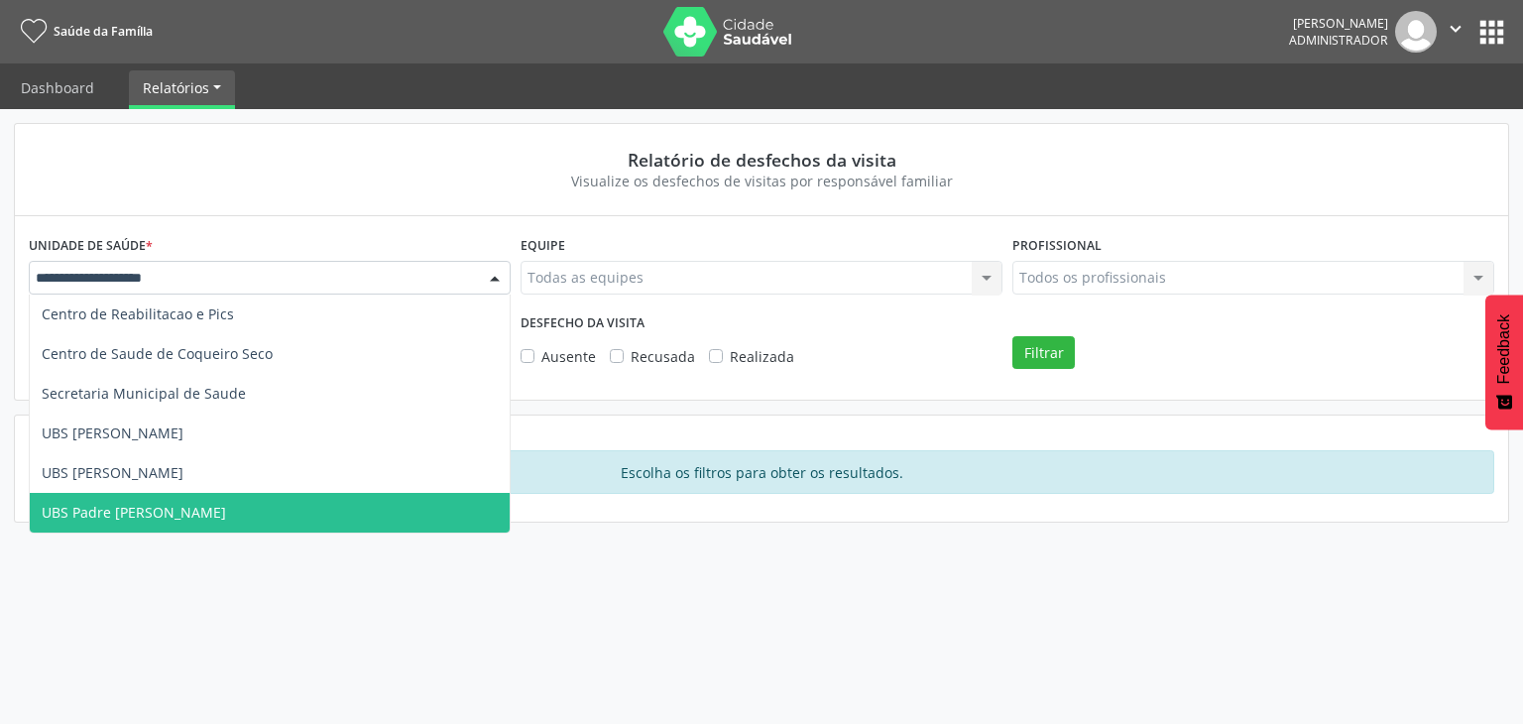
click at [199, 506] on span "UBS Padre [PERSON_NAME]" at bounding box center [270, 513] width 480 height 40
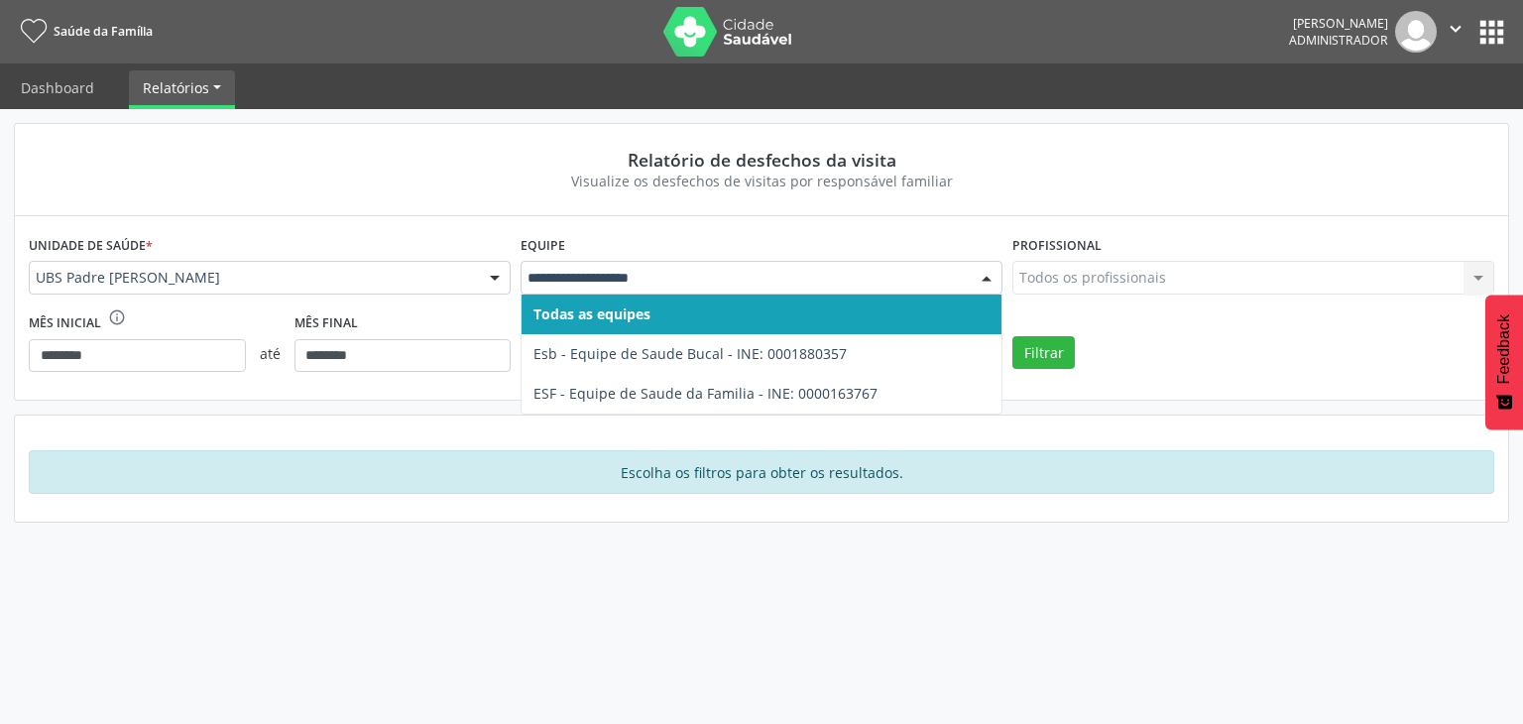
click at [629, 306] on span "Todas as equipes" at bounding box center [592, 313] width 117 height 19
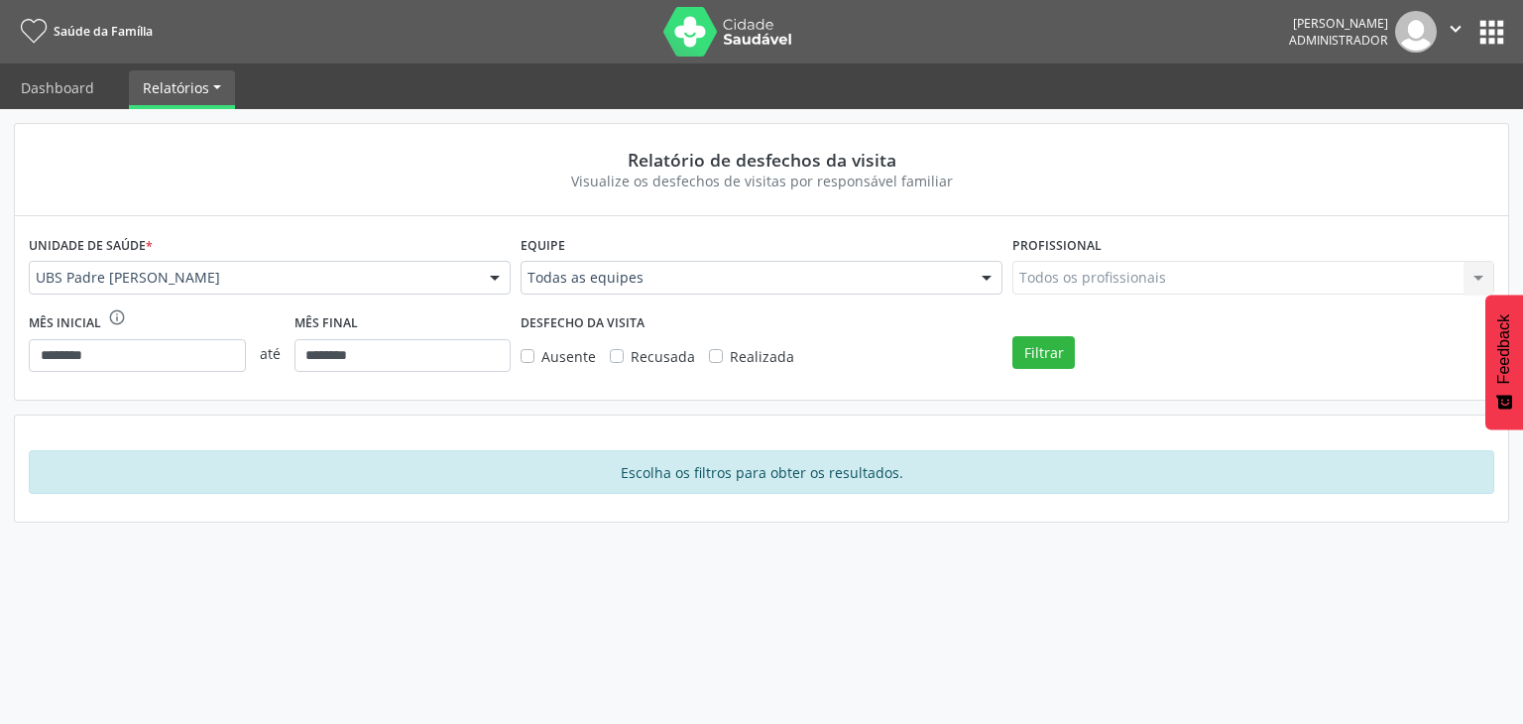
click at [1093, 279] on div "Todos os profissionais Todos os profissionais Nenhum resultado encontrado para:…" at bounding box center [1253, 278] width 482 height 34
click at [128, 350] on input "********" at bounding box center [137, 356] width 217 height 34
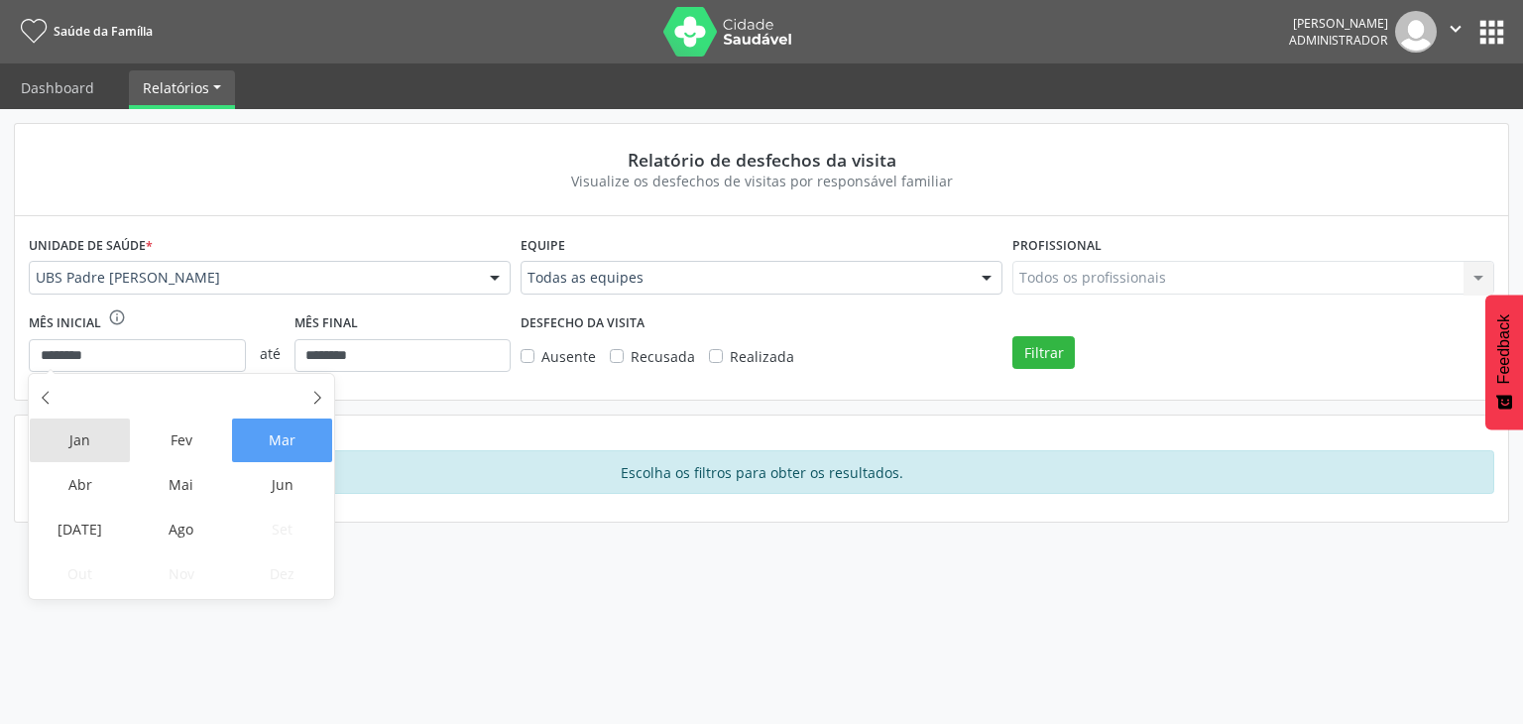
click at [71, 433] on span "Jan" at bounding box center [80, 440] width 100 height 44
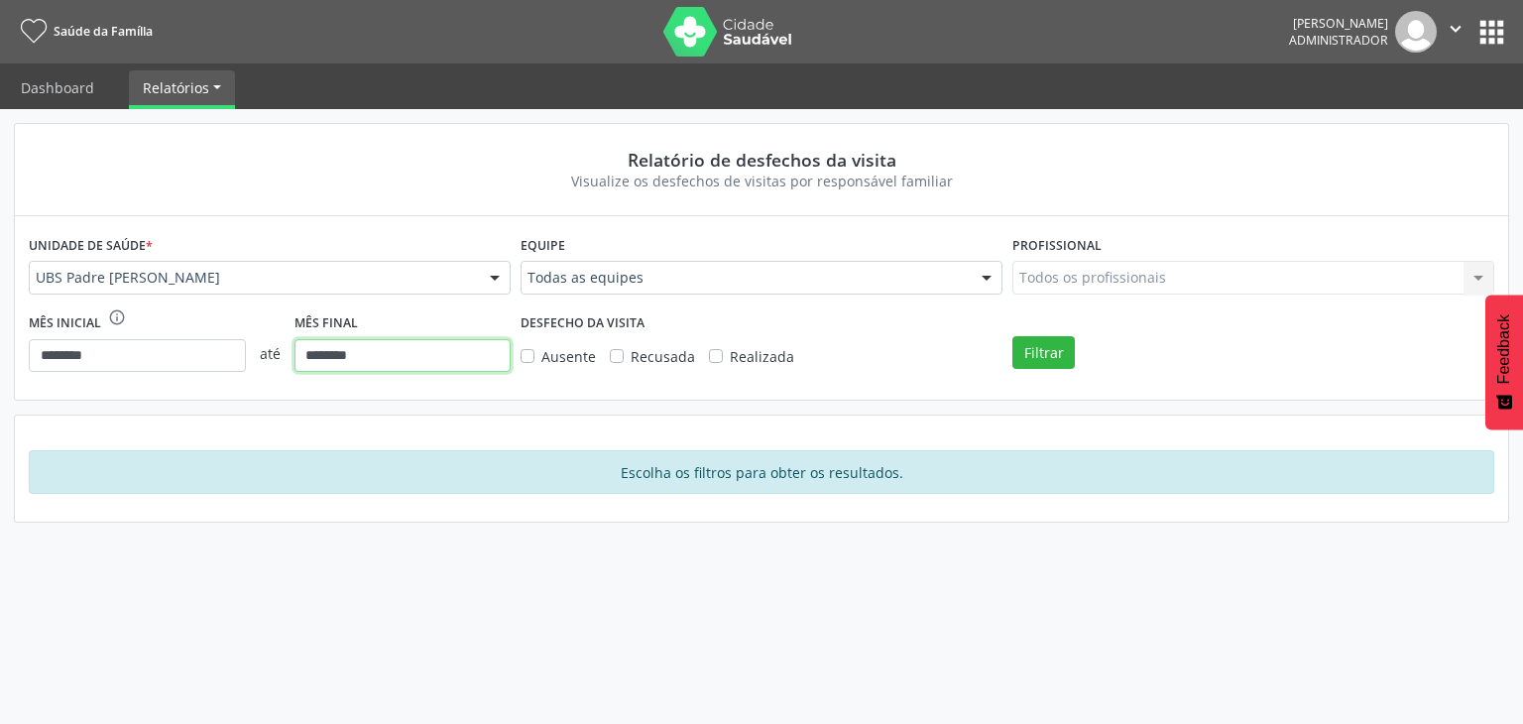
click at [363, 355] on input "********" at bounding box center [403, 356] width 217 height 34
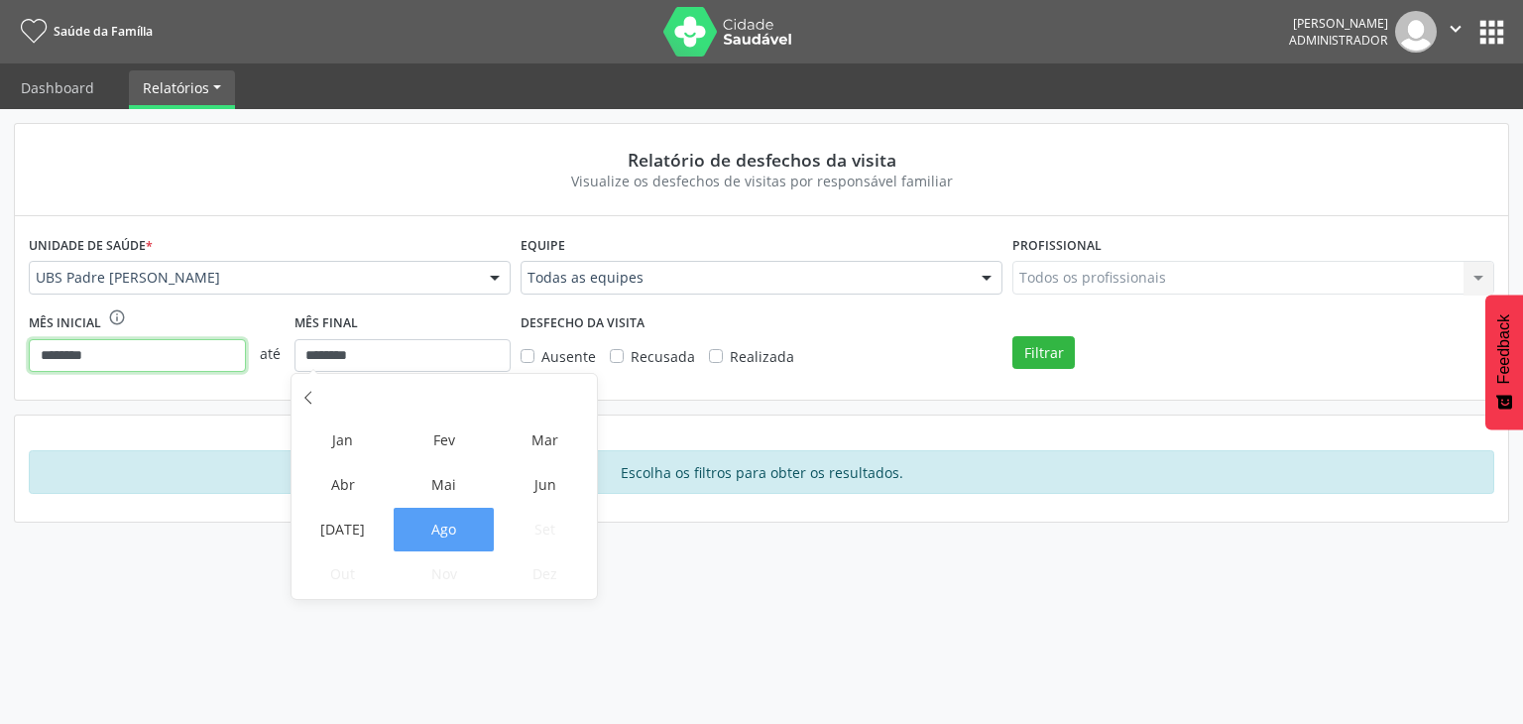
click at [133, 354] on input "********" at bounding box center [137, 356] width 217 height 34
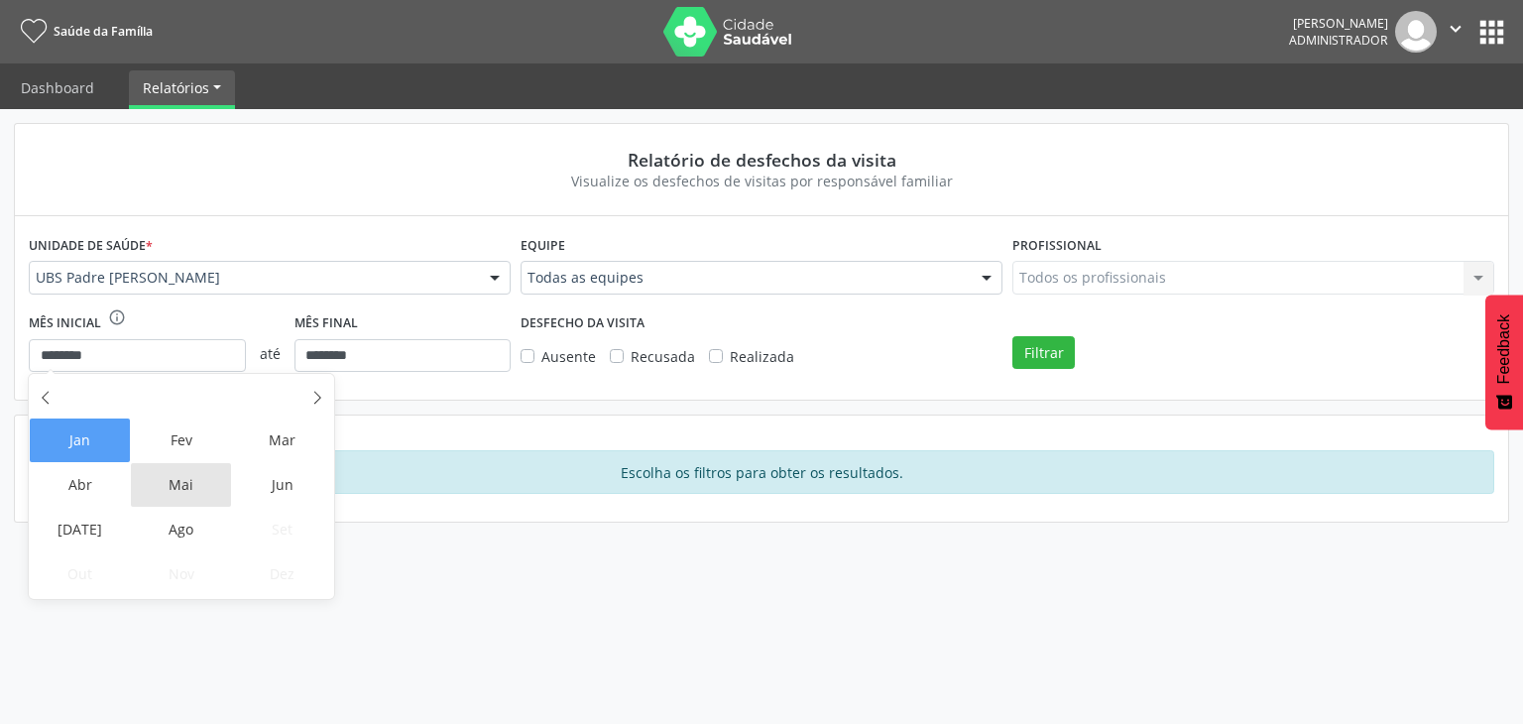
drag, startPoint x: 173, startPoint y: 489, endPoint x: 243, endPoint y: 477, distance: 71.4
click at [174, 488] on span "Mai" at bounding box center [181, 485] width 100 height 44
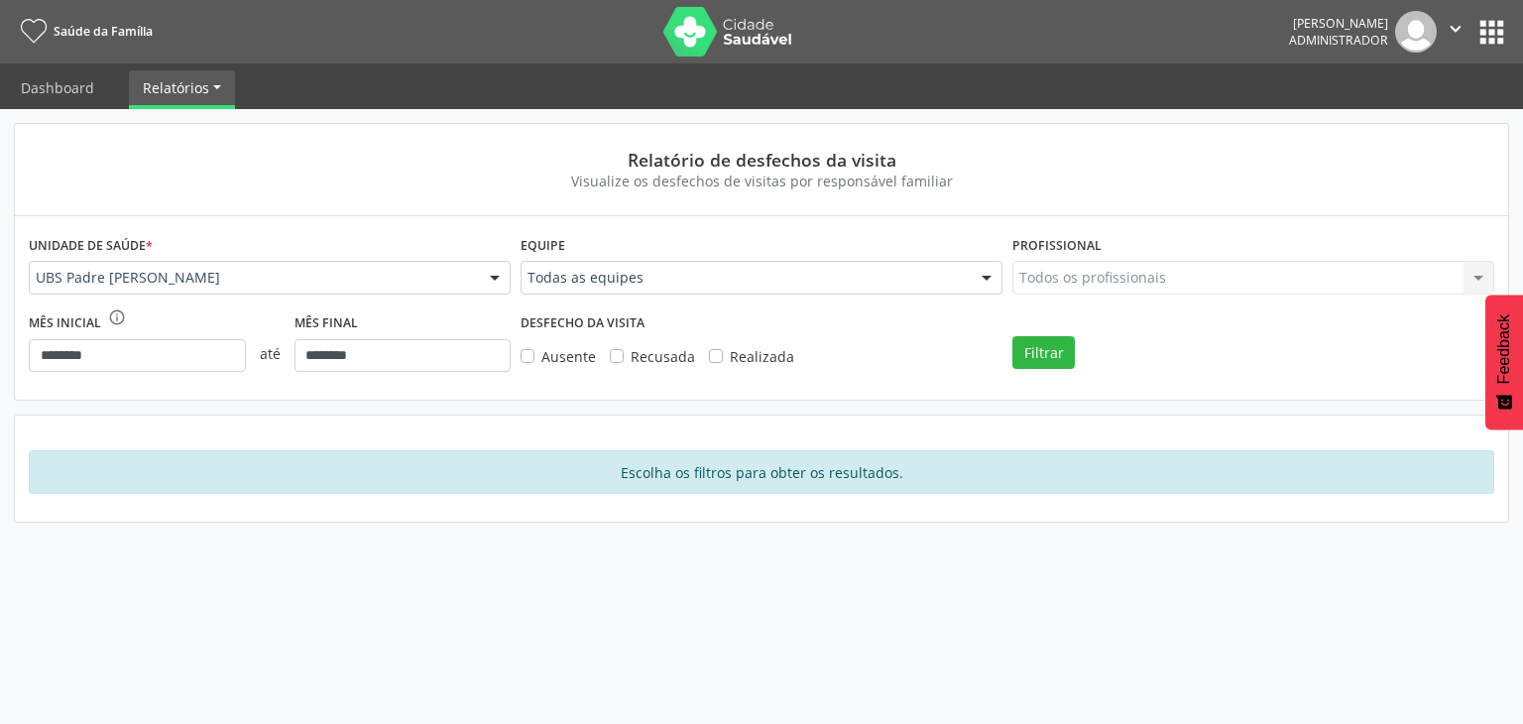
click at [541, 354] on label "Ausente" at bounding box center [568, 356] width 55 height 21
click at [631, 354] on label "Recusada" at bounding box center [663, 356] width 64 height 21
click at [730, 356] on label "Realizada" at bounding box center [762, 356] width 64 height 21
click at [1022, 347] on button "Filtrar" at bounding box center [1043, 353] width 62 height 34
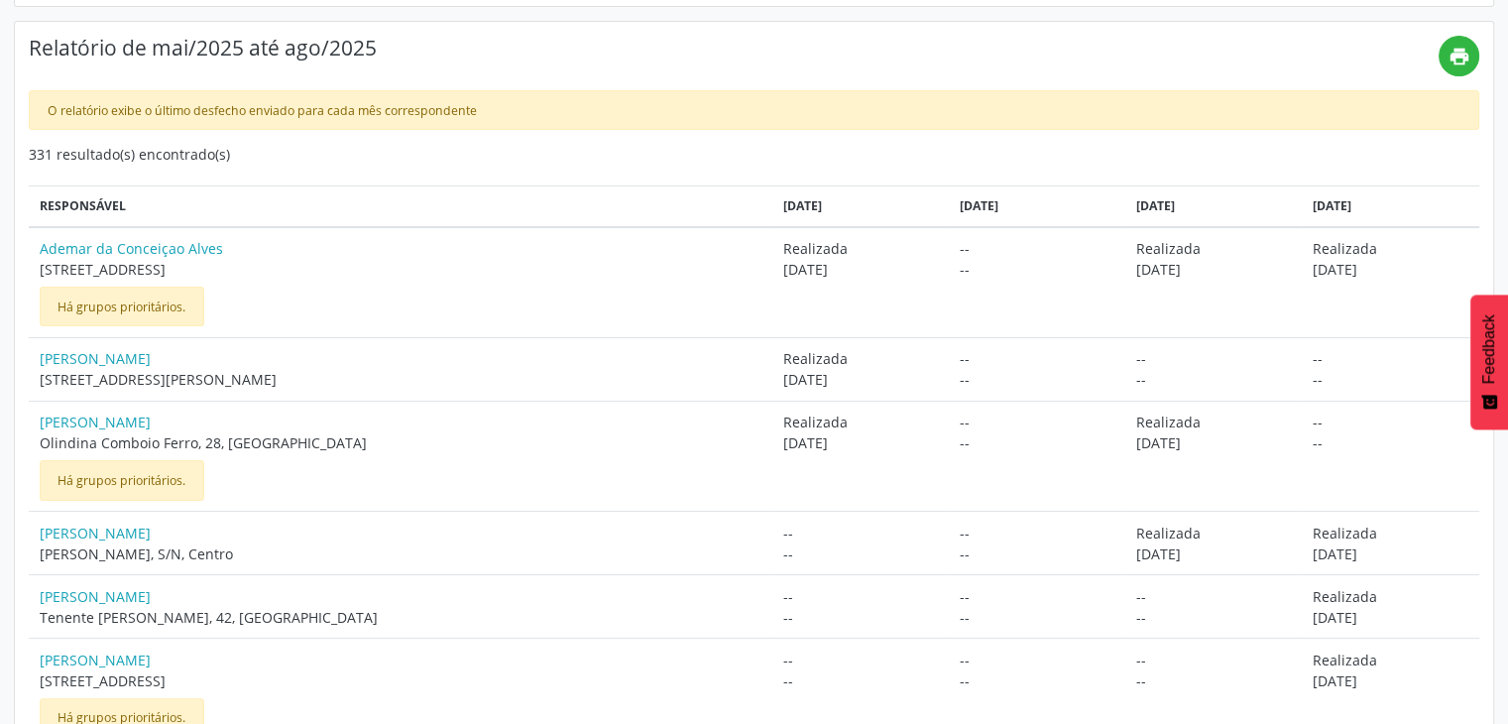
scroll to position [395, 0]
drag, startPoint x: 746, startPoint y: 244, endPoint x: 799, endPoint y: 246, distance: 53.6
click at [799, 246] on span "Realizada" at bounding box center [861, 247] width 156 height 21
click at [802, 246] on span "Realizada" at bounding box center [861, 247] width 156 height 21
drag, startPoint x: 812, startPoint y: 271, endPoint x: 736, endPoint y: 263, distance: 76.8
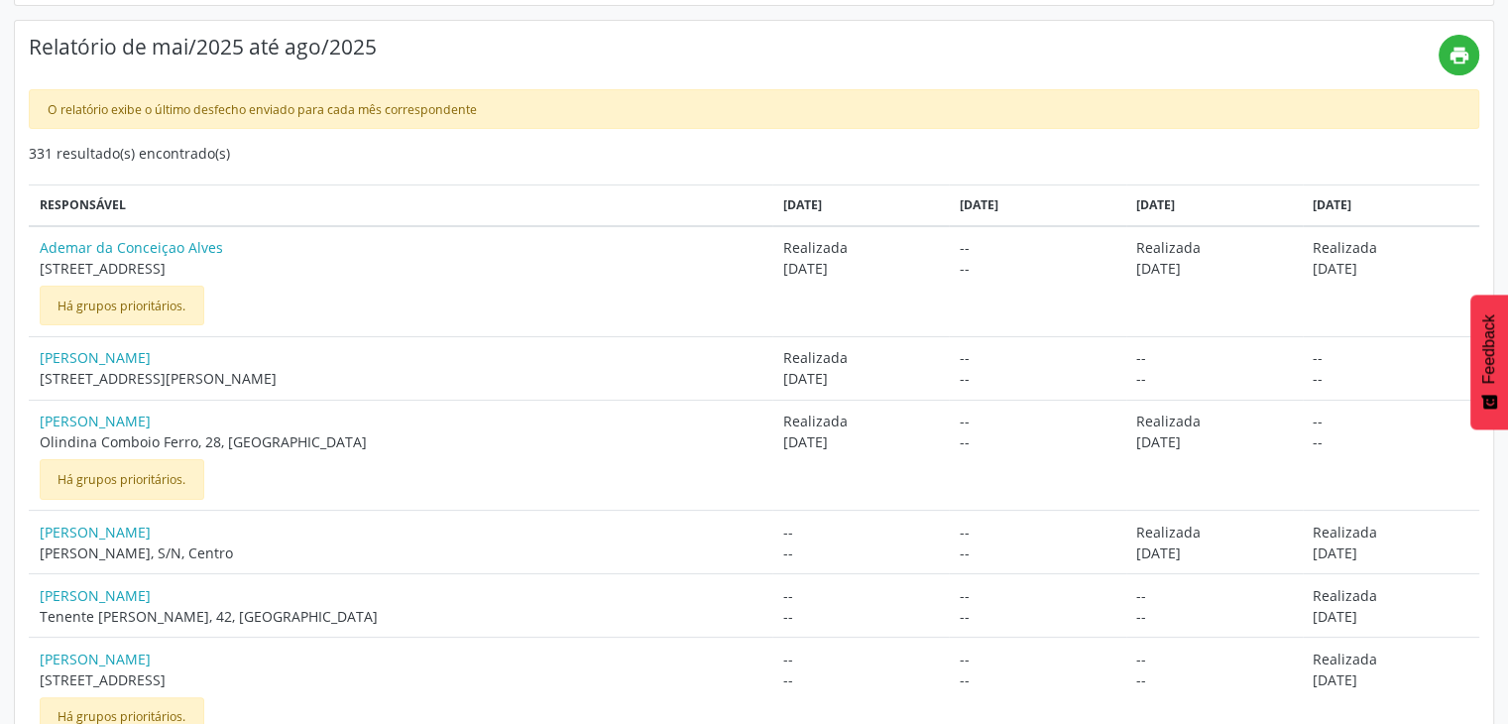
click at [772, 263] on td "Realizada [DATE]" at bounding box center [860, 281] width 177 height 111
drag, startPoint x: 921, startPoint y: 211, endPoint x: 973, endPoint y: 212, distance: 51.6
click at [973, 212] on th "[DATE]" at bounding box center [1037, 205] width 177 height 41
click at [905, 253] on span "Realizada" at bounding box center [861, 247] width 156 height 21
drag, startPoint x: 1120, startPoint y: 202, endPoint x: 1280, endPoint y: 192, distance: 161.0
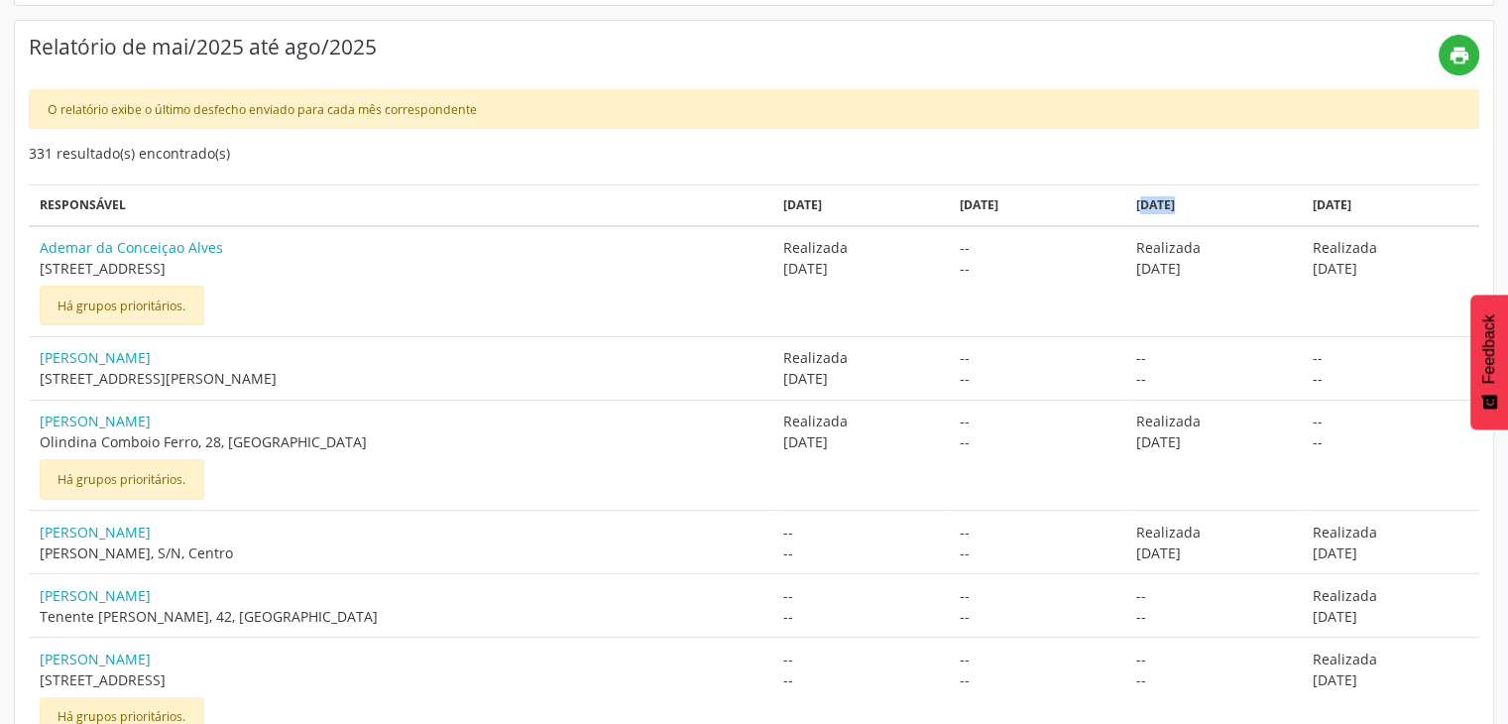
click at [1200, 186] on th "[DATE]" at bounding box center [1215, 205] width 177 height 41
drag, startPoint x: 1303, startPoint y: 199, endPoint x: 1364, endPoint y: 199, distance: 60.5
click at [1363, 199] on div "[DATE]" at bounding box center [1391, 205] width 156 height 18
click at [1187, 259] on span "[DATE]" at bounding box center [1214, 268] width 156 height 21
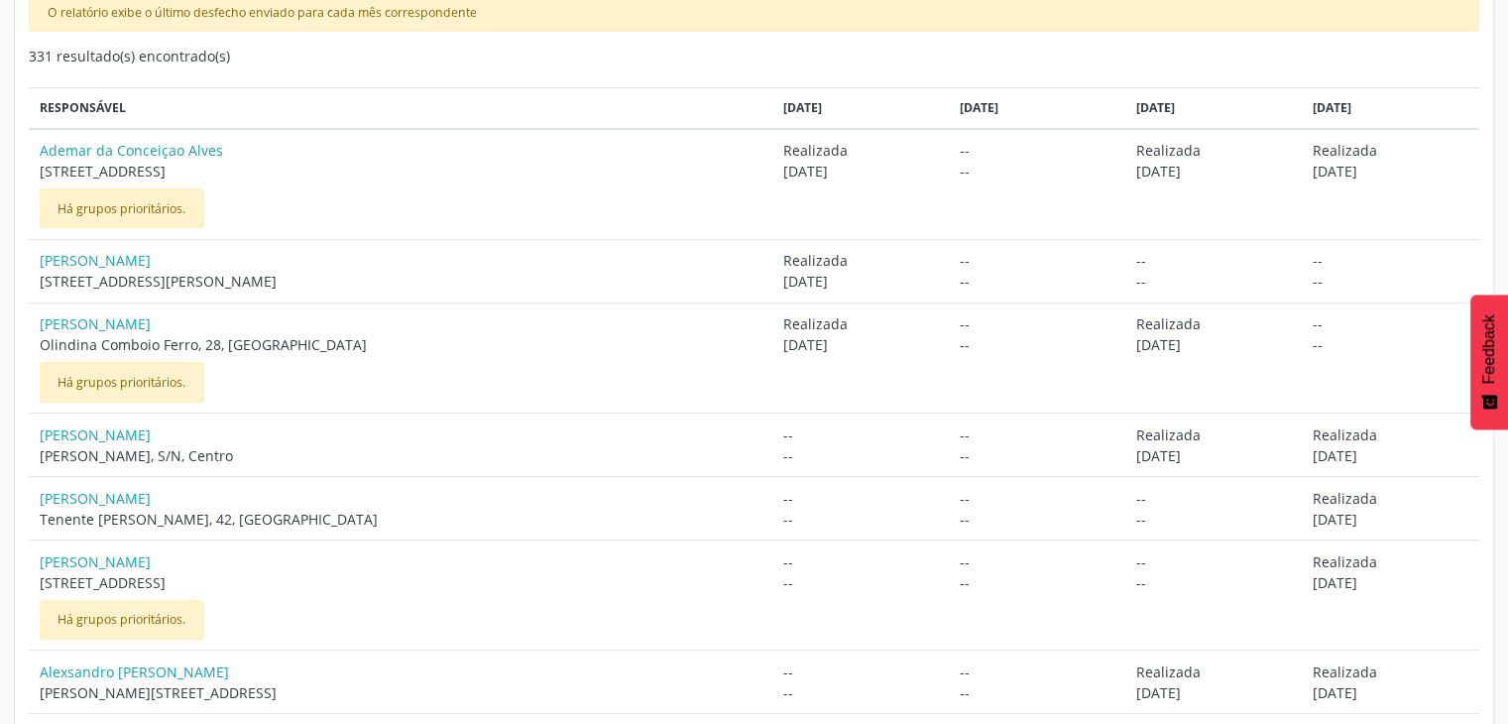
scroll to position [493, 0]
drag, startPoint x: 904, startPoint y: 255, endPoint x: 1004, endPoint y: 265, distance: 99.7
click at [999, 263] on tr "[PERSON_NAME] [STREET_ADDRESS][PERSON_NAME] [DATE] -- -- -- -- -- --" at bounding box center [754, 269] width 1451 height 63
drag, startPoint x: 1220, startPoint y: 273, endPoint x: 1269, endPoint y: 266, distance: 50.1
click at [1220, 272] on span "--" at bounding box center [1214, 280] width 156 height 21
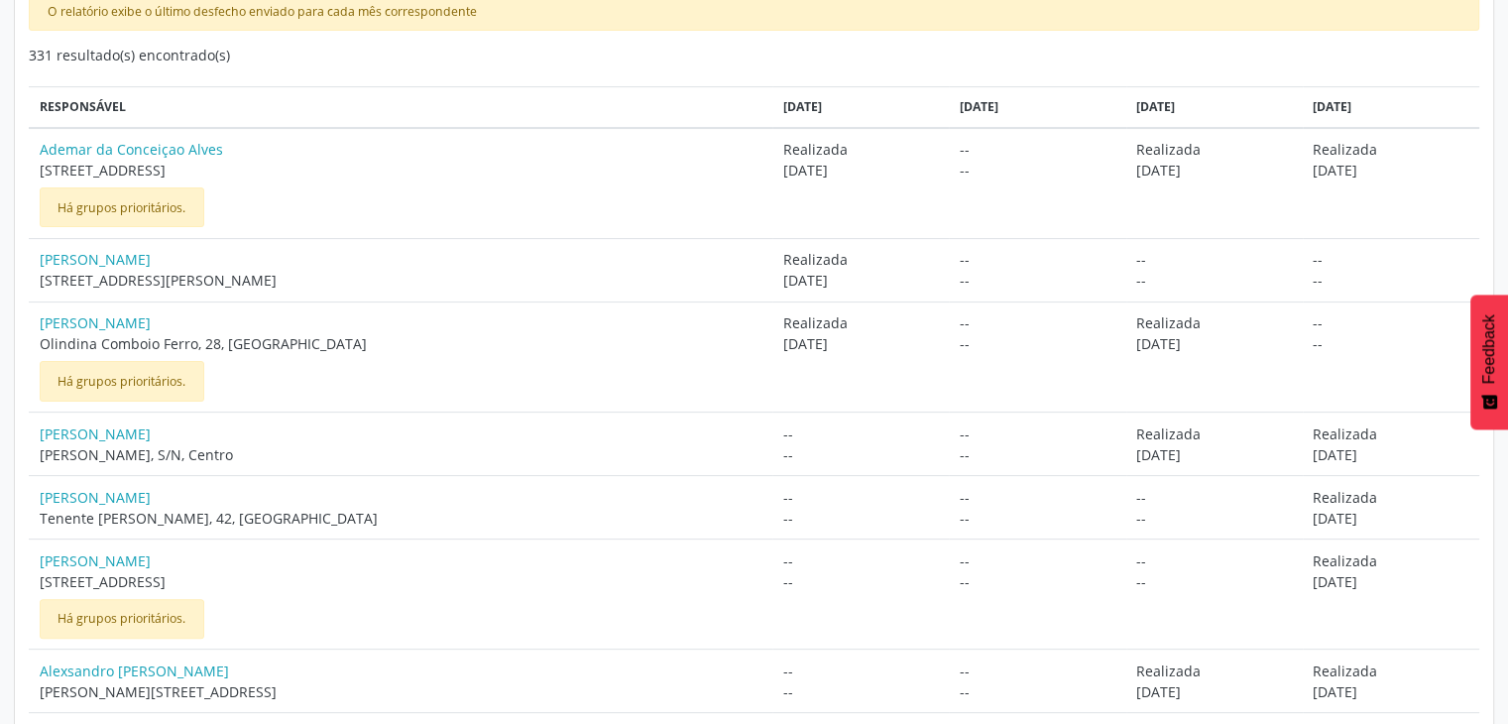
drag, startPoint x: 1321, startPoint y: 255, endPoint x: 1305, endPoint y: 247, distance: 17.7
click at [1313, 249] on span "--" at bounding box center [1391, 259] width 156 height 21
drag, startPoint x: 942, startPoint y: 284, endPoint x: 931, endPoint y: 255, distance: 30.8
click at [960, 256] on div "-- --" at bounding box center [1038, 270] width 156 height 42
drag, startPoint x: 1145, startPoint y: 263, endPoint x: 1132, endPoint y: 225, distance: 39.8
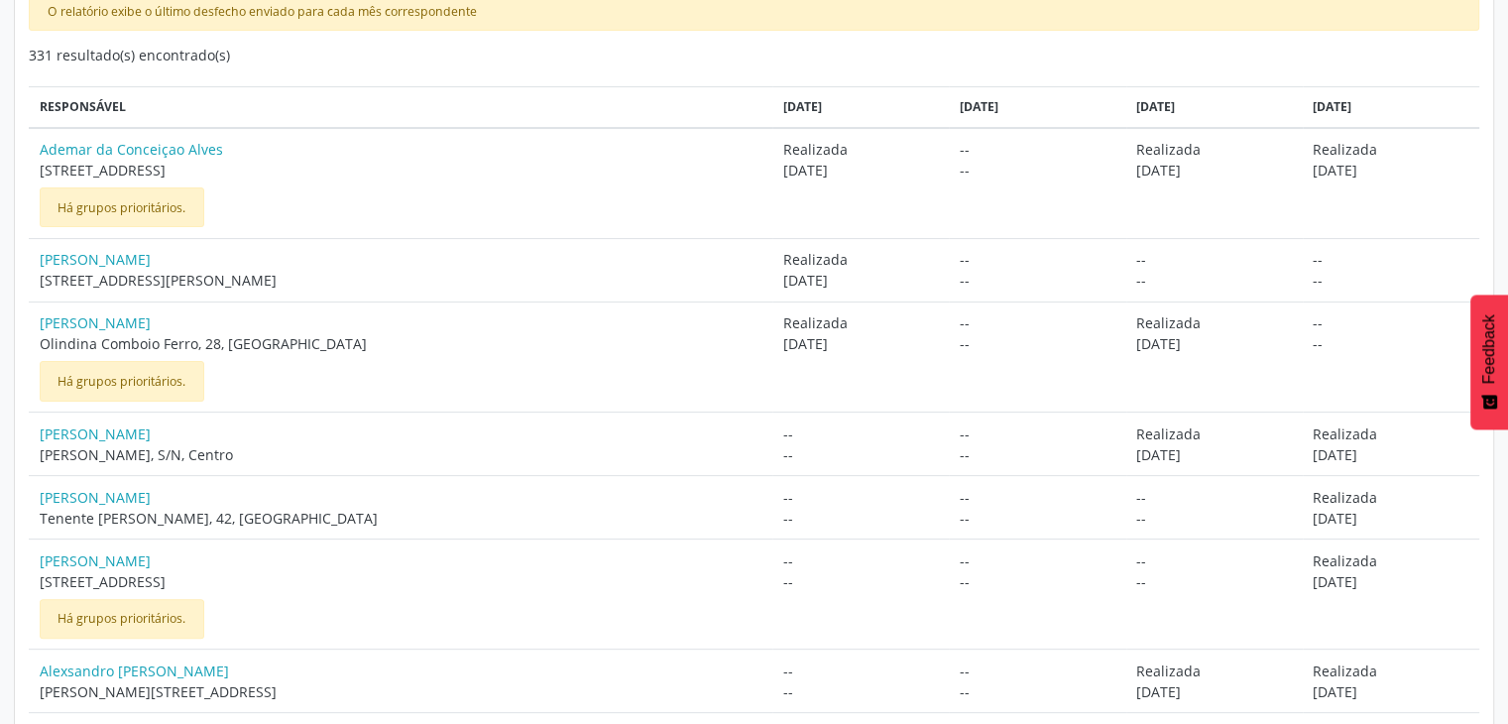
click at [1316, 259] on span "--" at bounding box center [1391, 259] width 156 height 21
drag, startPoint x: 921, startPoint y: 260, endPoint x: 946, endPoint y: 263, distance: 25.0
click at [949, 263] on td "-- --" at bounding box center [1037, 269] width 177 height 63
click at [949, 288] on td "-- --" at bounding box center [1037, 269] width 177 height 63
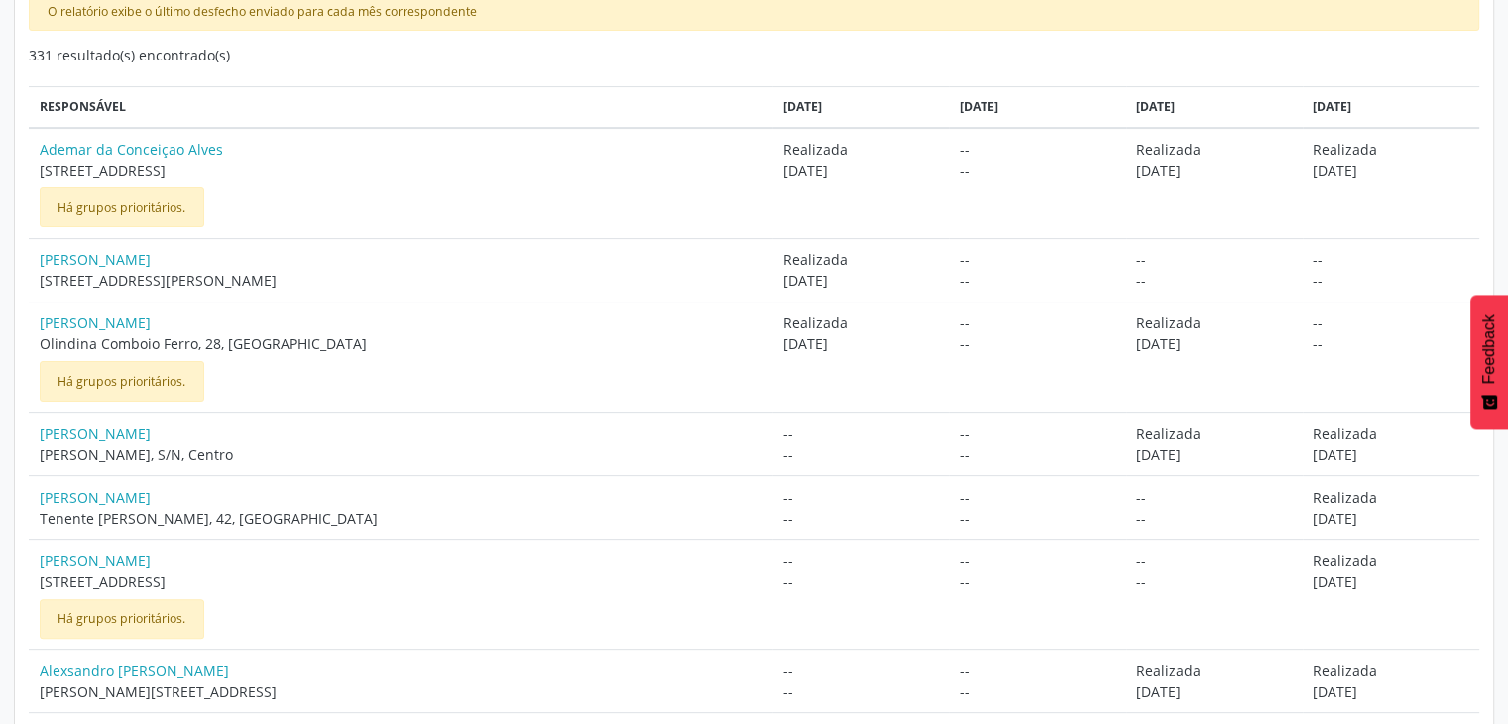
click at [35, 271] on td "[PERSON_NAME] [STREET_ADDRESS][PERSON_NAME]" at bounding box center [401, 269] width 744 height 63
drag, startPoint x: 36, startPoint y: 274, endPoint x: 401, endPoint y: 281, distance: 365.0
click at [401, 281] on td "[PERSON_NAME] [STREET_ADDRESS][PERSON_NAME]" at bounding box center [401, 269] width 744 height 63
click at [949, 259] on td "-- --" at bounding box center [1037, 269] width 177 height 63
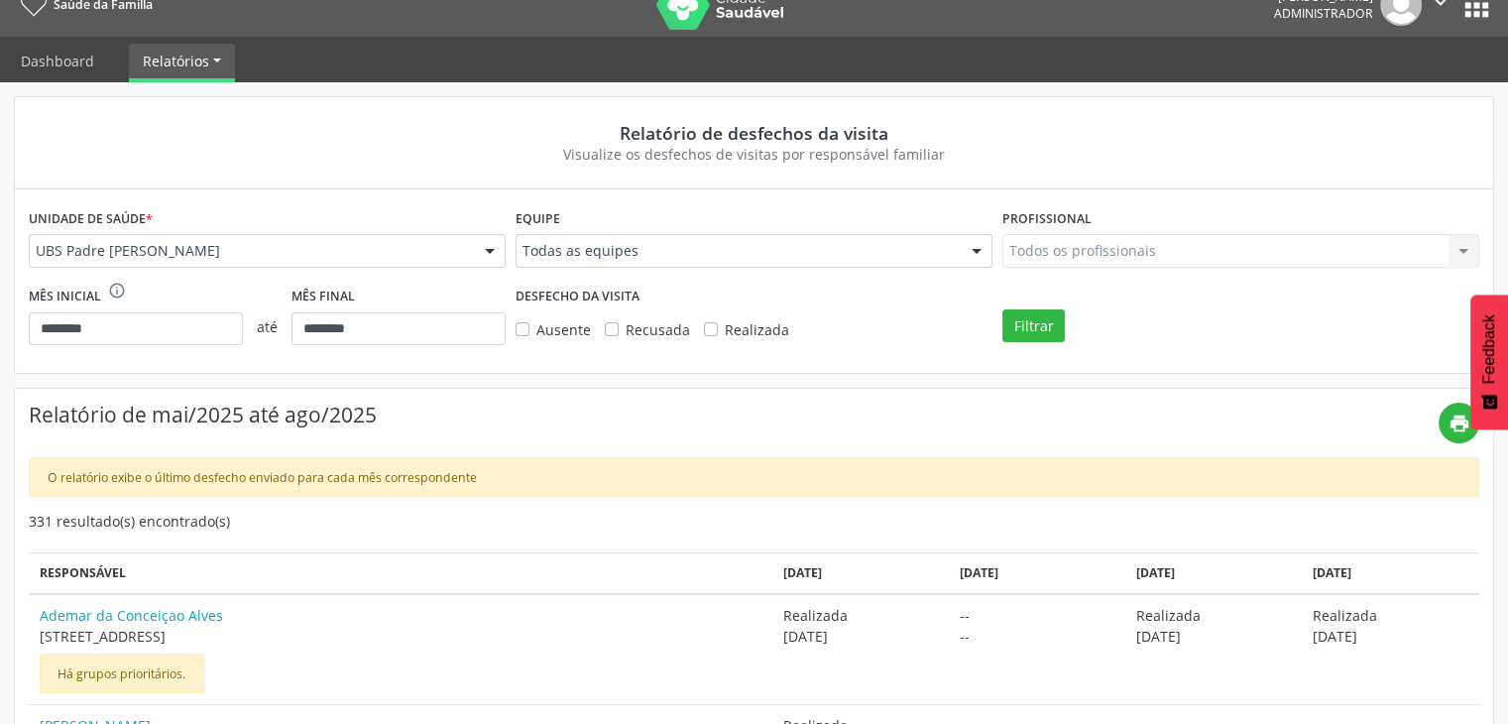
scroll to position [0, 0]
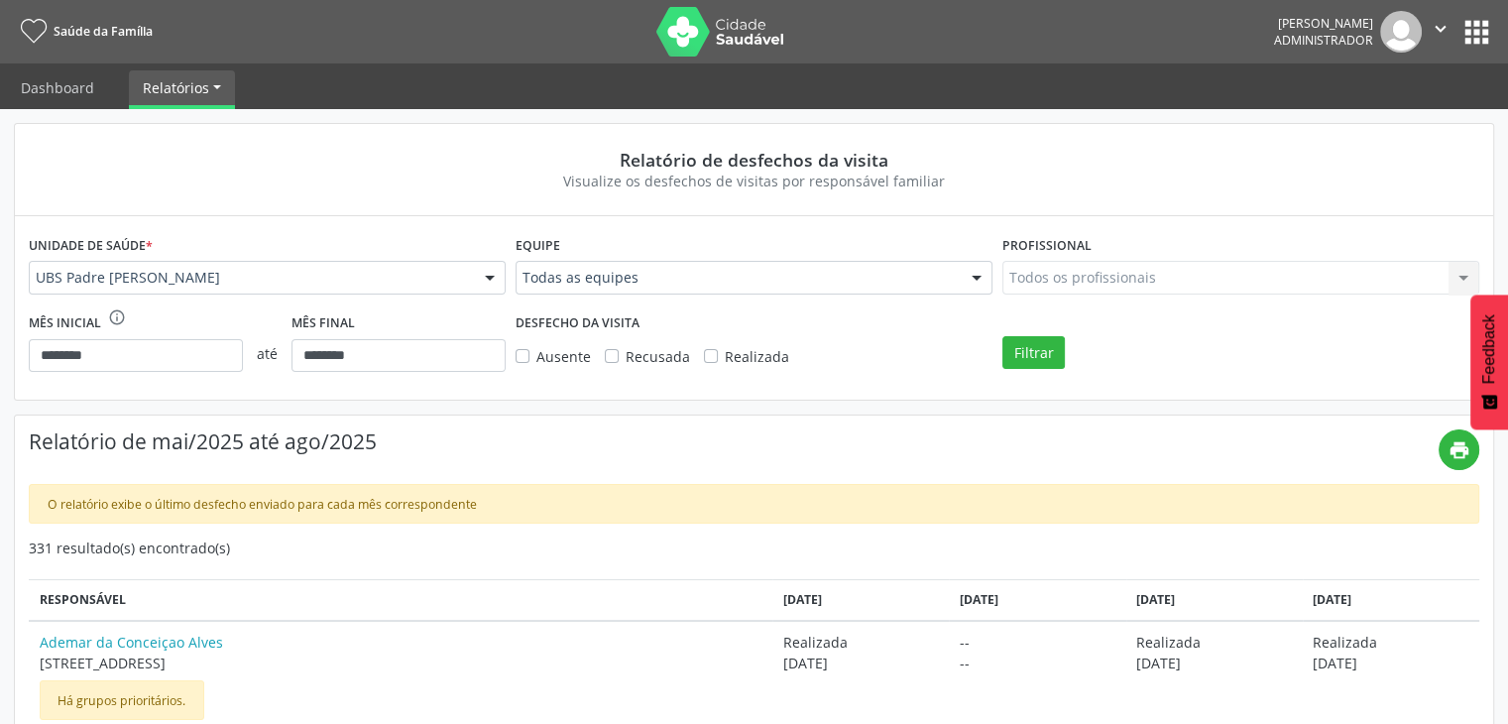
click at [1071, 279] on div "Todos os profissionais Todos os profissionais Nenhum resultado encontrado para:…" at bounding box center [1241, 278] width 477 height 34
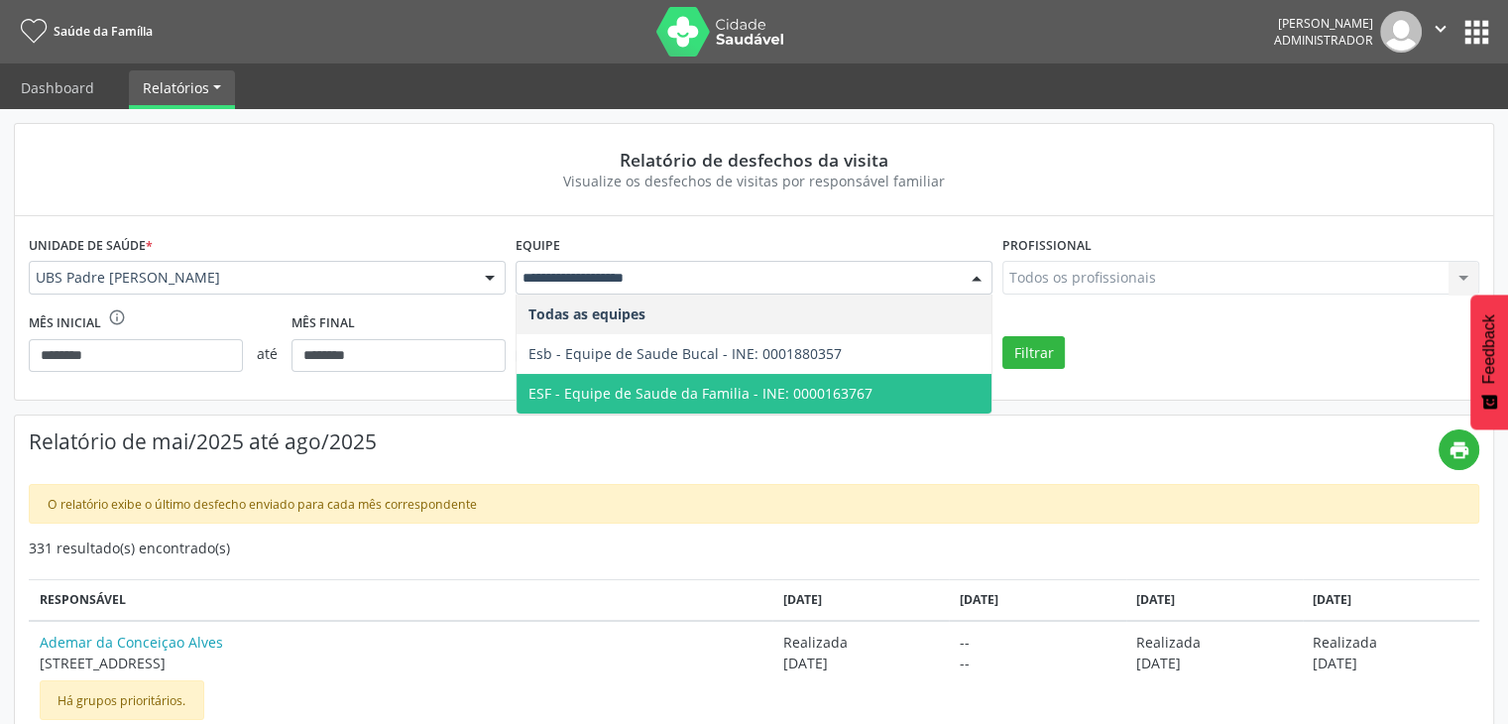
click at [666, 396] on span "ESF - Equipe de Saude da Familia - INE: 0000163767" at bounding box center [701, 393] width 344 height 19
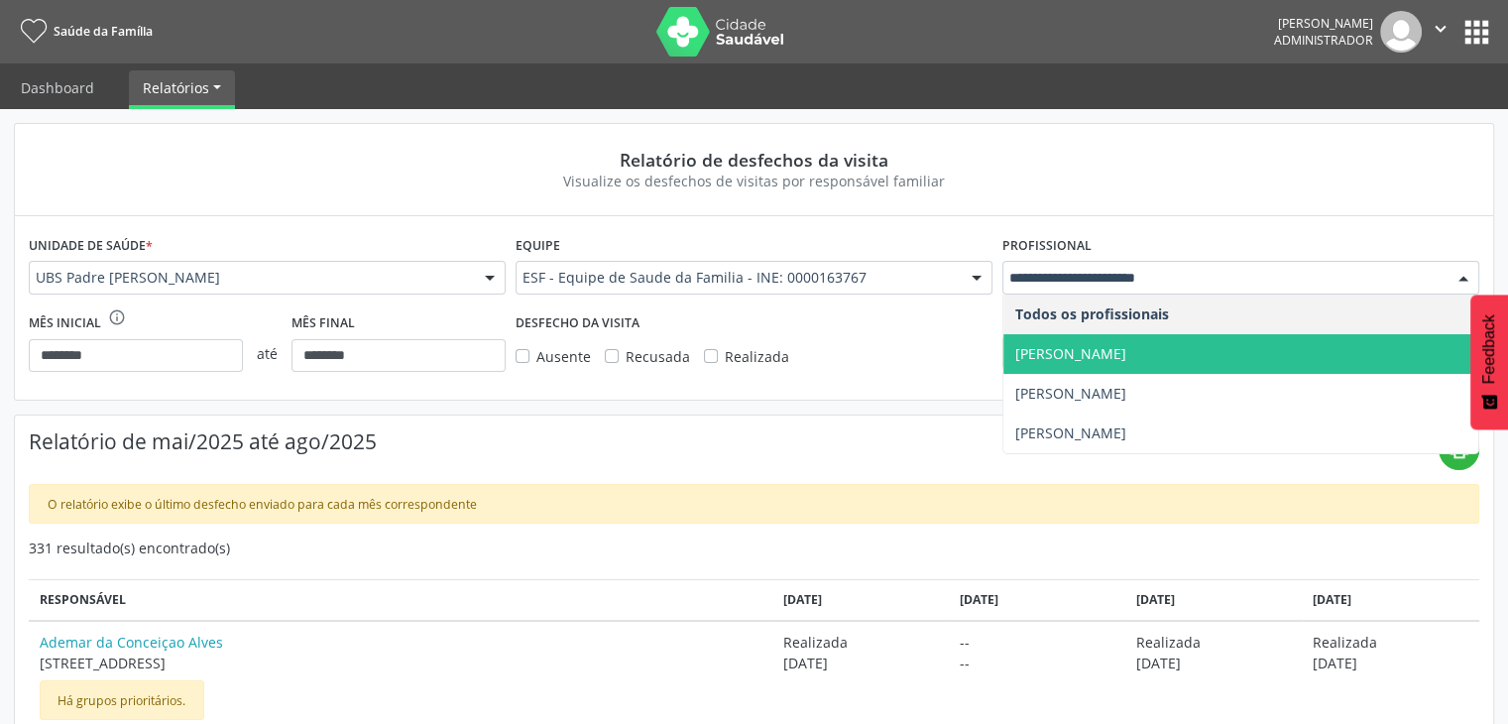
click at [1072, 350] on span "[PERSON_NAME]" at bounding box center [1070, 353] width 111 height 19
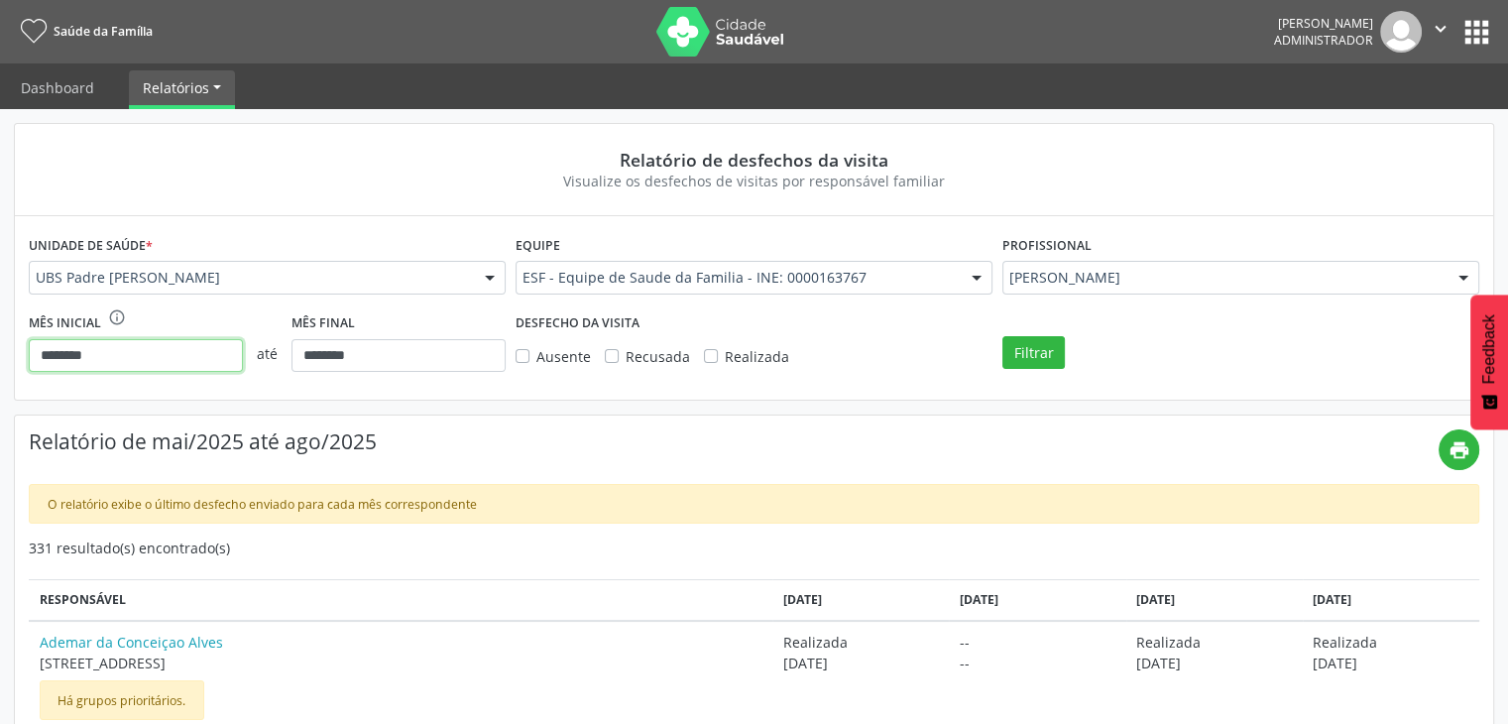
click at [143, 350] on input "********" at bounding box center [136, 356] width 214 height 34
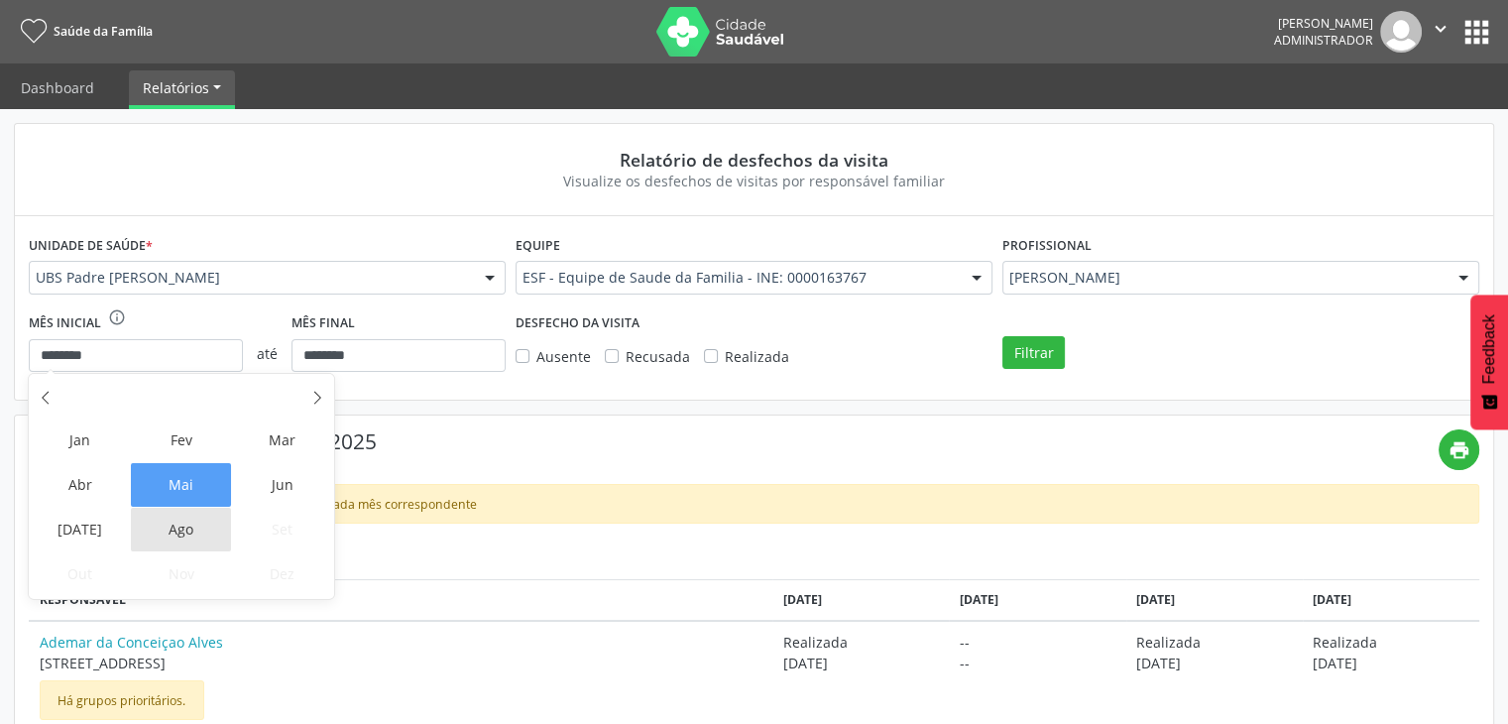
click at [173, 526] on span "Ago" at bounding box center [181, 530] width 100 height 44
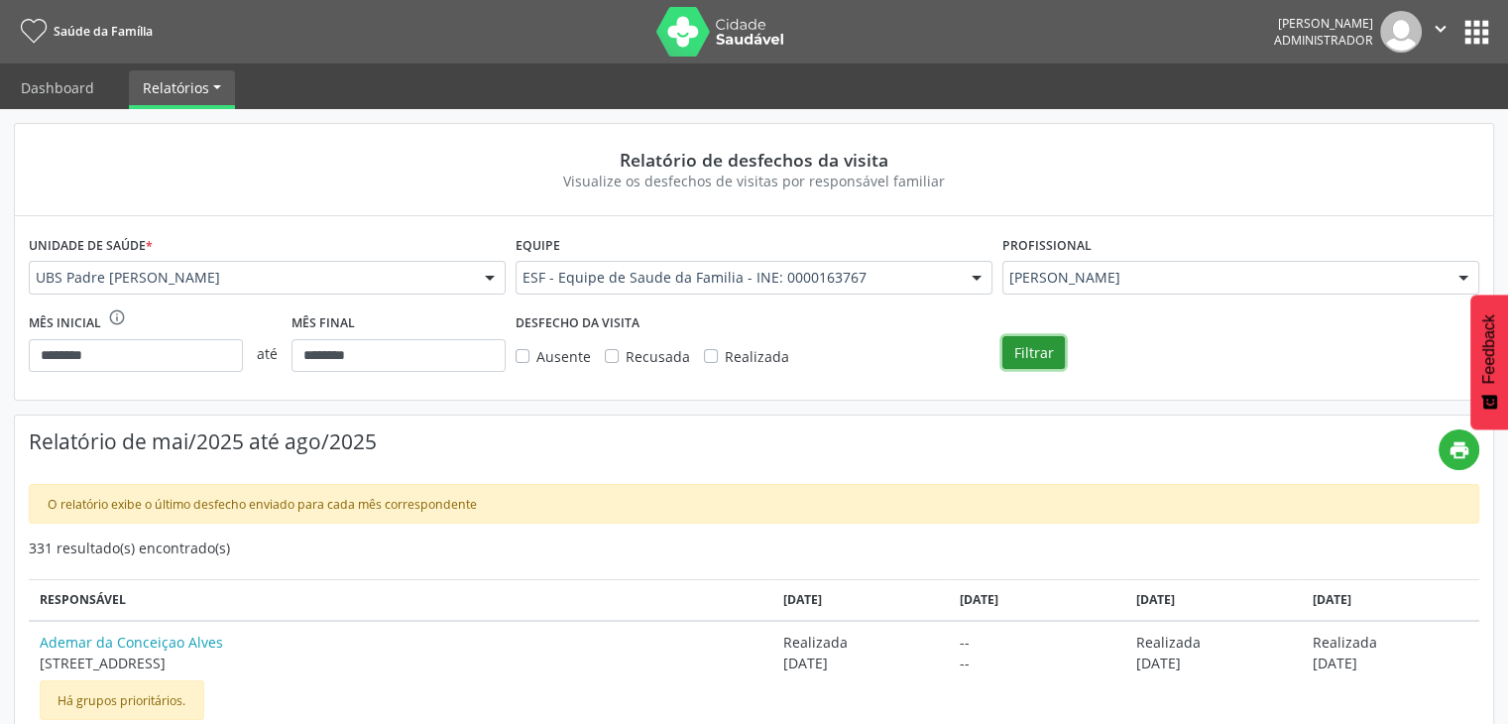
click at [1015, 364] on button "Filtrar" at bounding box center [1034, 353] width 62 height 34
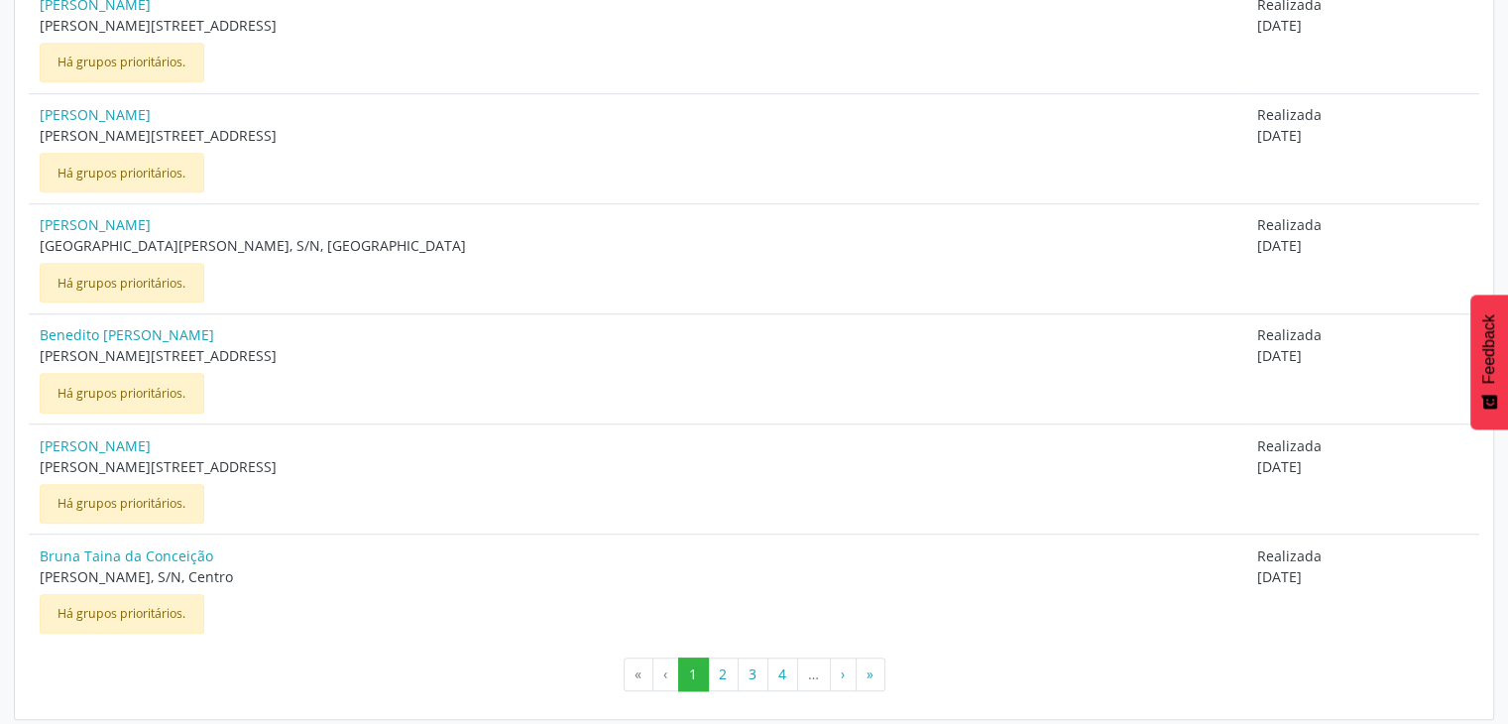
scroll to position [1444, 0]
click at [734, 663] on button "2" at bounding box center [723, 673] width 31 height 34
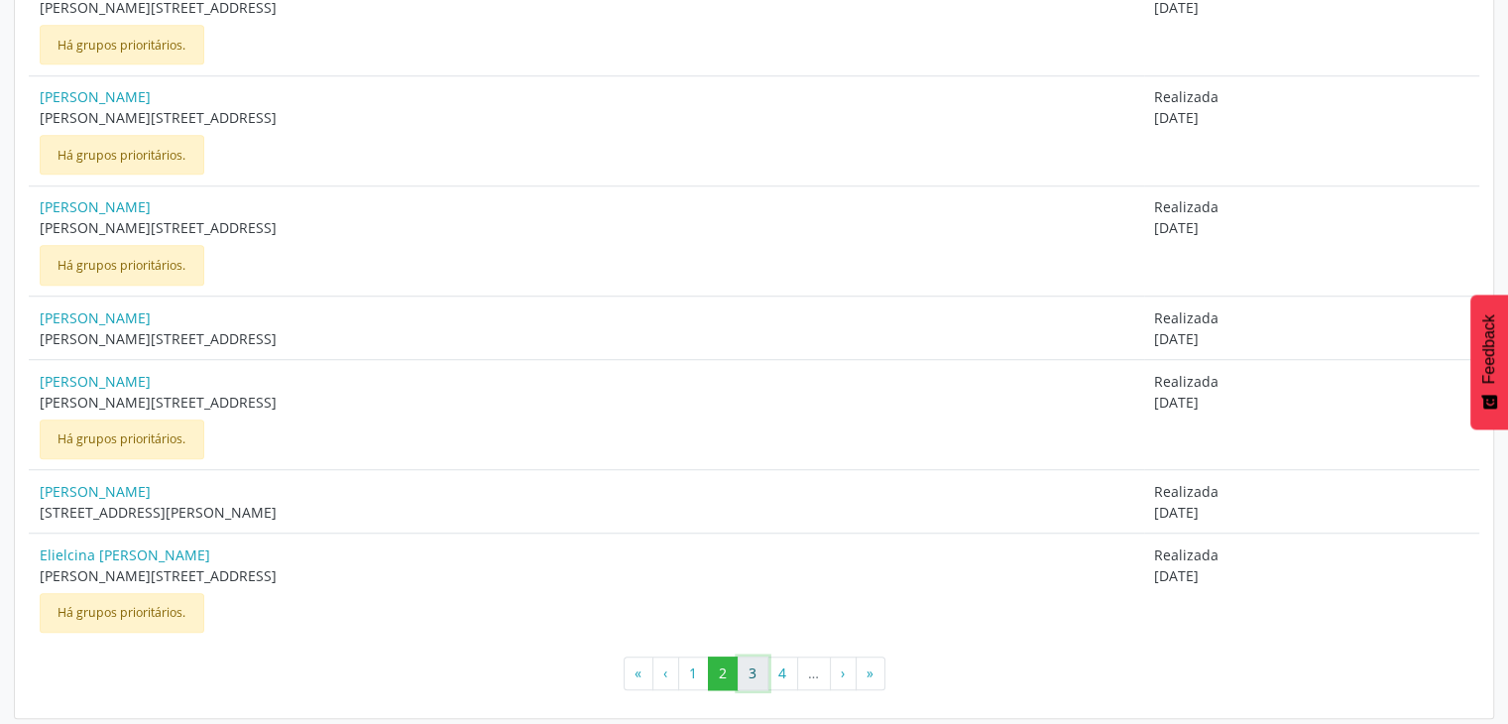
click at [755, 673] on button "3" at bounding box center [753, 673] width 31 height 34
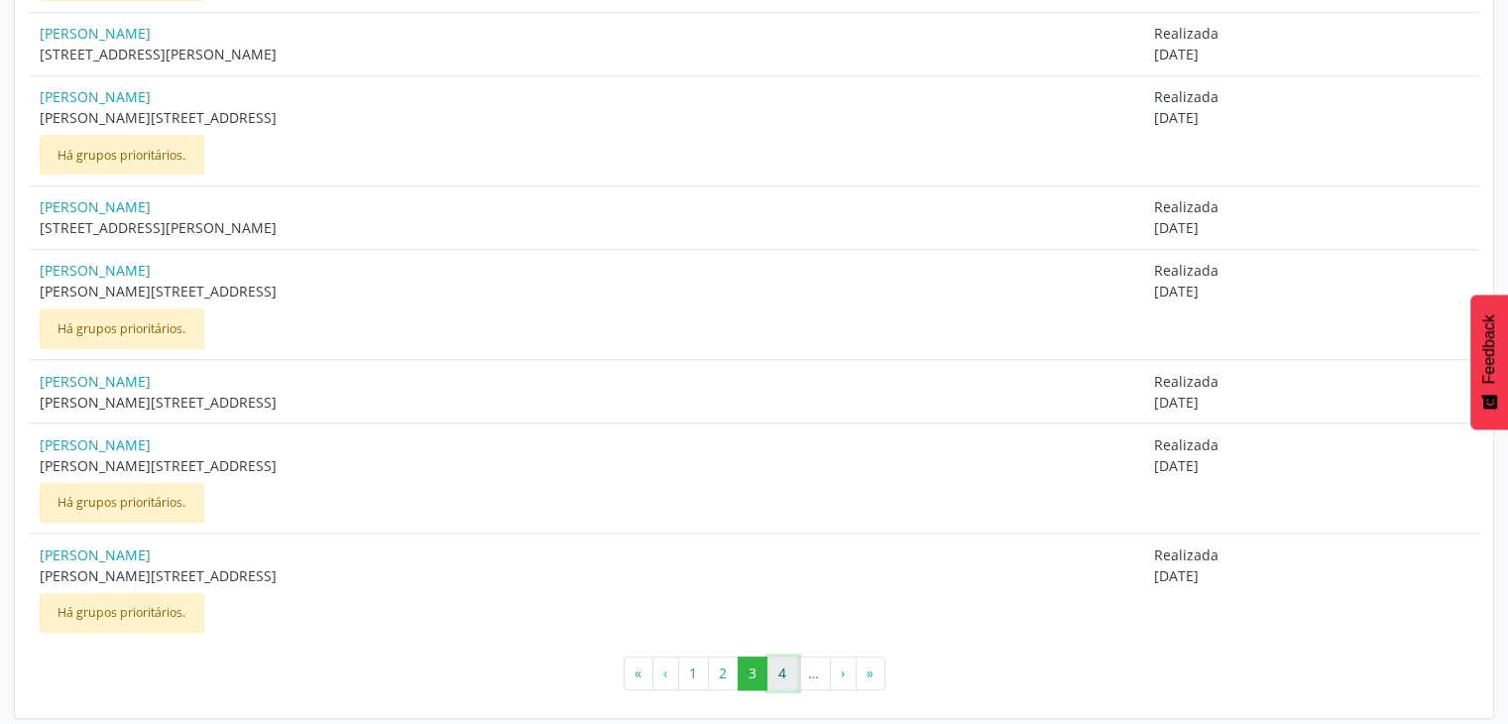
click at [789, 662] on button "4" at bounding box center [783, 673] width 31 height 34
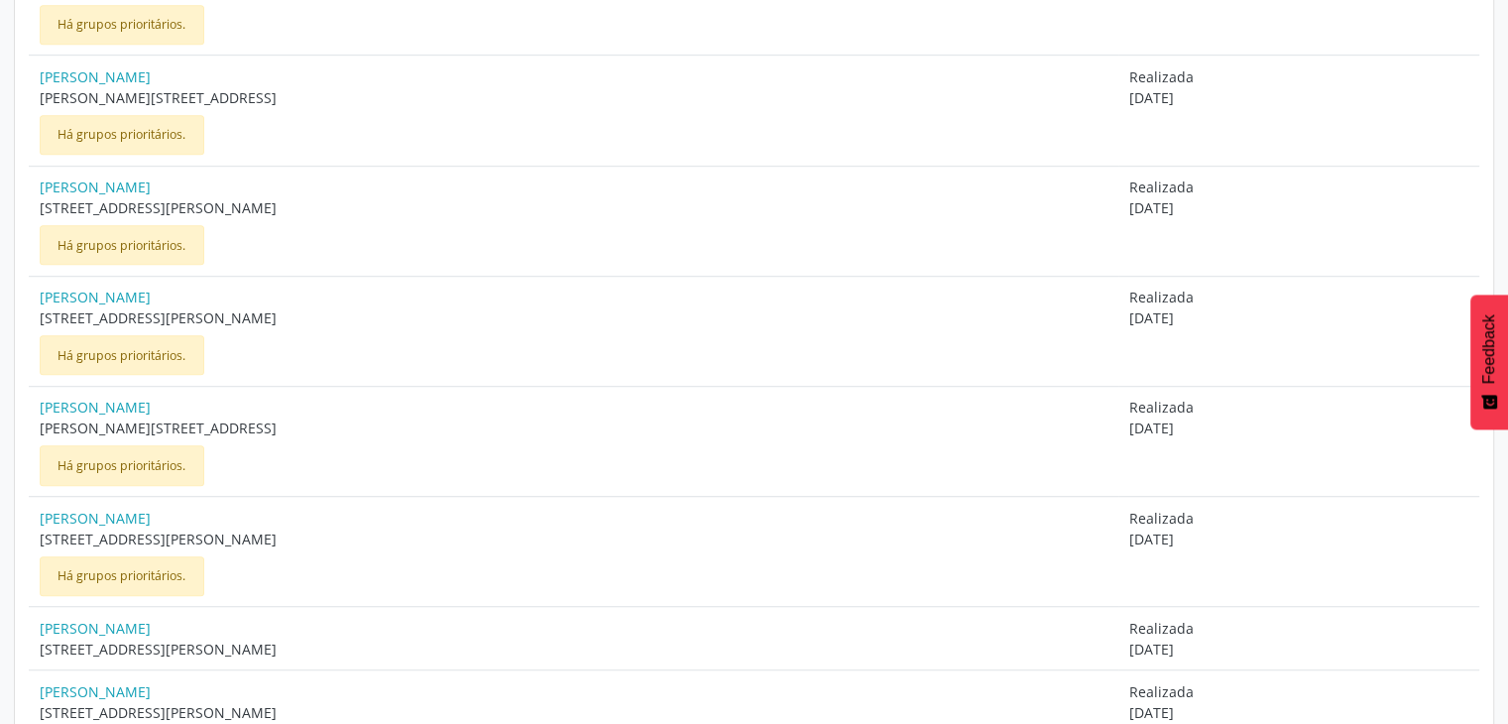
scroll to position [1489, 0]
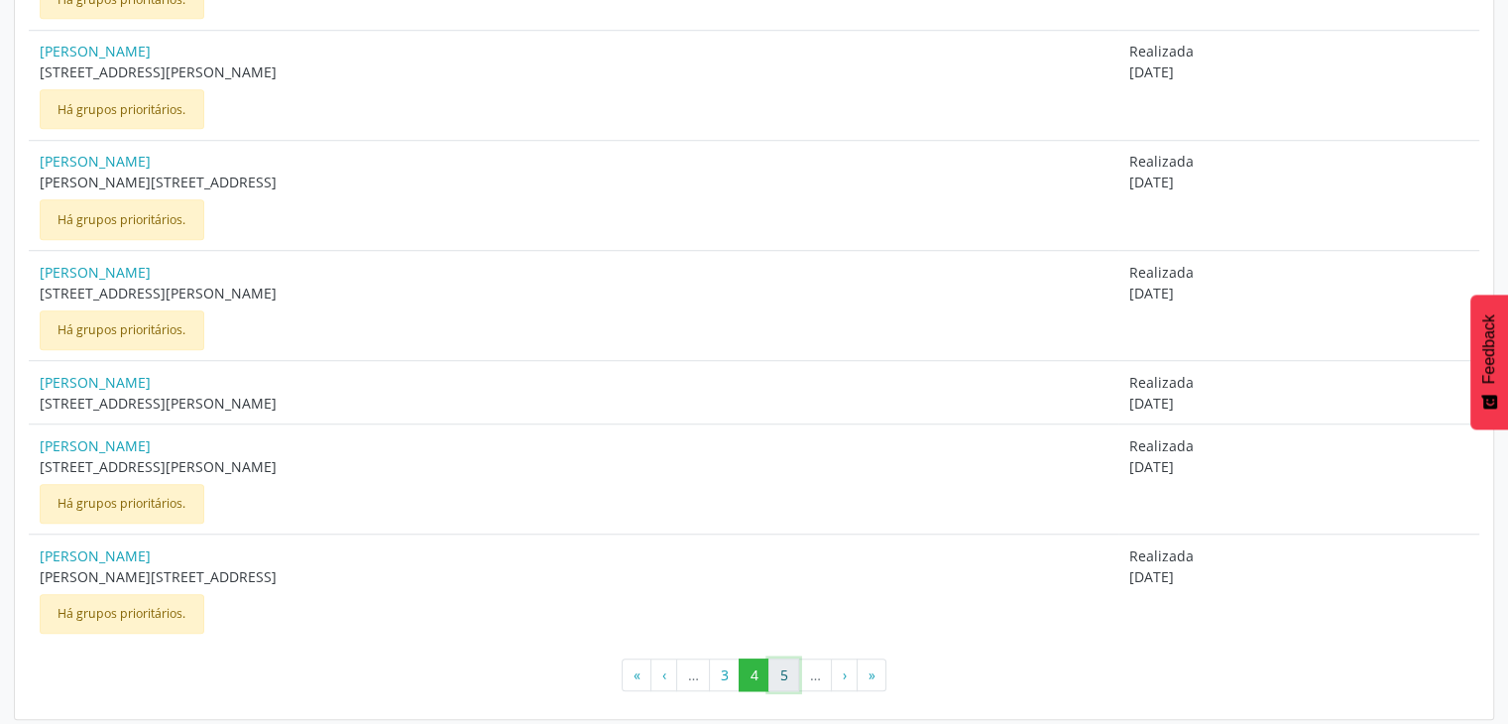
click at [778, 662] on button "5" at bounding box center [784, 675] width 31 height 34
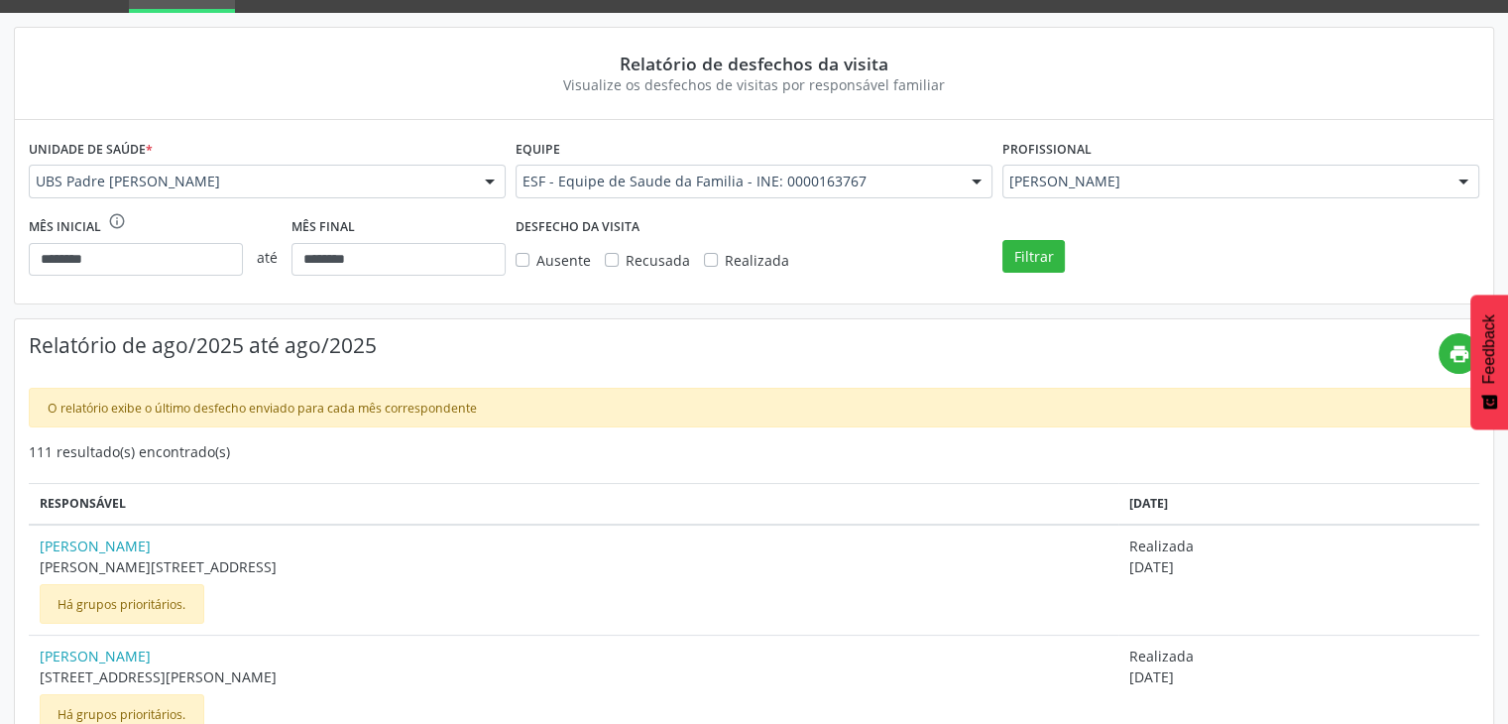
scroll to position [97, 0]
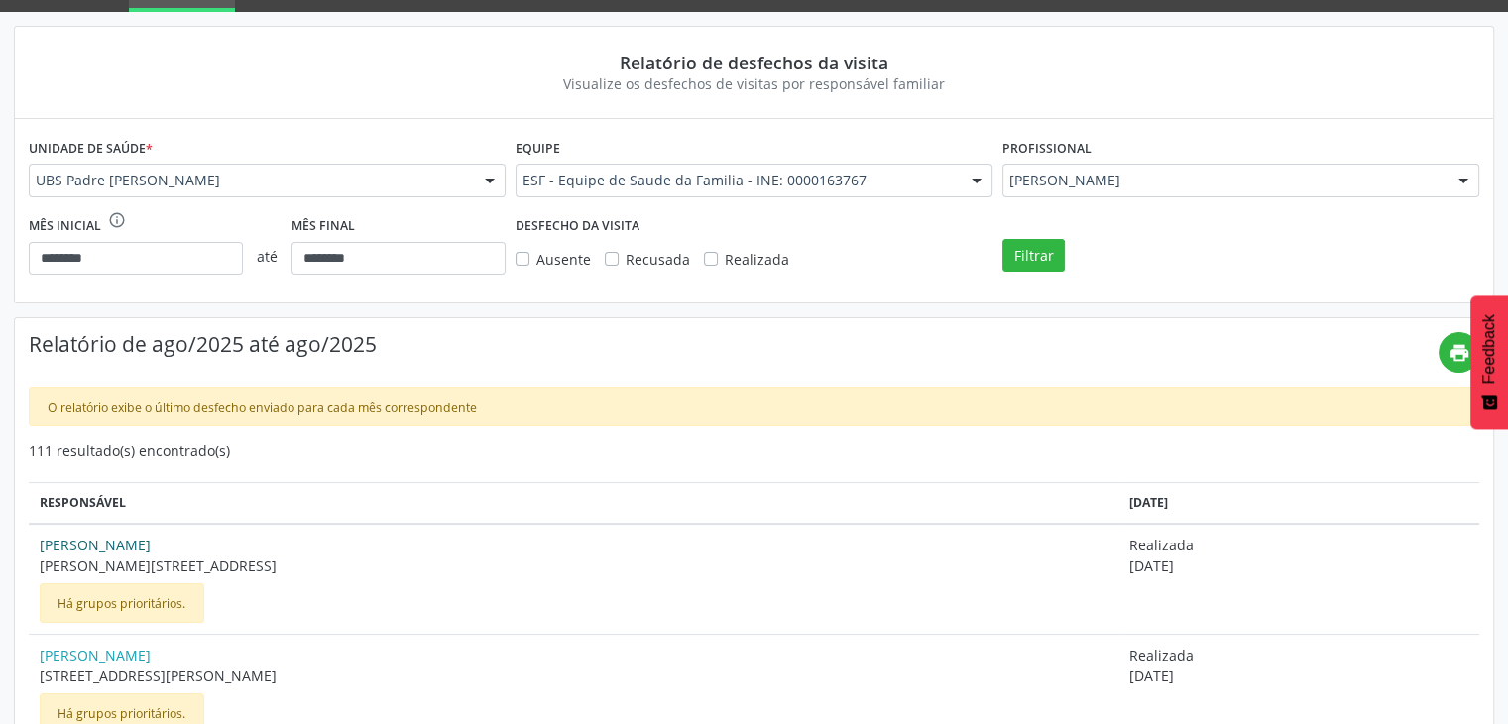
drag, startPoint x: 34, startPoint y: 536, endPoint x: 247, endPoint y: 537, distance: 213.2
click at [247, 537] on td "Jose Ildon [STREET_ADDRESS], Centro Há grupos prioritários." at bounding box center [574, 579] width 1090 height 111
click at [248, 539] on link "[PERSON_NAME]" at bounding box center [574, 544] width 1069 height 21
click at [345, 616] on div "Jose Ildon [STREET_ADDRESS], Centro Há grupos prioritários." at bounding box center [574, 578] width 1069 height 88
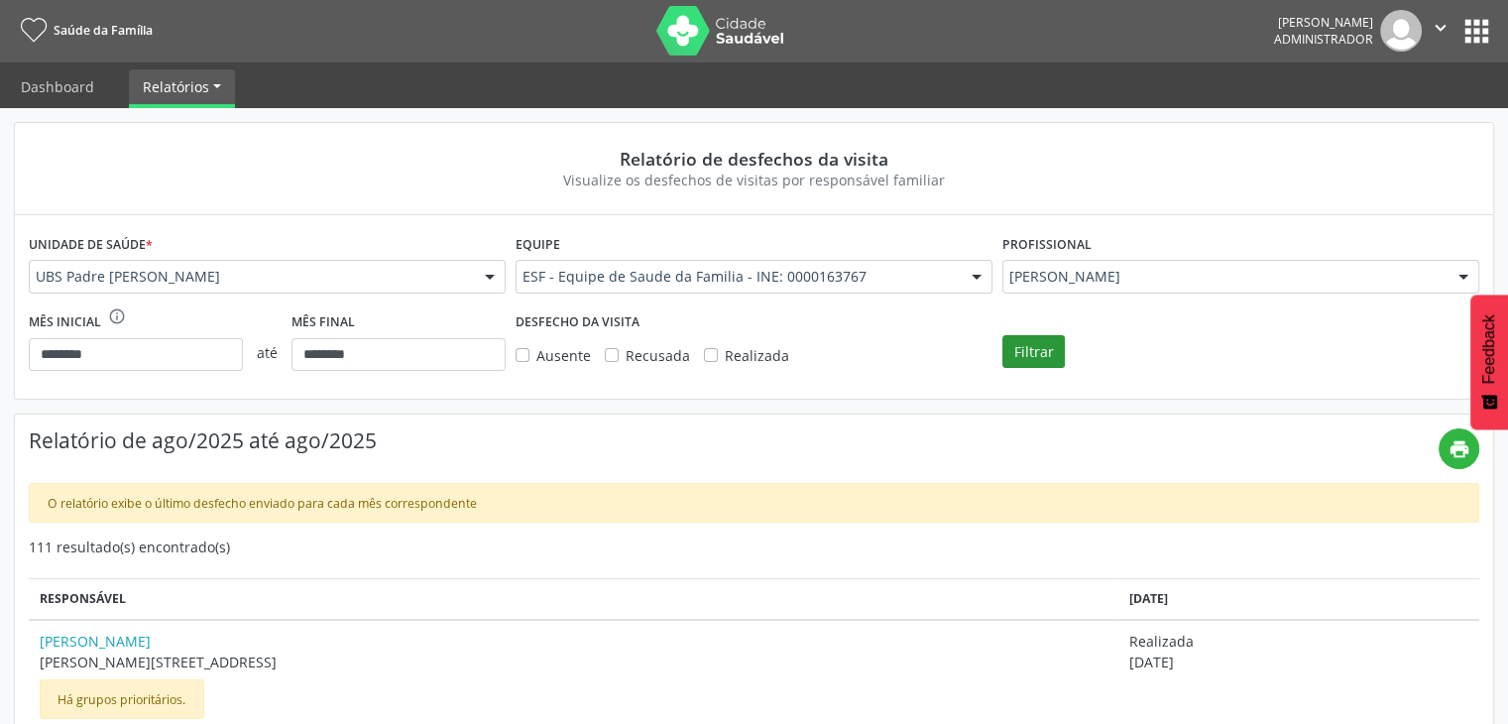
scroll to position [0, 0]
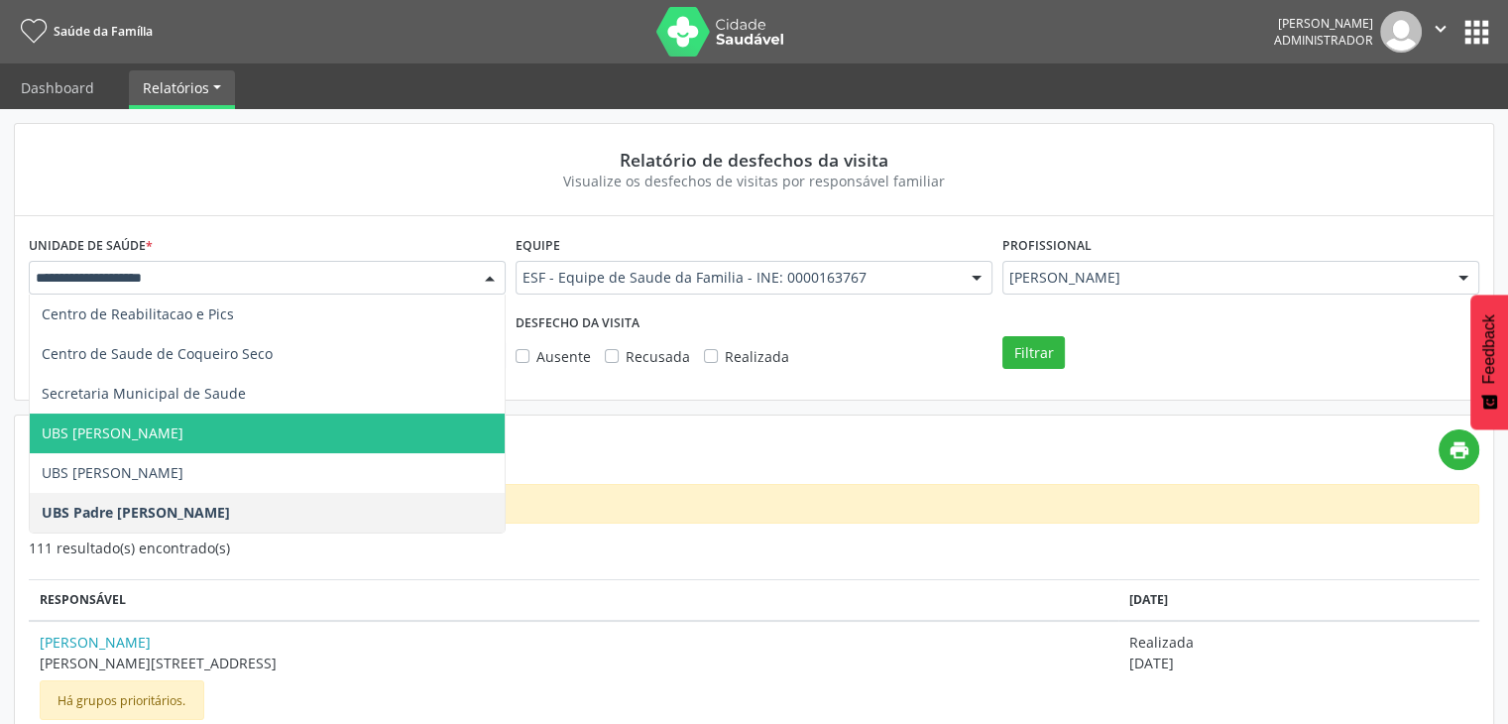
click at [342, 429] on span "UBS [PERSON_NAME]" at bounding box center [267, 434] width 475 height 40
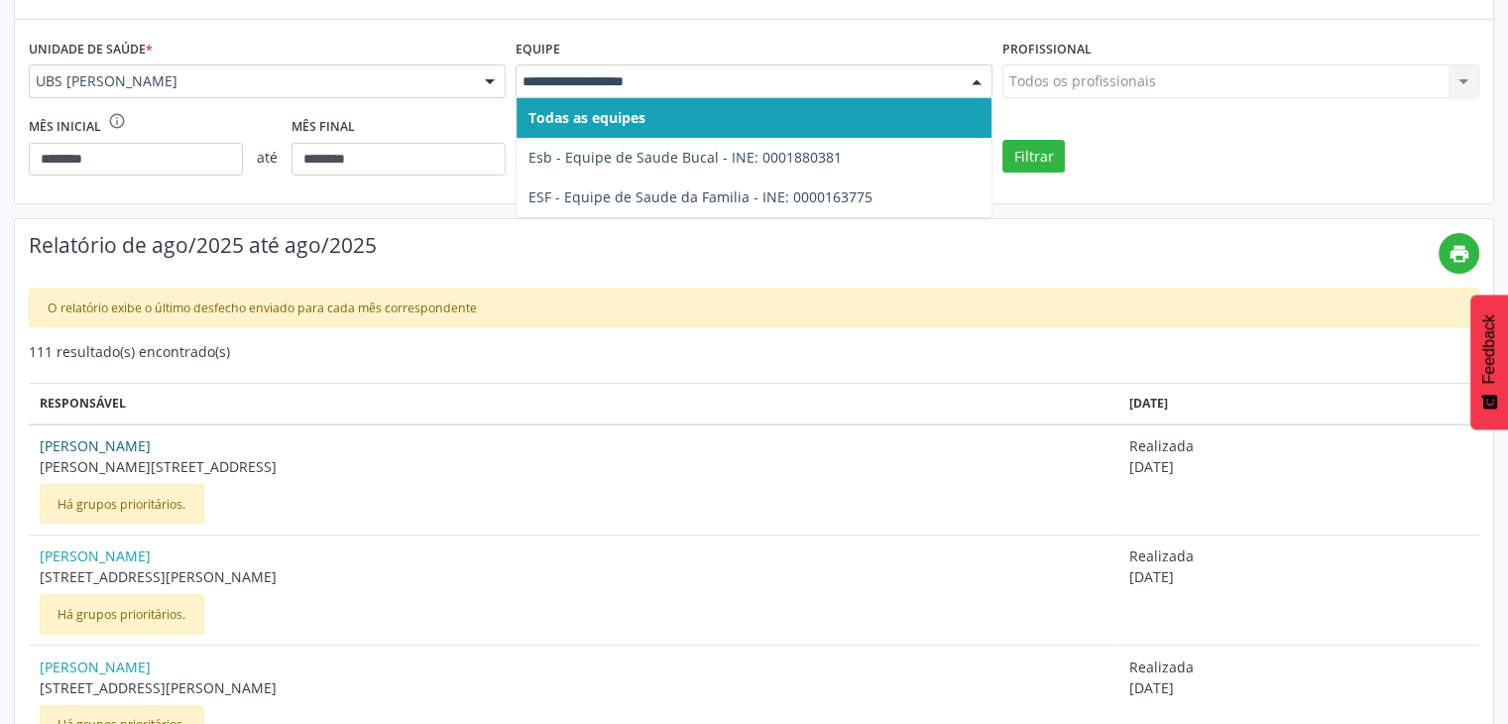
scroll to position [197, 0]
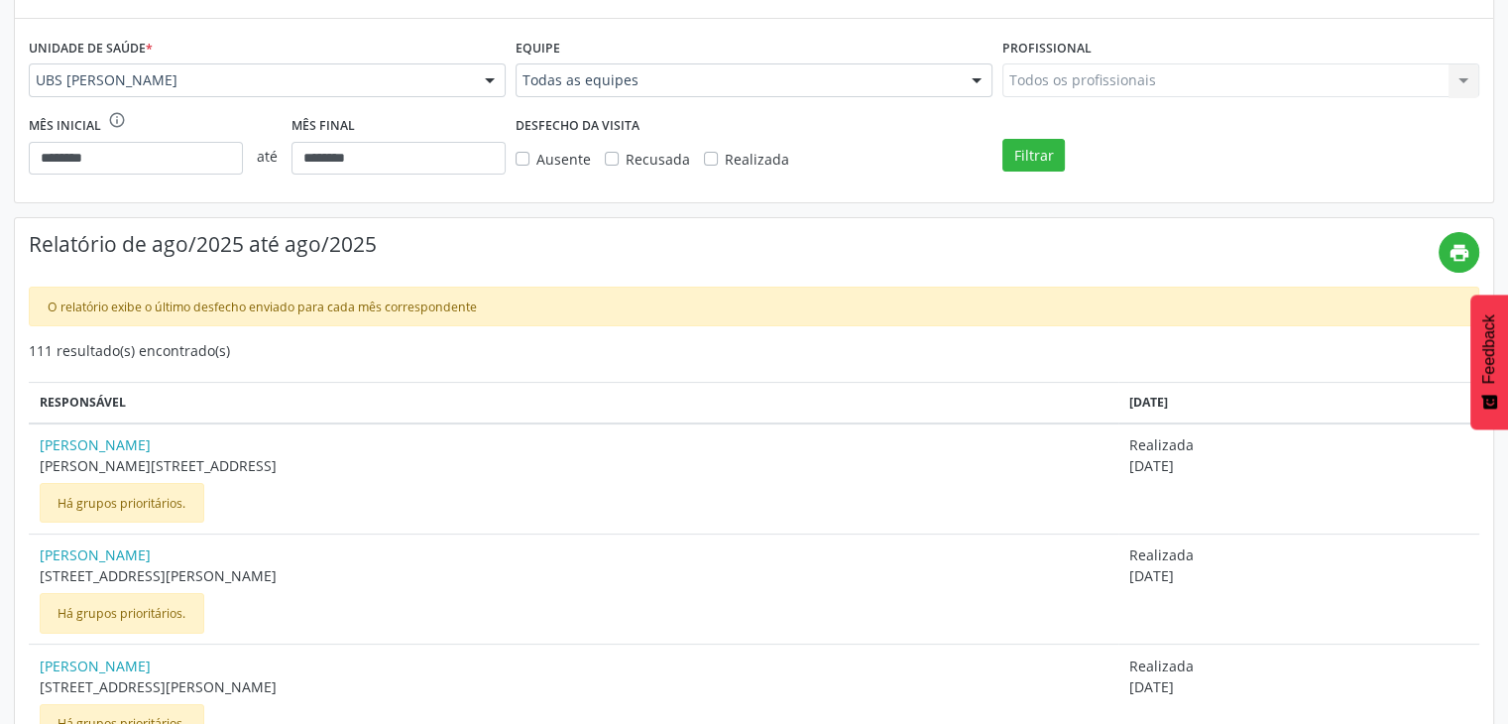
drag, startPoint x: 1188, startPoint y: 462, endPoint x: 1284, endPoint y: 464, distance: 96.2
click at [1293, 458] on span "[DATE]" at bounding box center [1299, 465] width 340 height 21
click at [1179, 461] on td "Realizada [DATE]" at bounding box center [1299, 478] width 361 height 111
click at [53, 442] on link "[PERSON_NAME]" at bounding box center [574, 444] width 1069 height 21
drag, startPoint x: 1190, startPoint y: 473, endPoint x: 1273, endPoint y: 461, distance: 84.1
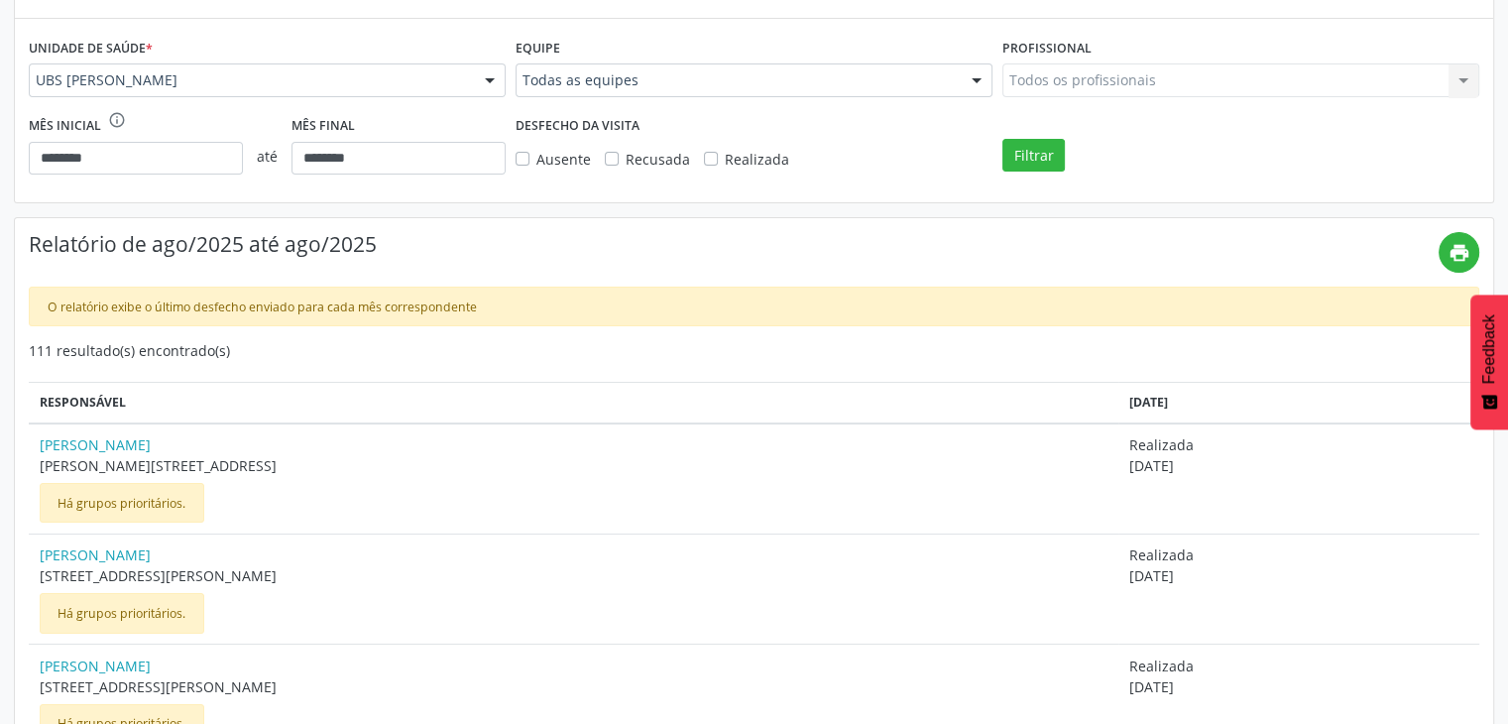
click at [1273, 461] on span "[DATE]" at bounding box center [1299, 465] width 340 height 21
drag, startPoint x: 37, startPoint y: 465, endPoint x: 153, endPoint y: 442, distance: 118.2
click at [113, 473] on td "Jose Ildon [STREET_ADDRESS], Centro Há grupos prioritários." at bounding box center [574, 478] width 1090 height 111
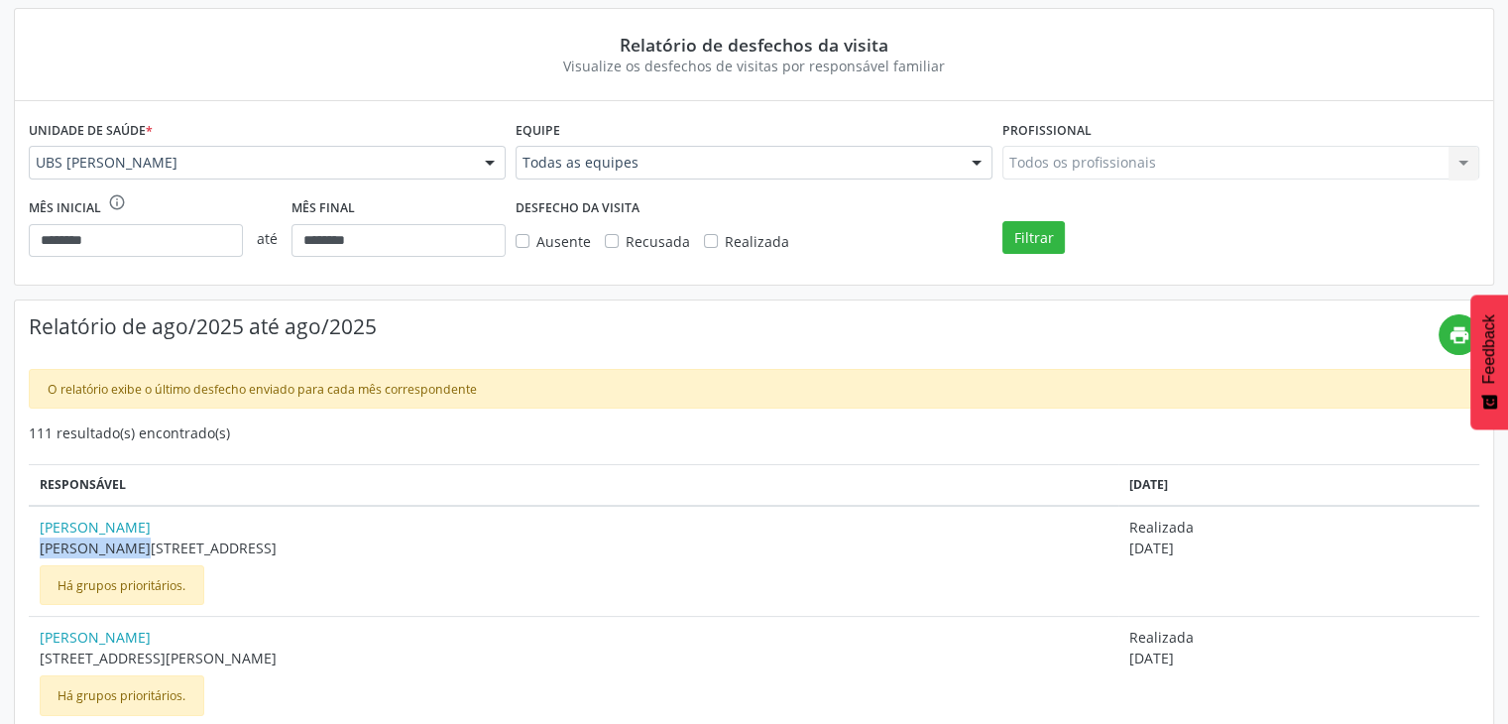
scroll to position [0, 0]
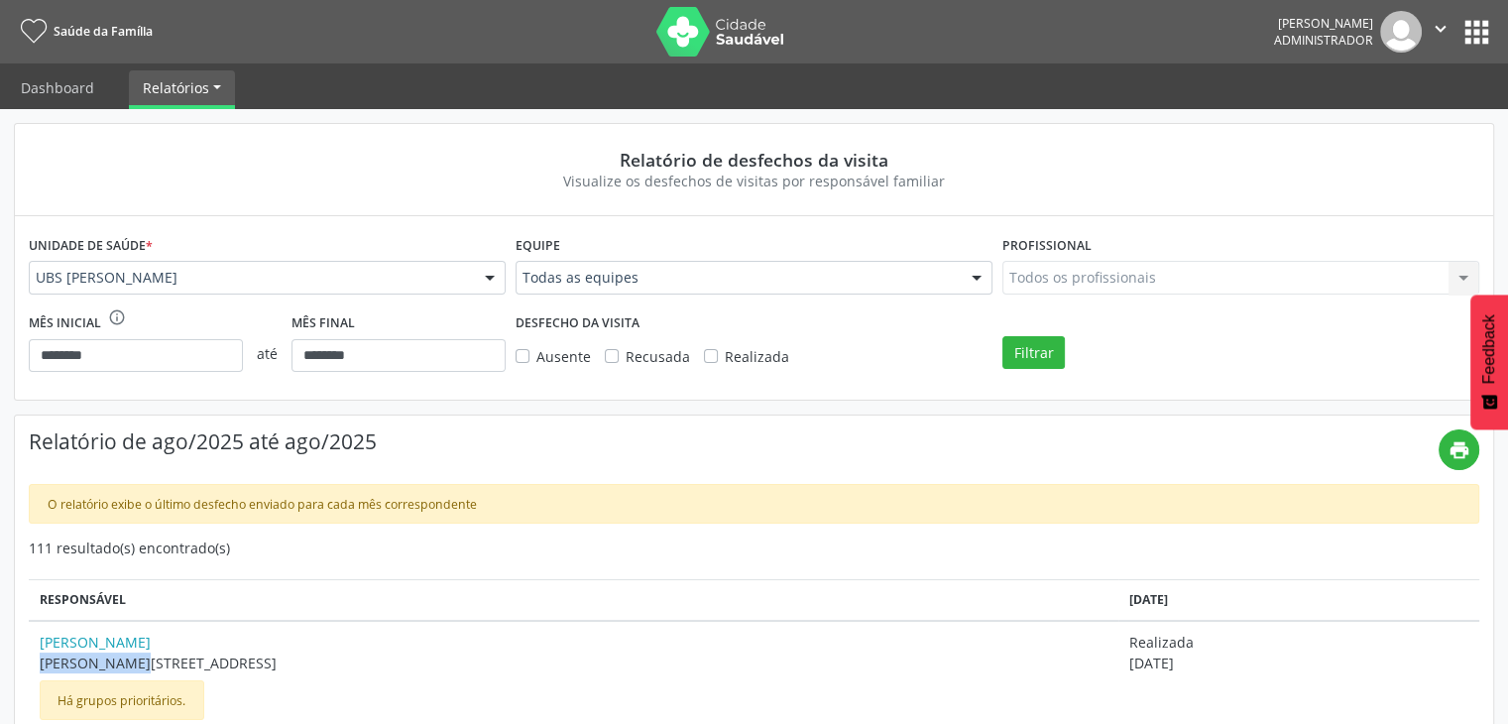
click at [694, 25] on img at bounding box center [720, 32] width 129 height 50
